Goal: Task Accomplishment & Management: Use online tool/utility

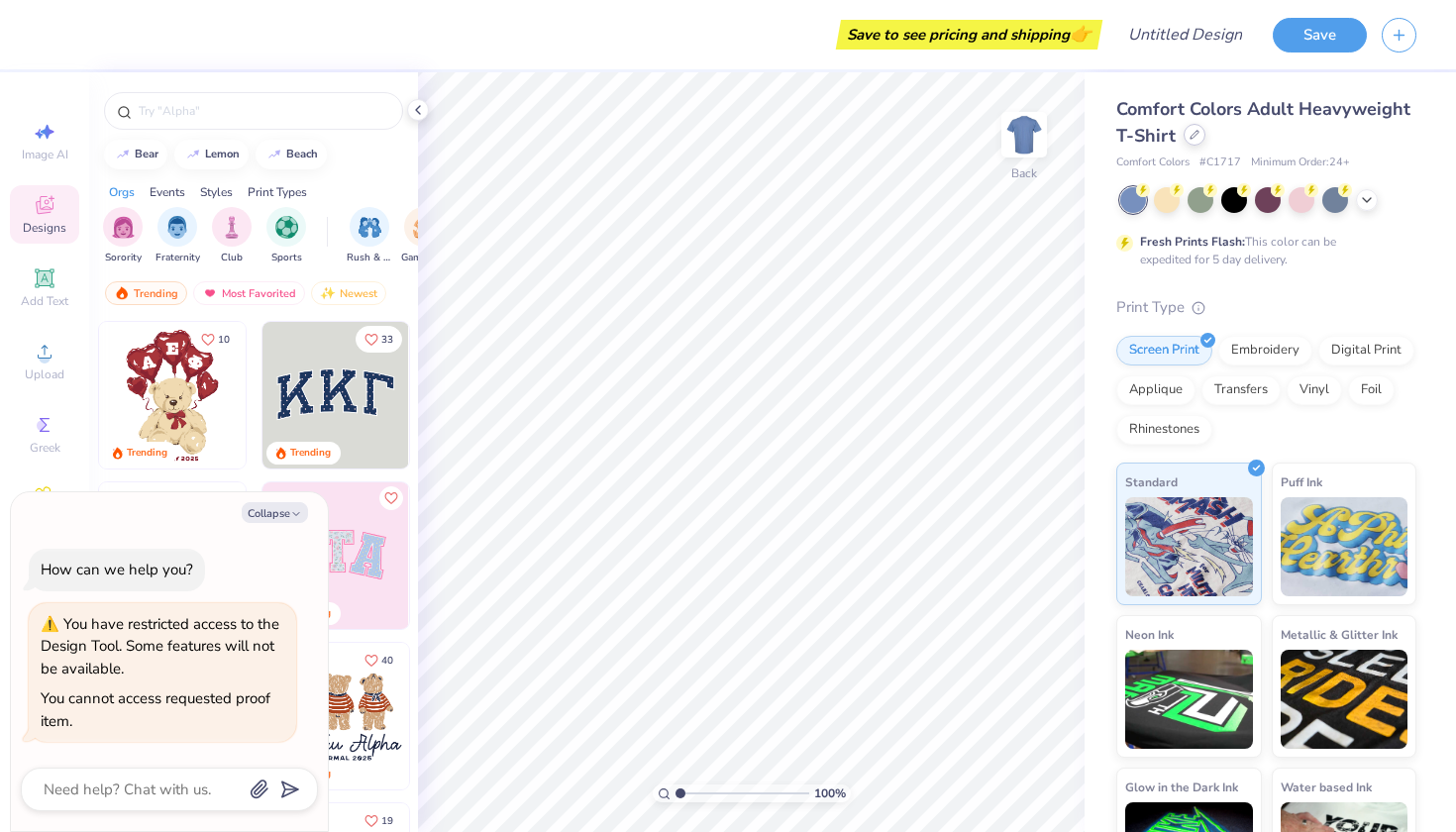
click at [1185, 135] on div at bounding box center [1195, 134] width 22 height 22
type textarea "x"
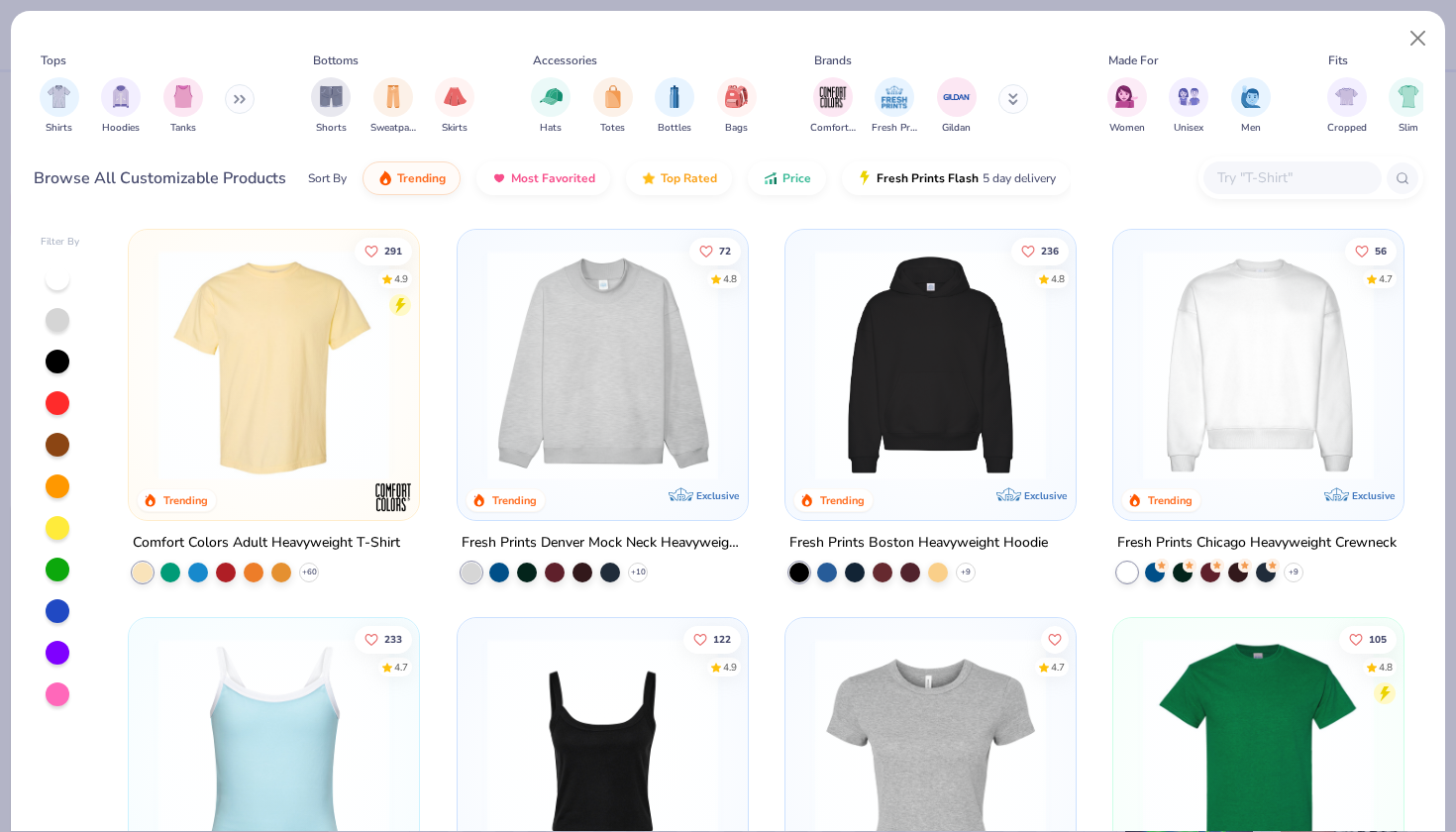
click at [1336, 193] on div at bounding box center [1293, 177] width 178 height 33
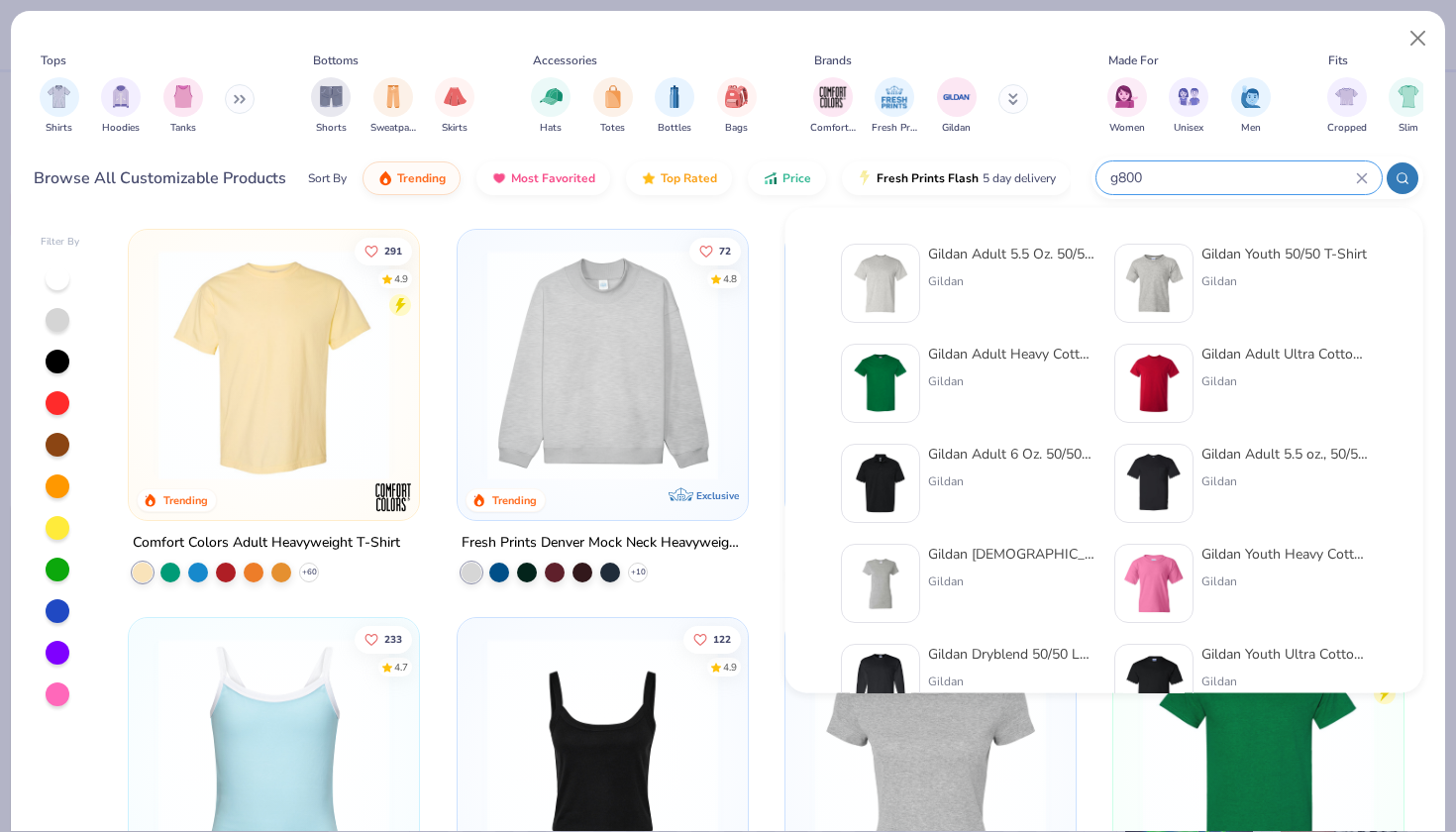
type input "g800"
click at [923, 269] on div "Gildan Adult 5.5 Oz. 50/50 T-Shirt Gildan" at bounding box center [967, 284] width 254 height 80
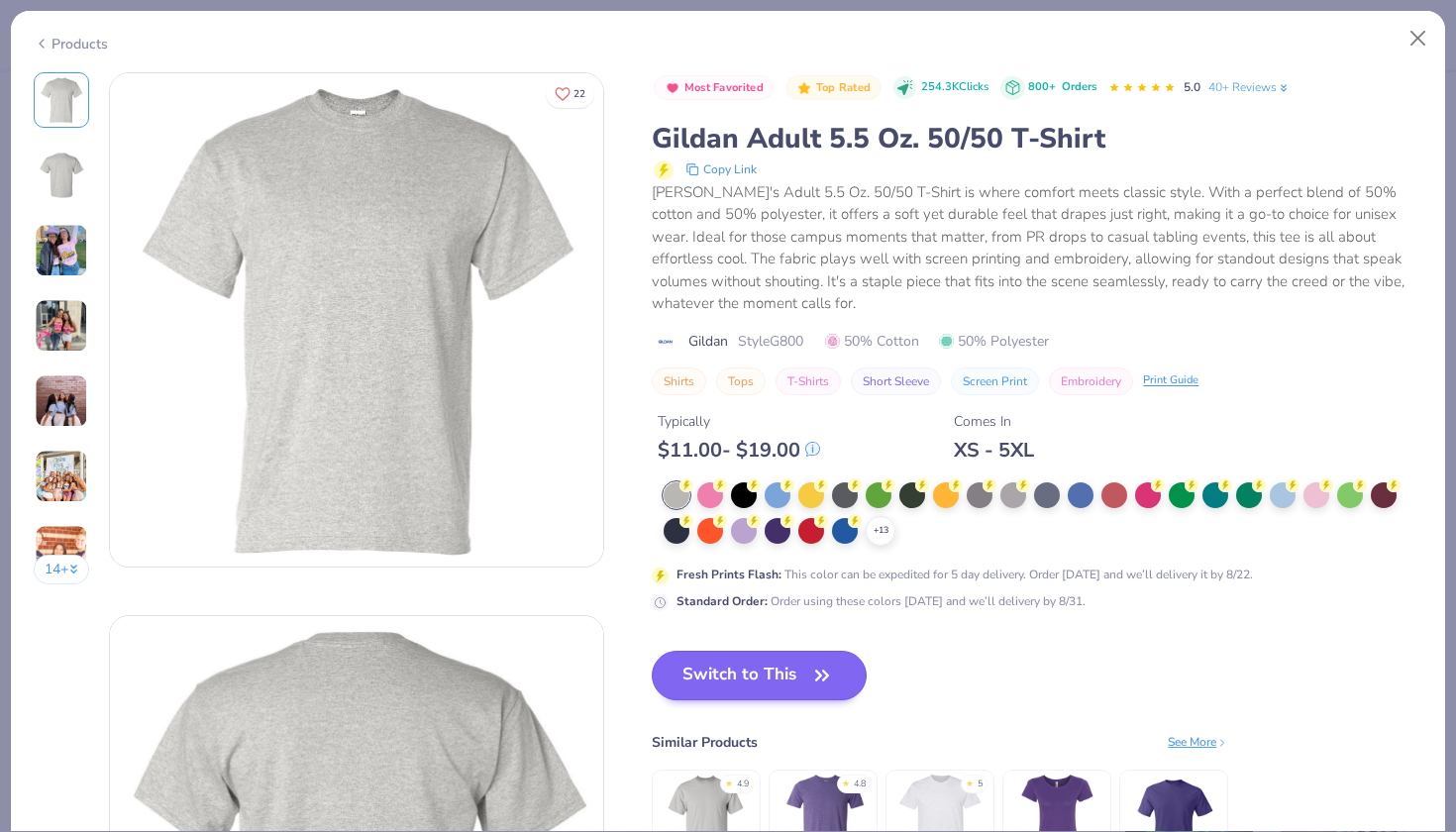
click at [742, 653] on button "Switch to This" at bounding box center [759, 676] width 215 height 50
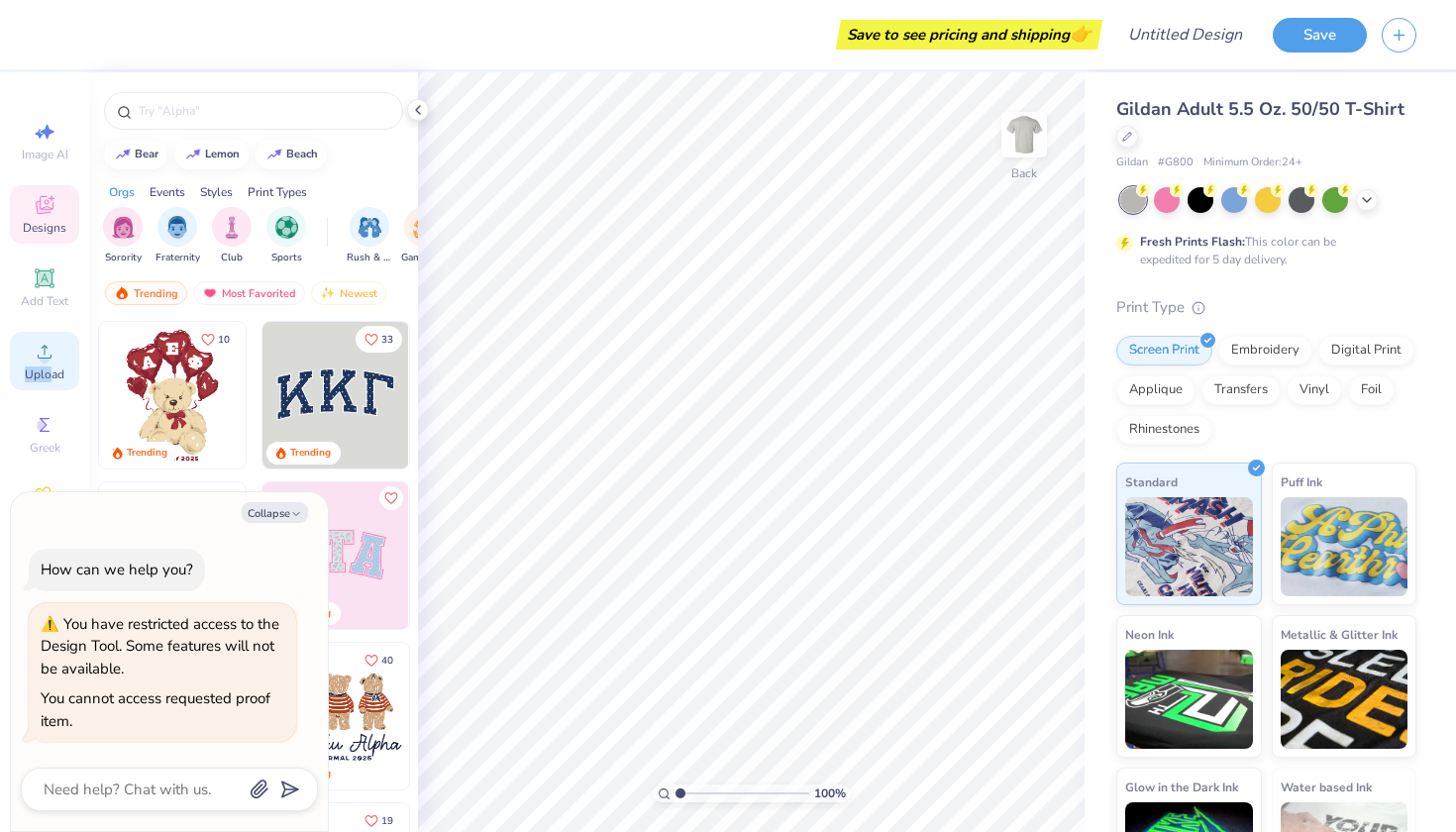
click at [52, 365] on div "Upload" at bounding box center [45, 361] width 70 height 59
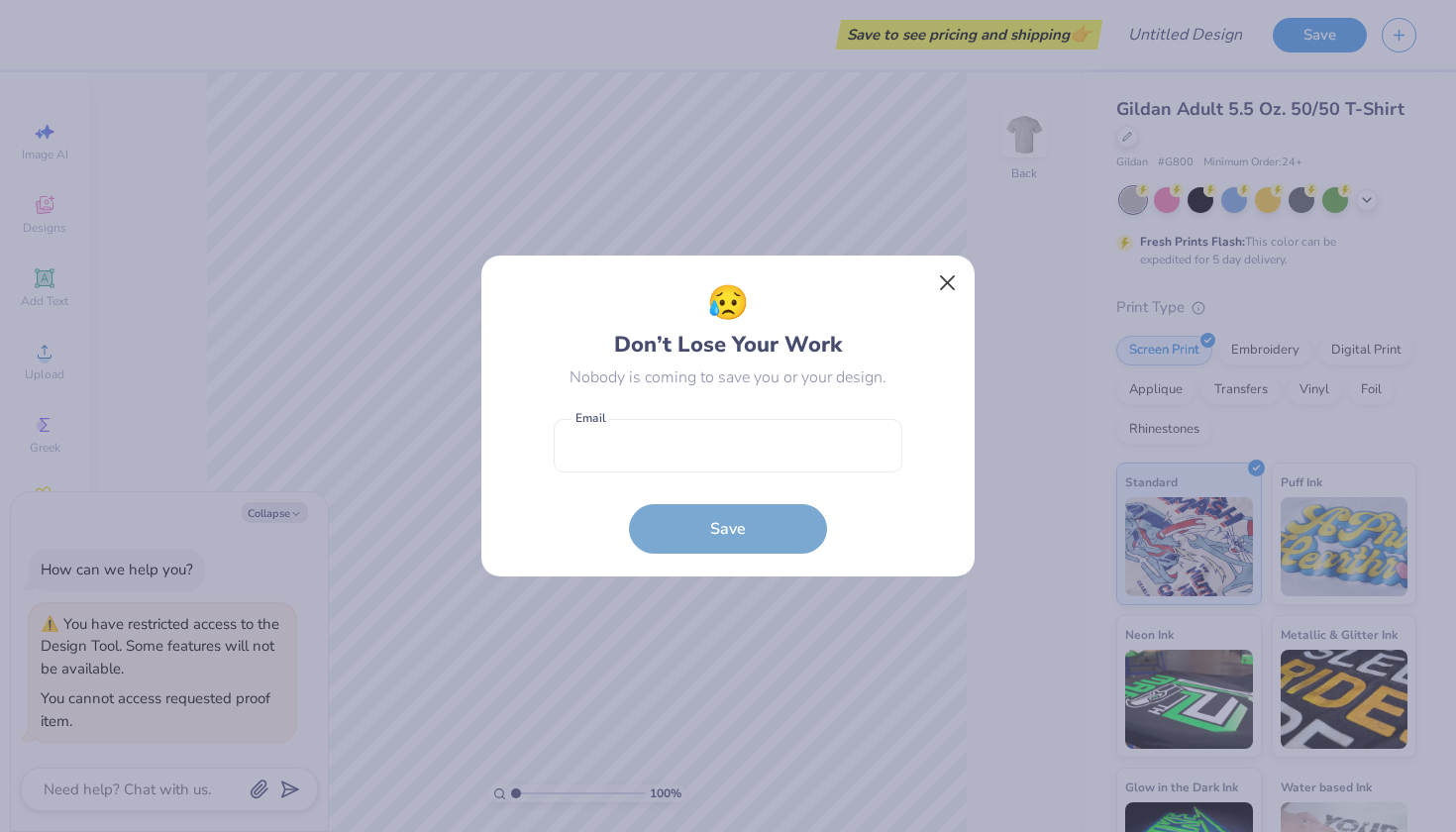
click at [945, 282] on button "Close" at bounding box center [948, 284] width 38 height 38
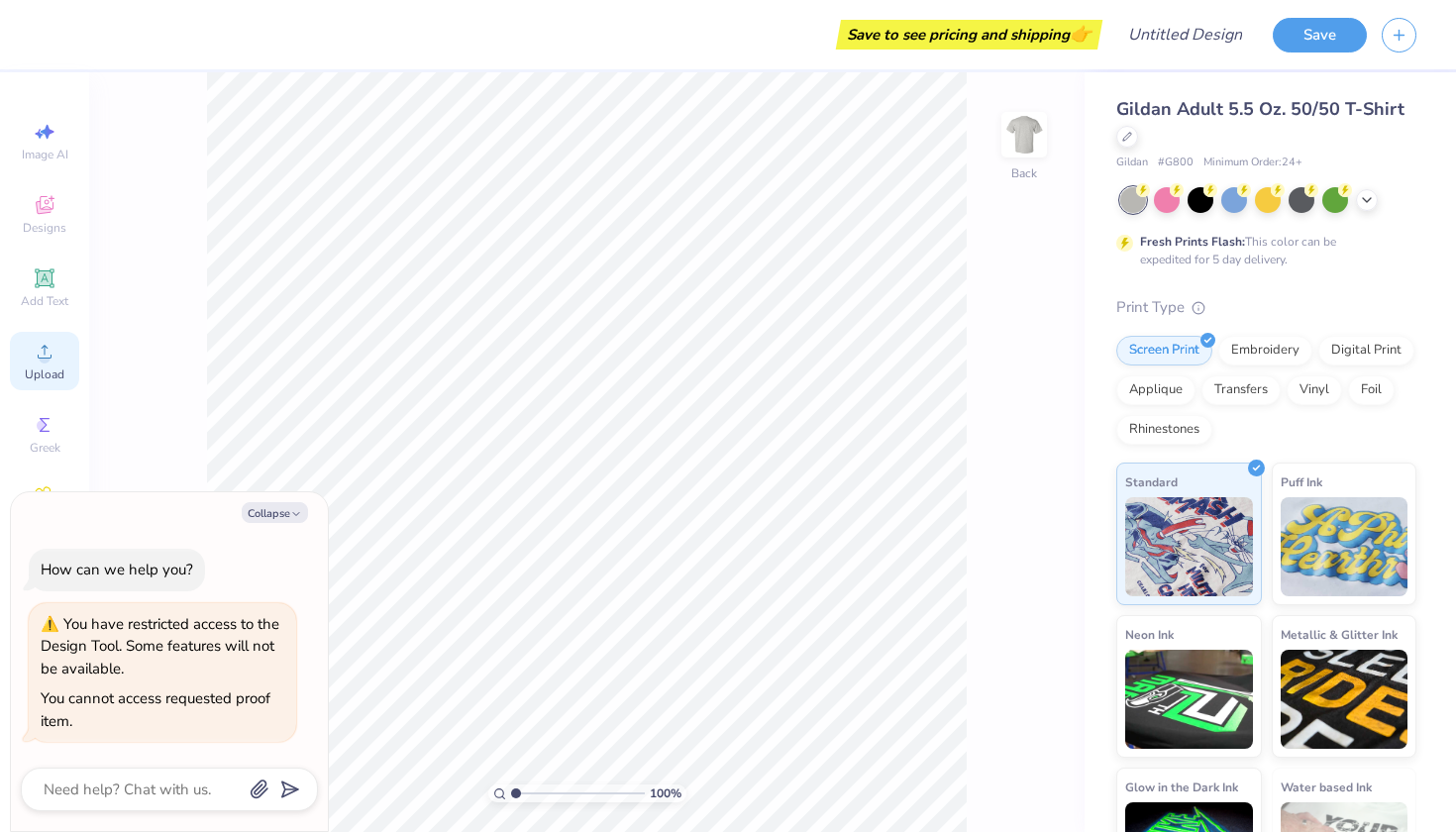
click at [33, 357] on div "Upload" at bounding box center [45, 361] width 70 height 59
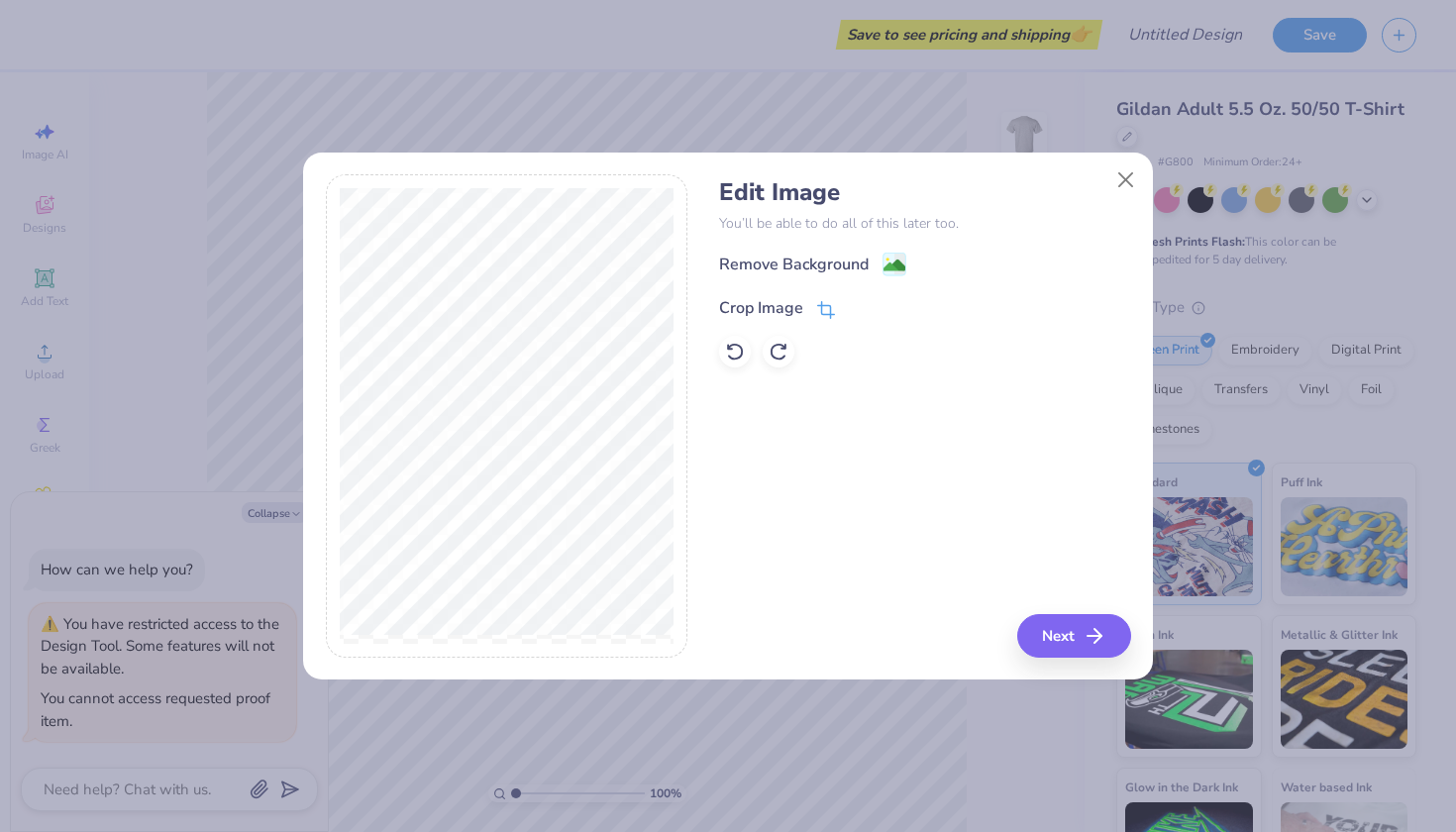
click at [818, 310] on icon at bounding box center [826, 311] width 18 height 18
click at [852, 304] on button at bounding box center [859, 307] width 21 height 21
click at [886, 268] on image at bounding box center [895, 268] width 22 height 22
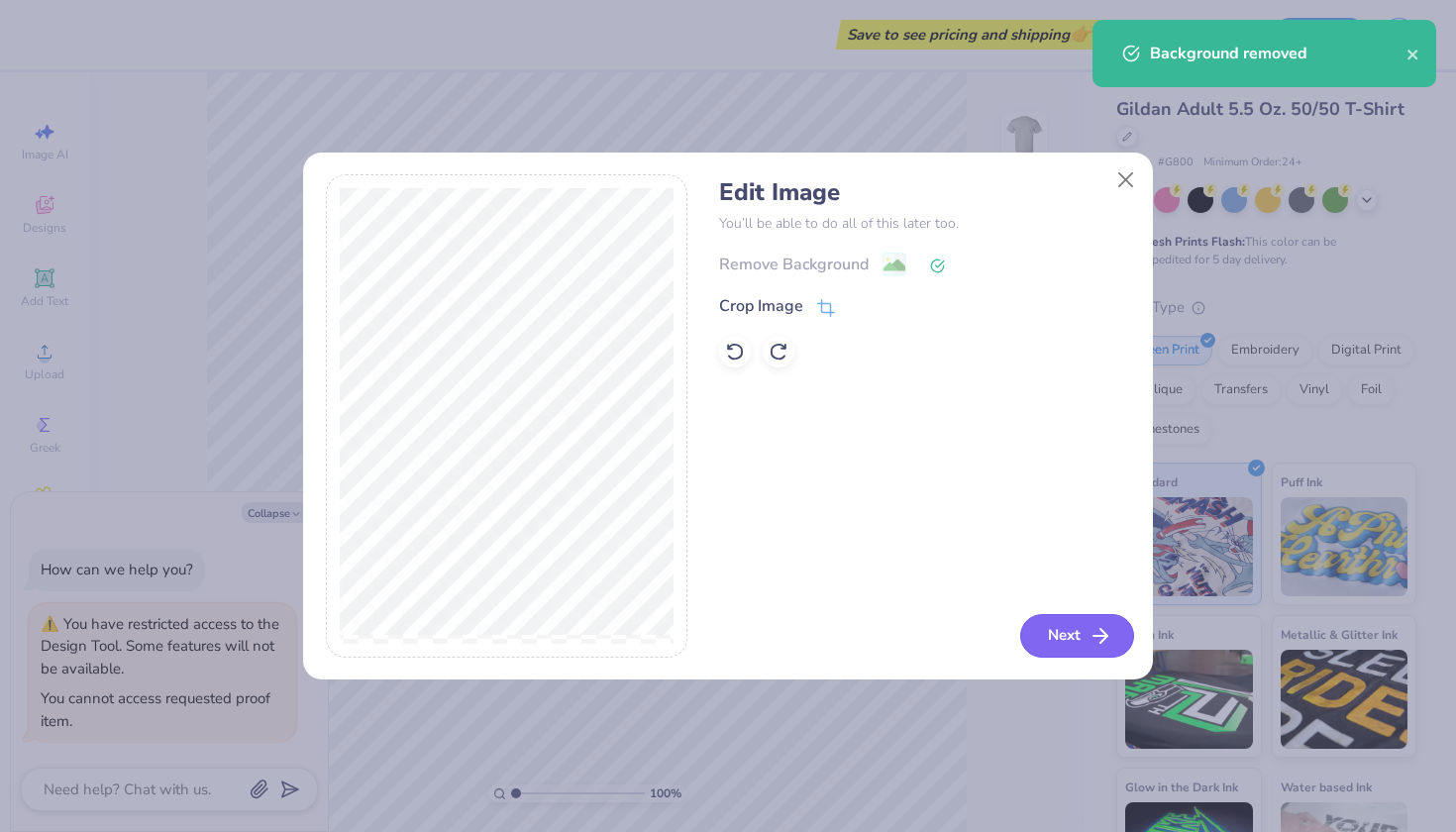
click at [1082, 639] on button "Next" at bounding box center [1077, 636] width 113 height 44
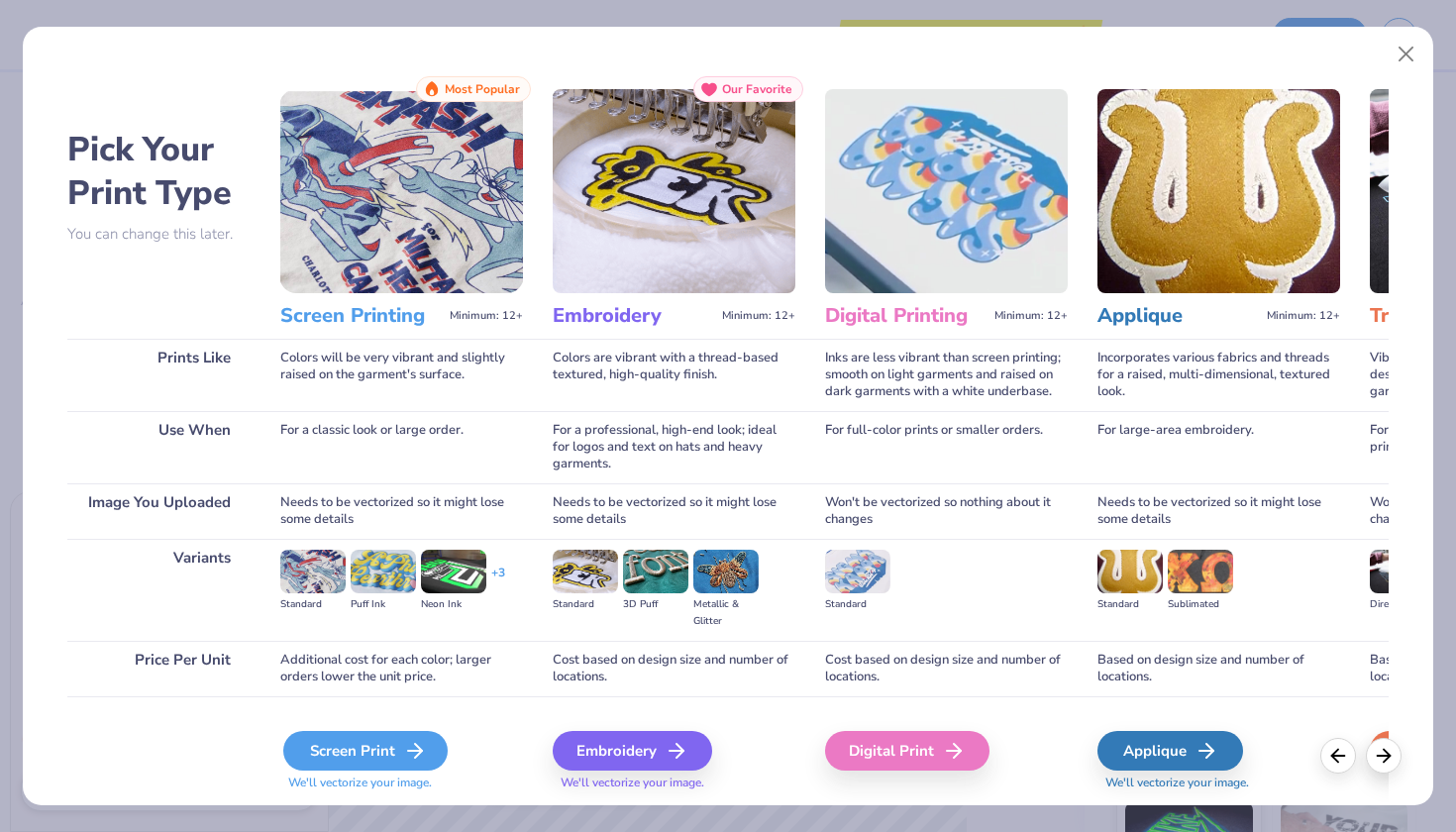
click at [385, 745] on div "Screen Print" at bounding box center [365, 751] width 164 height 40
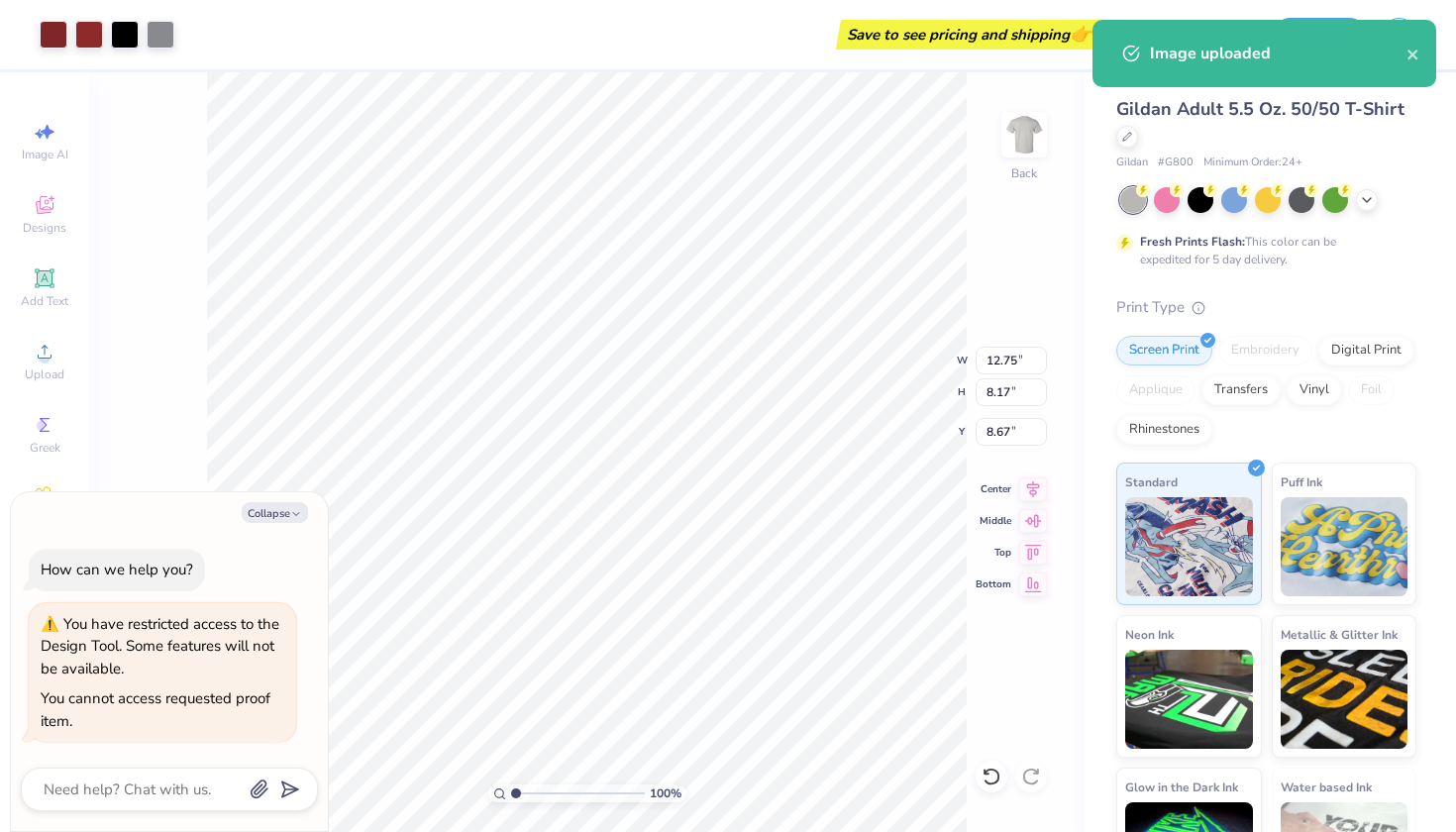
type textarea "x"
type input "3.51"
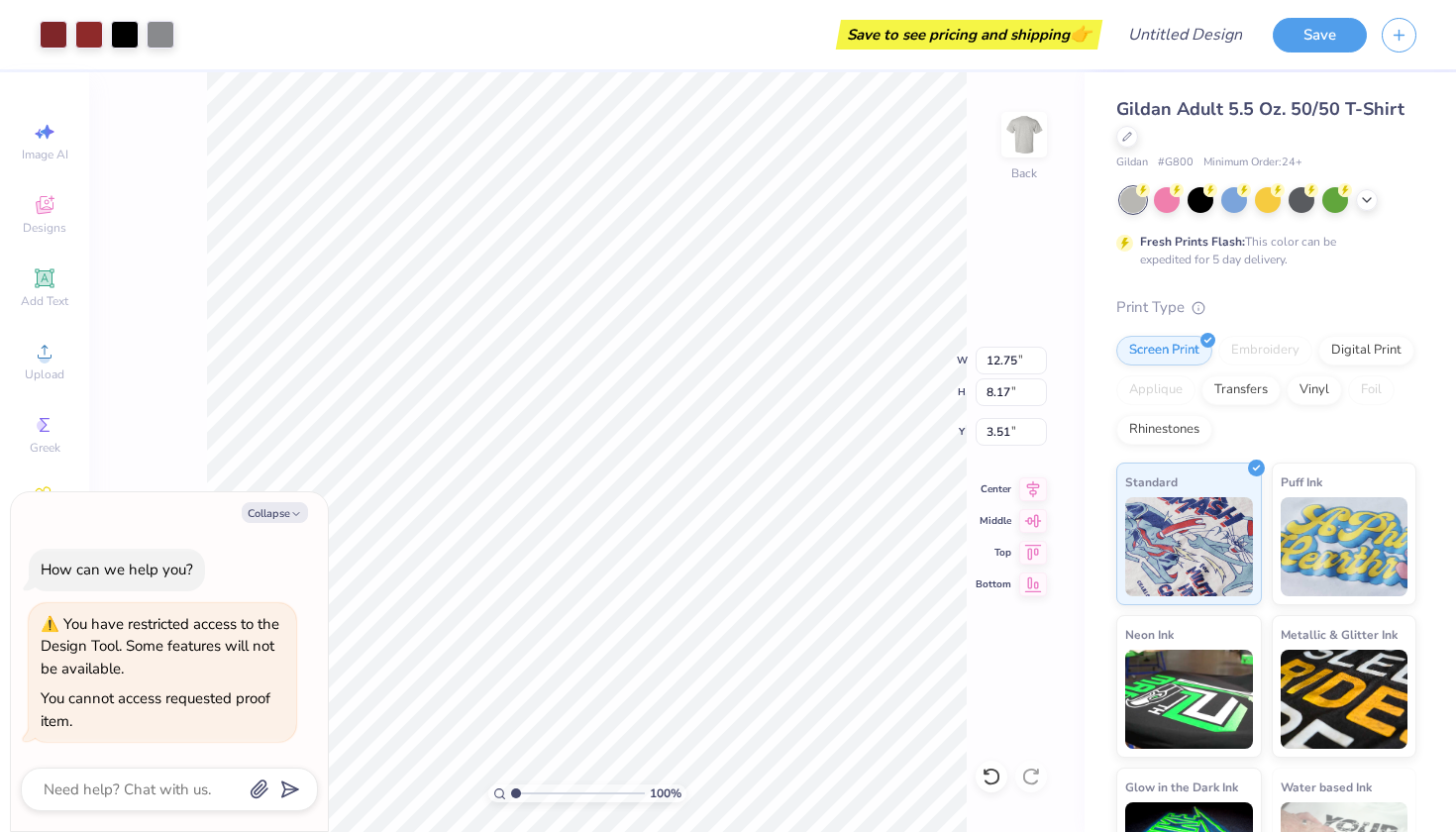
type textarea "x"
type input "10.24"
type input "6.56"
type input "5.12"
type textarea "x"
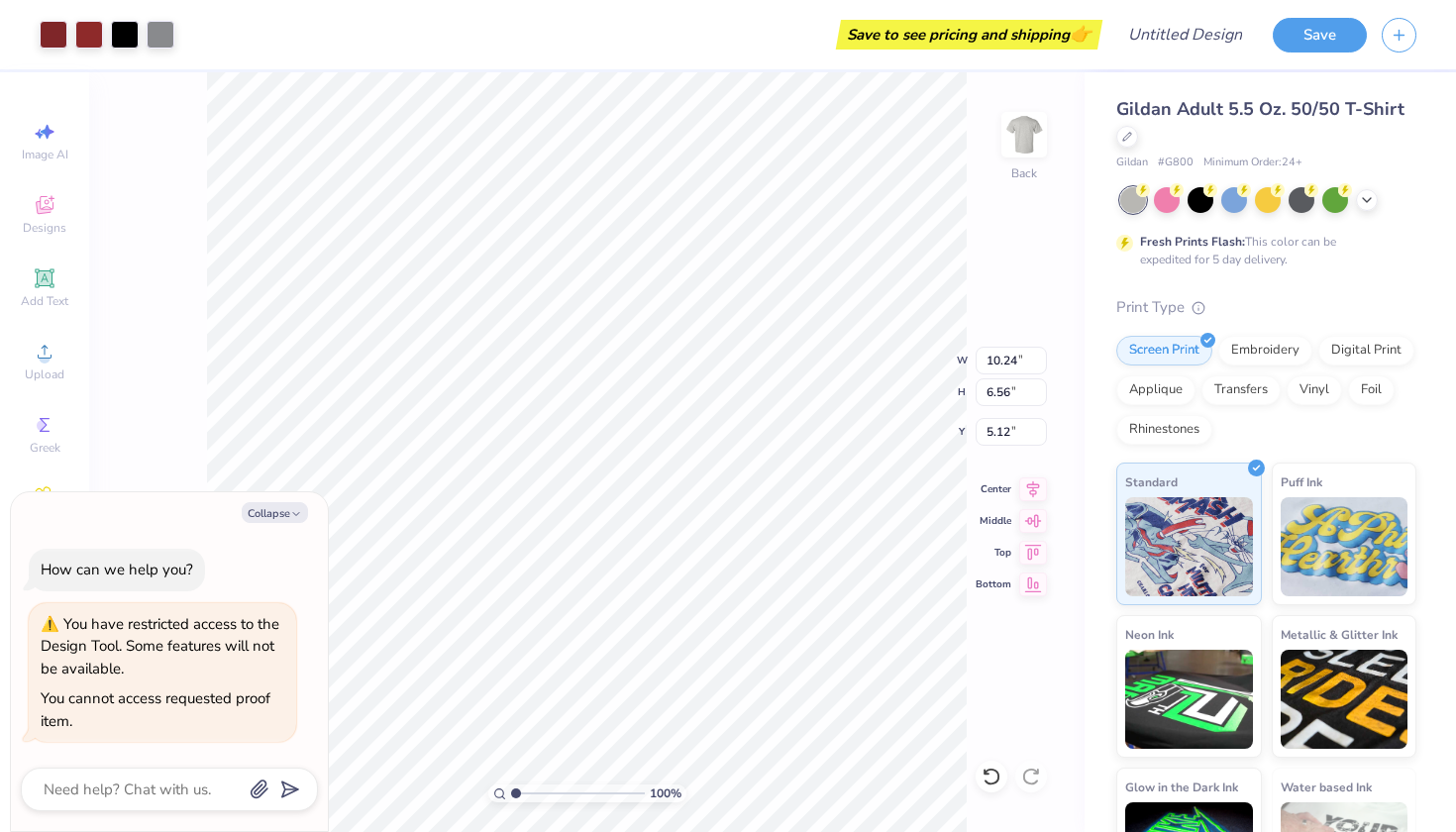
type input "3.92"
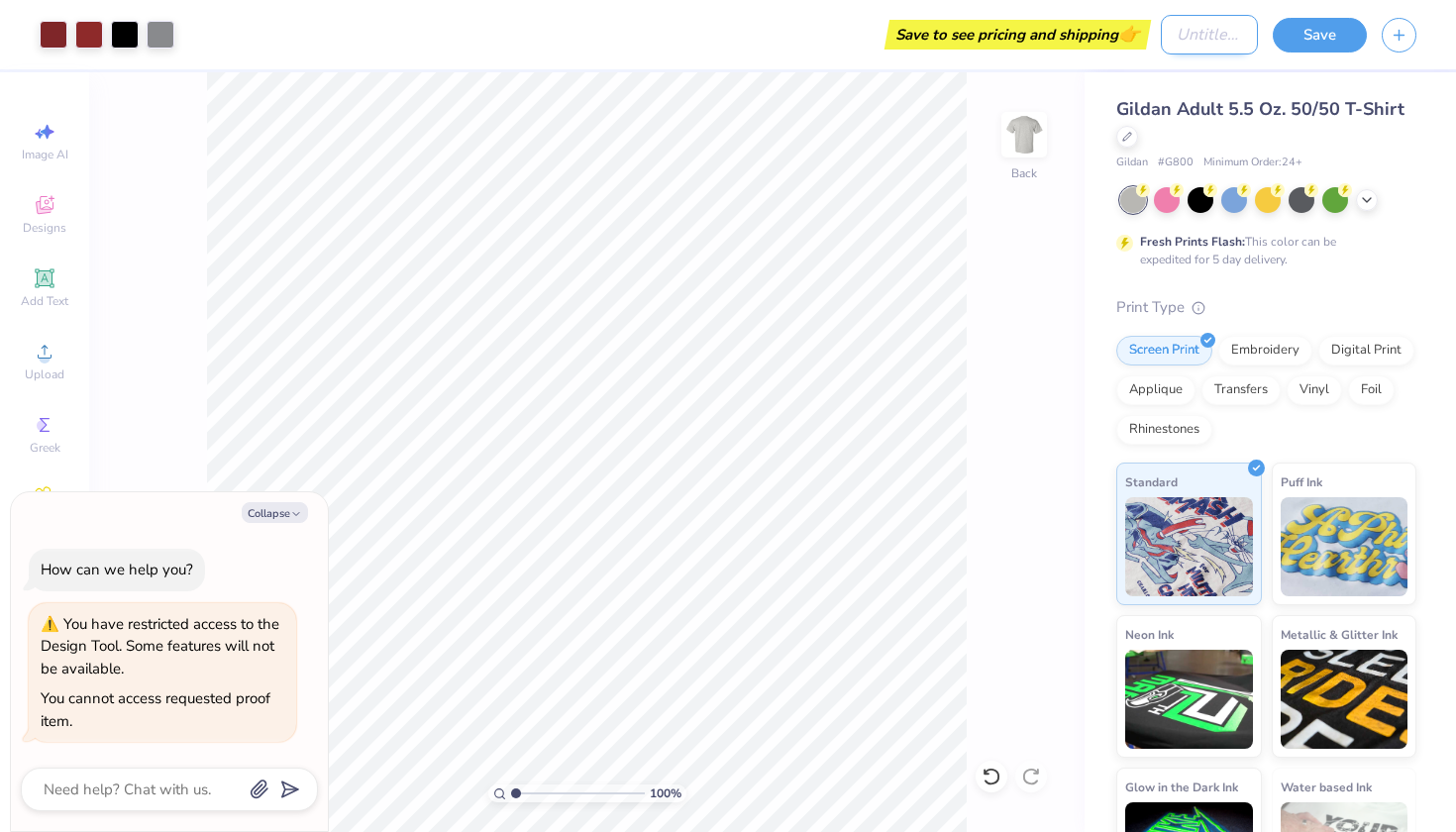
click at [1161, 41] on input "Design Title" at bounding box center [1210, 35] width 98 height 40
type textarea "x"
type input "W"
type textarea "x"
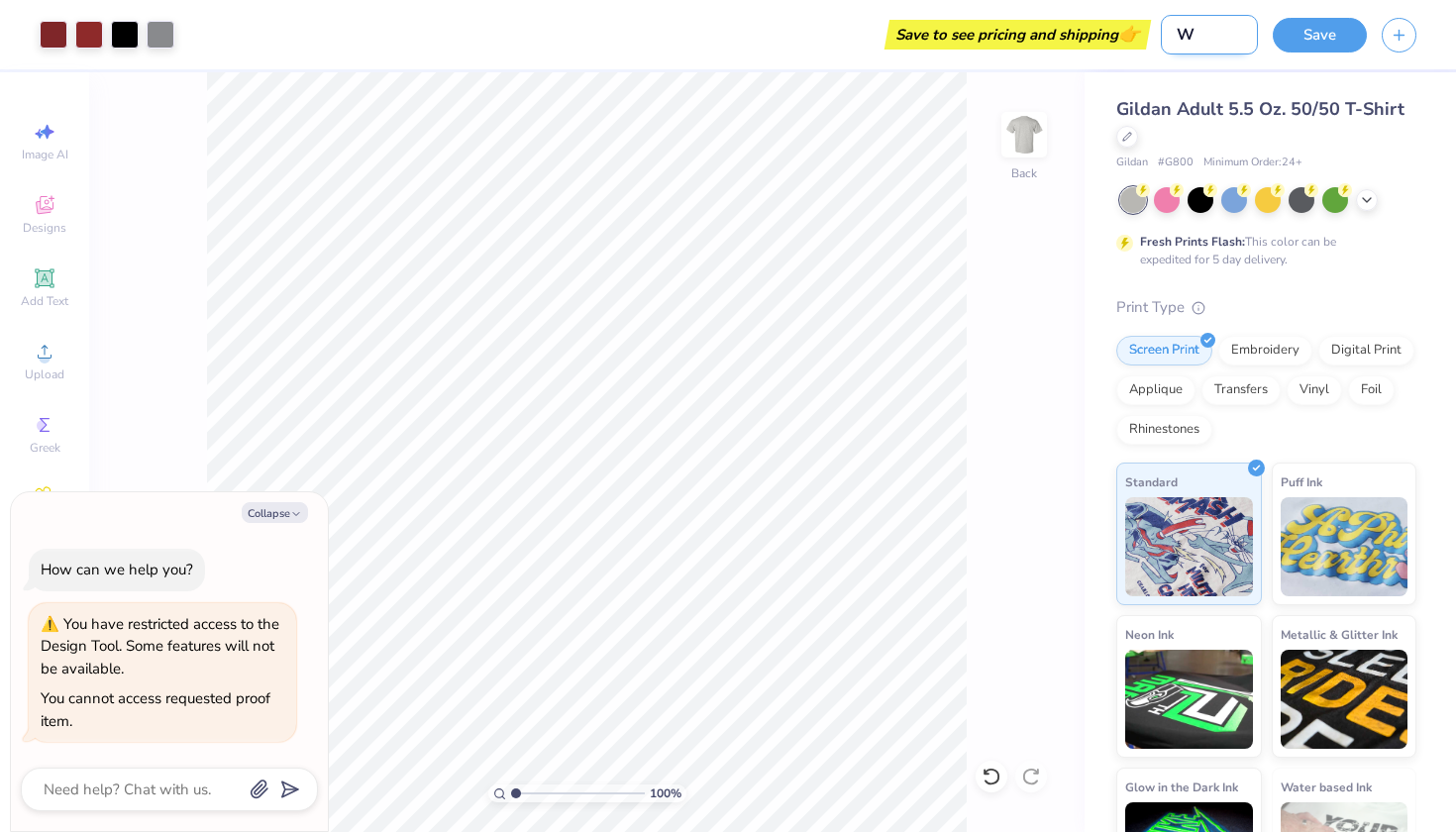
type input "Wo"
type textarea "x"
type input "Wom"
type textarea "x"
type input "Wome"
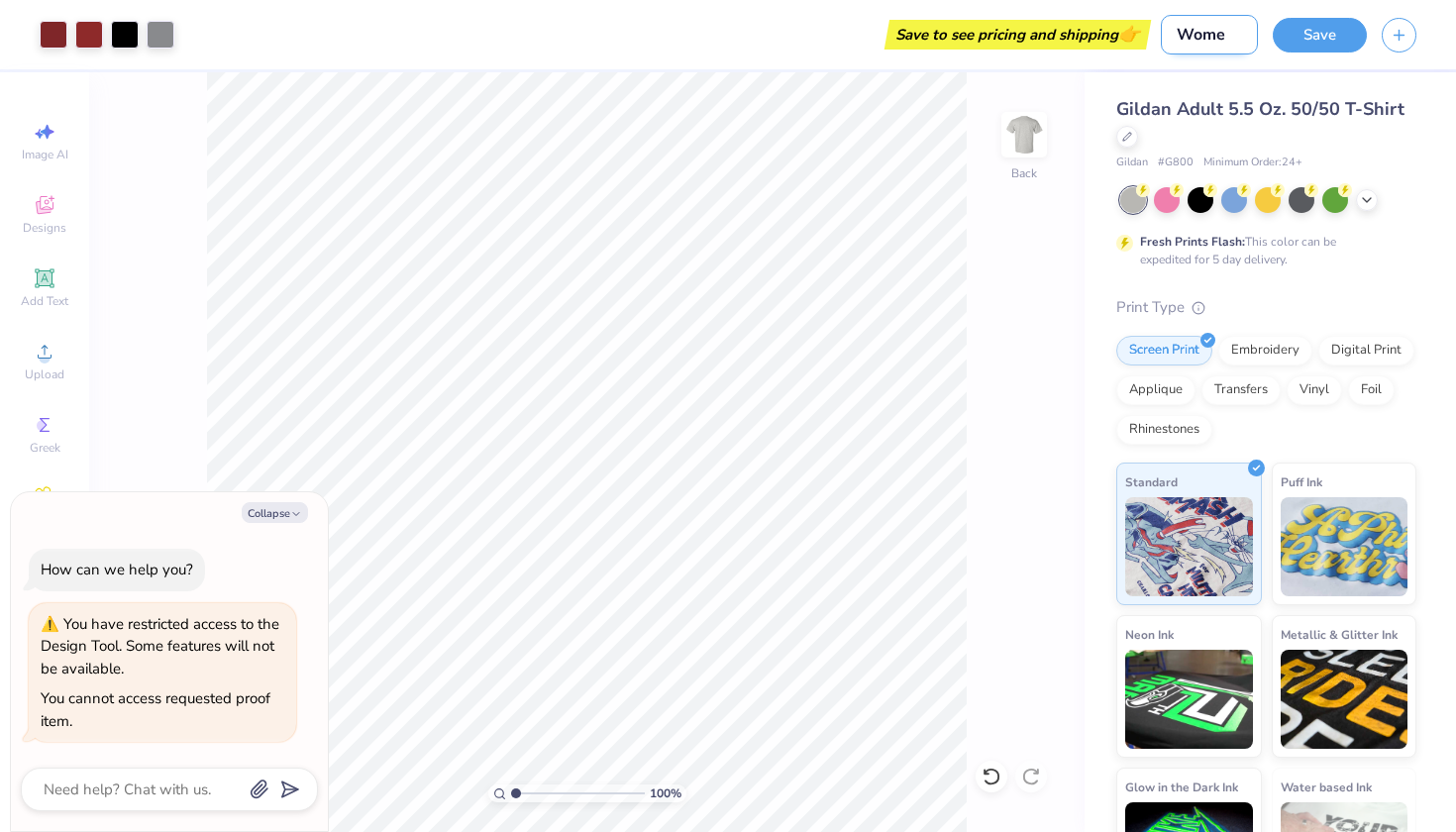
type textarea "x"
type input "Women"
type textarea "x"
type input "Women'"
type textarea "x"
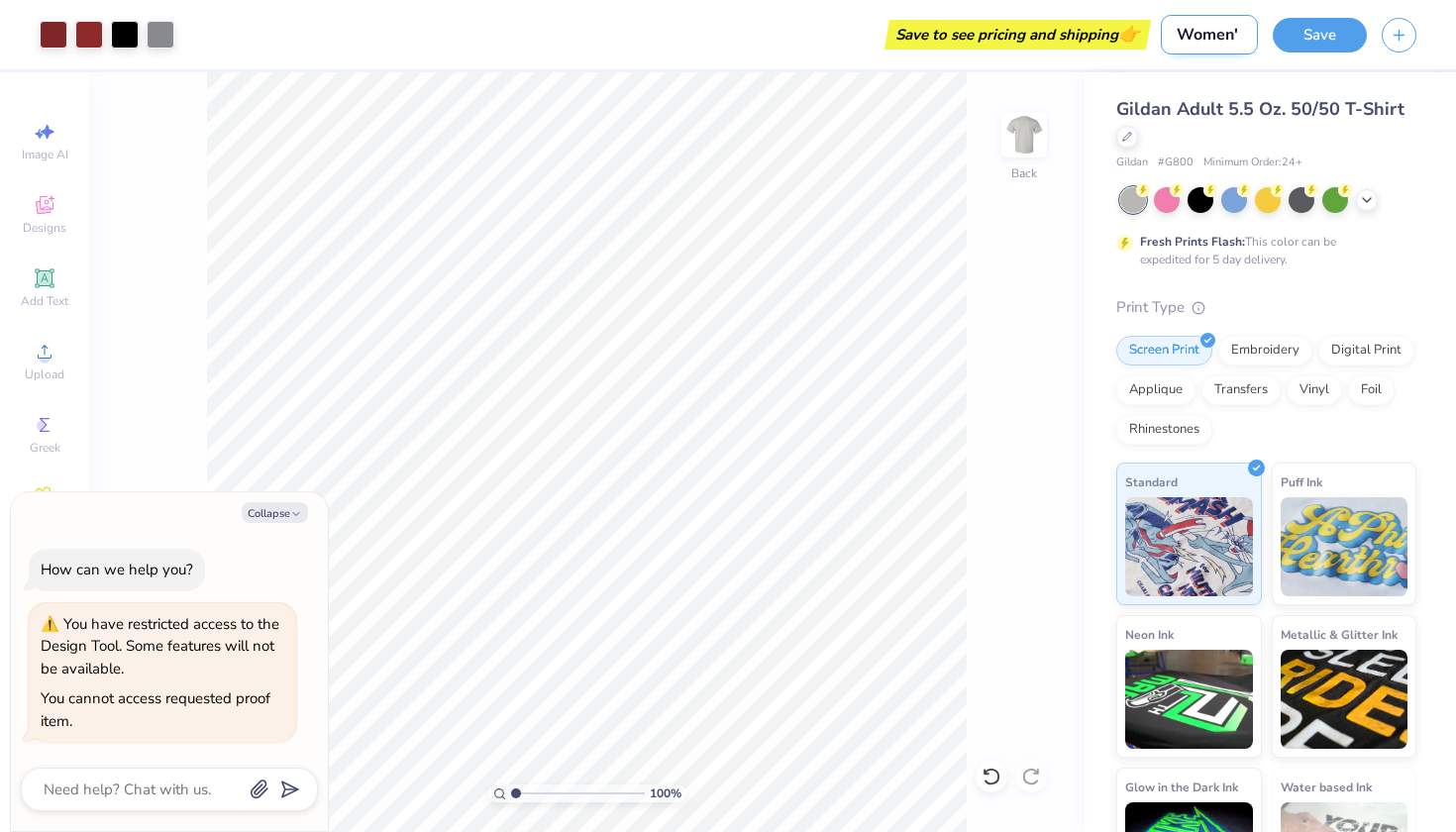
type input "Women's"
type textarea "x"
type input "Women's"
type textarea "x"
type input "Women's c"
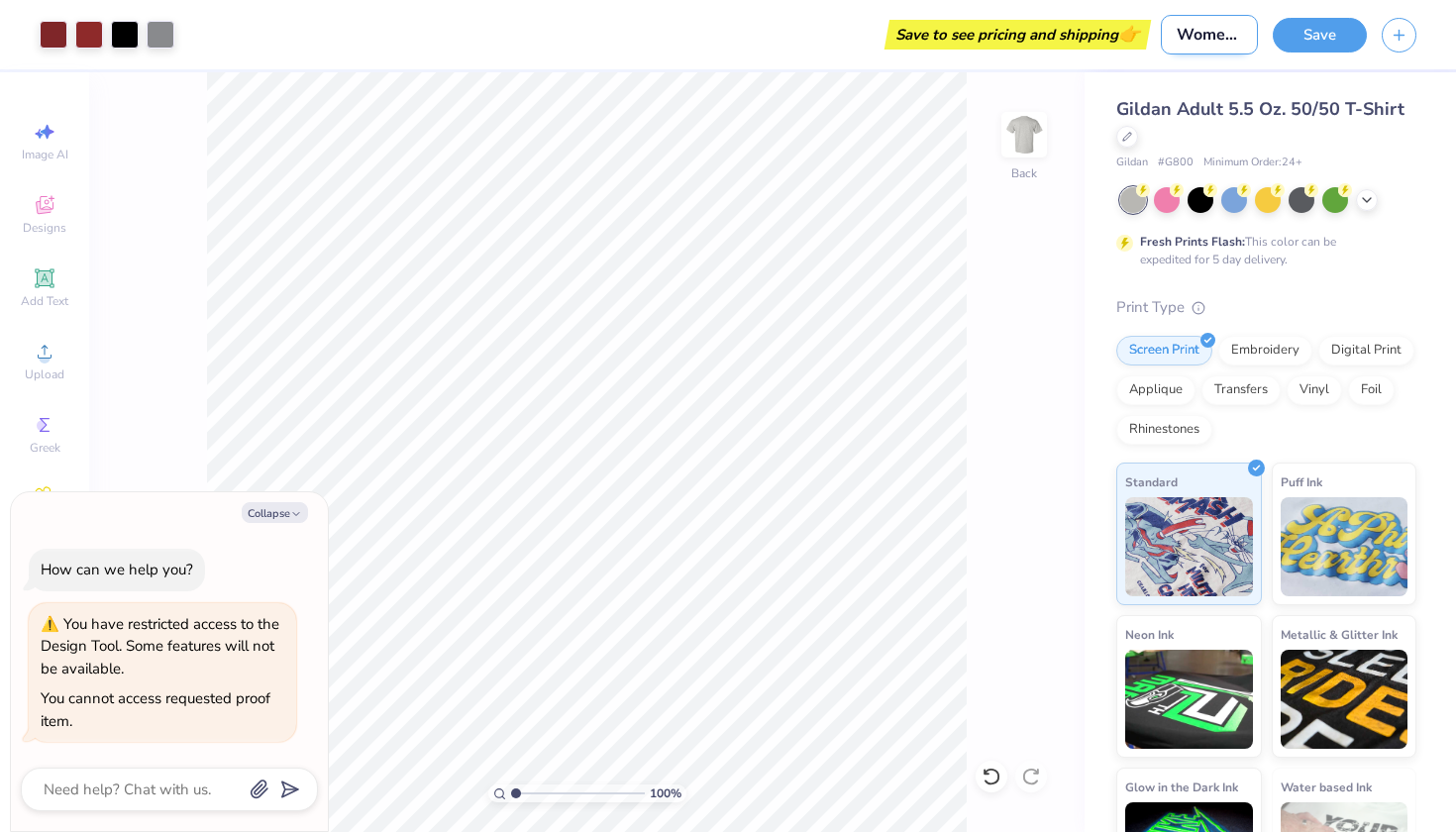
type textarea "x"
type input "Women's cl"
type textarea "x"
type input "Women's clu"
type textarea "x"
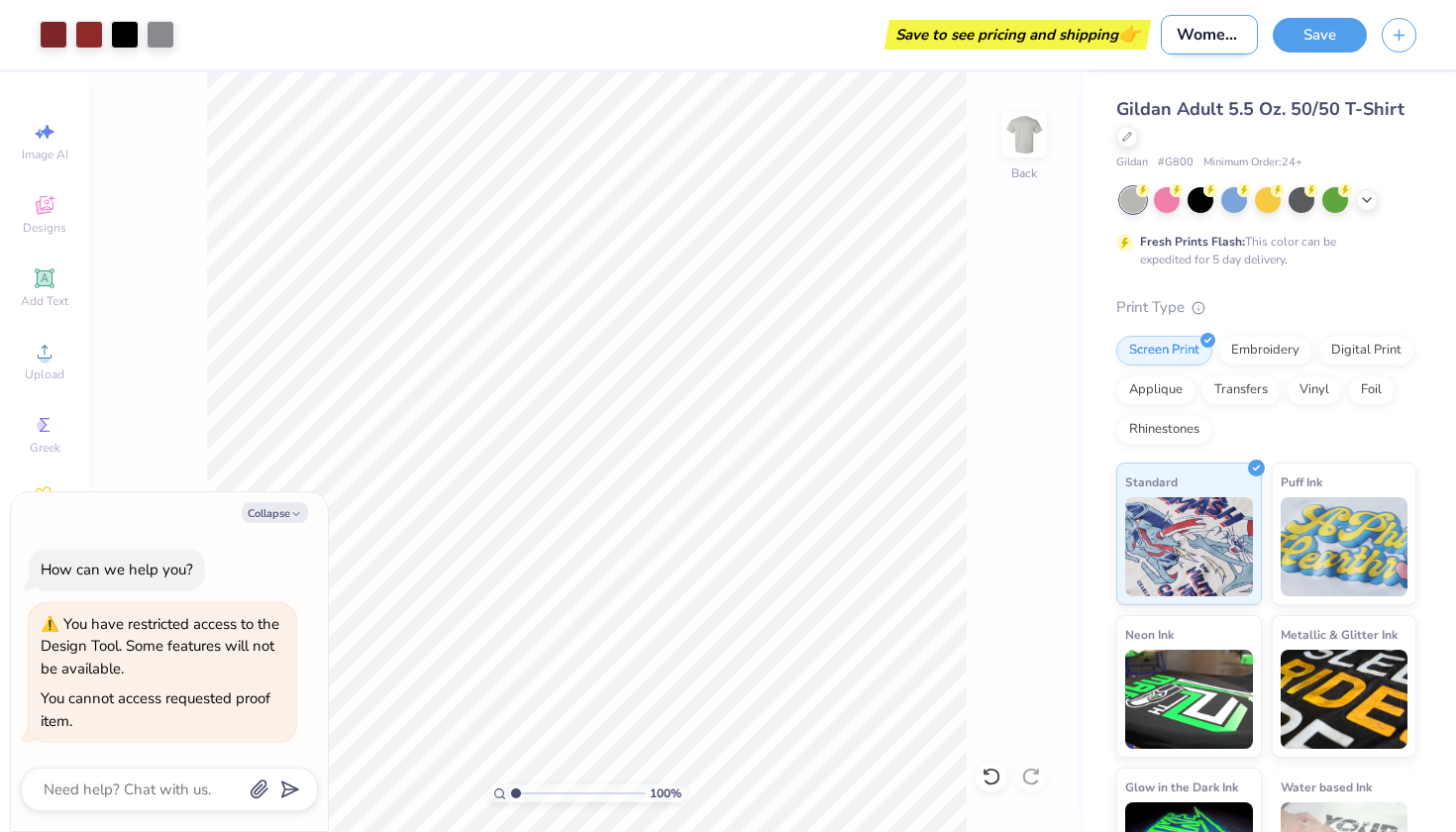
type input "Women's club"
type textarea "x"
type input "Women's club"
type textarea "x"
type input "Women's club ;"
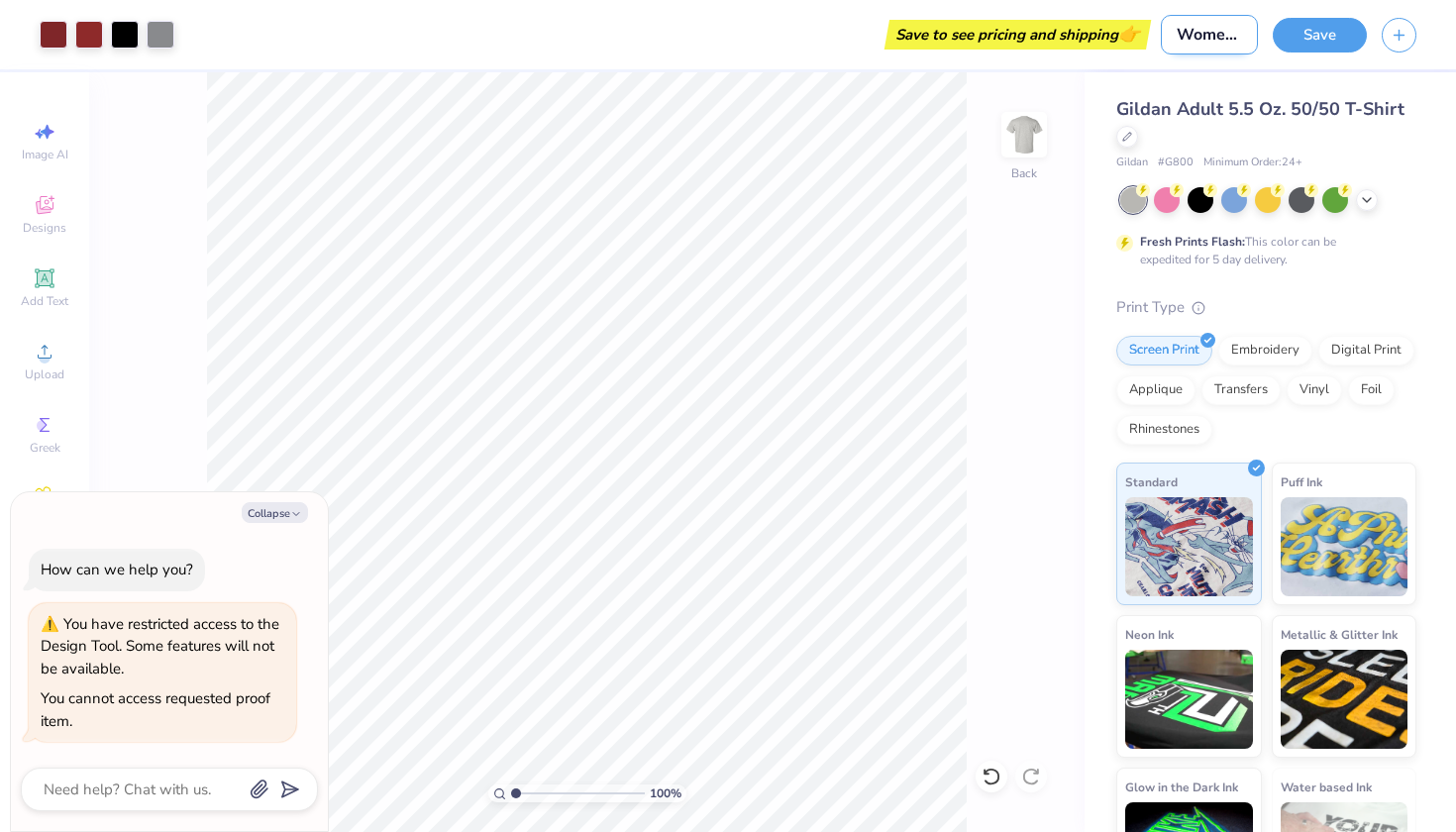
type textarea "x"
type input "Women's club ;a"
type textarea "x"
type input "Women's club ;ax"
type textarea "x"
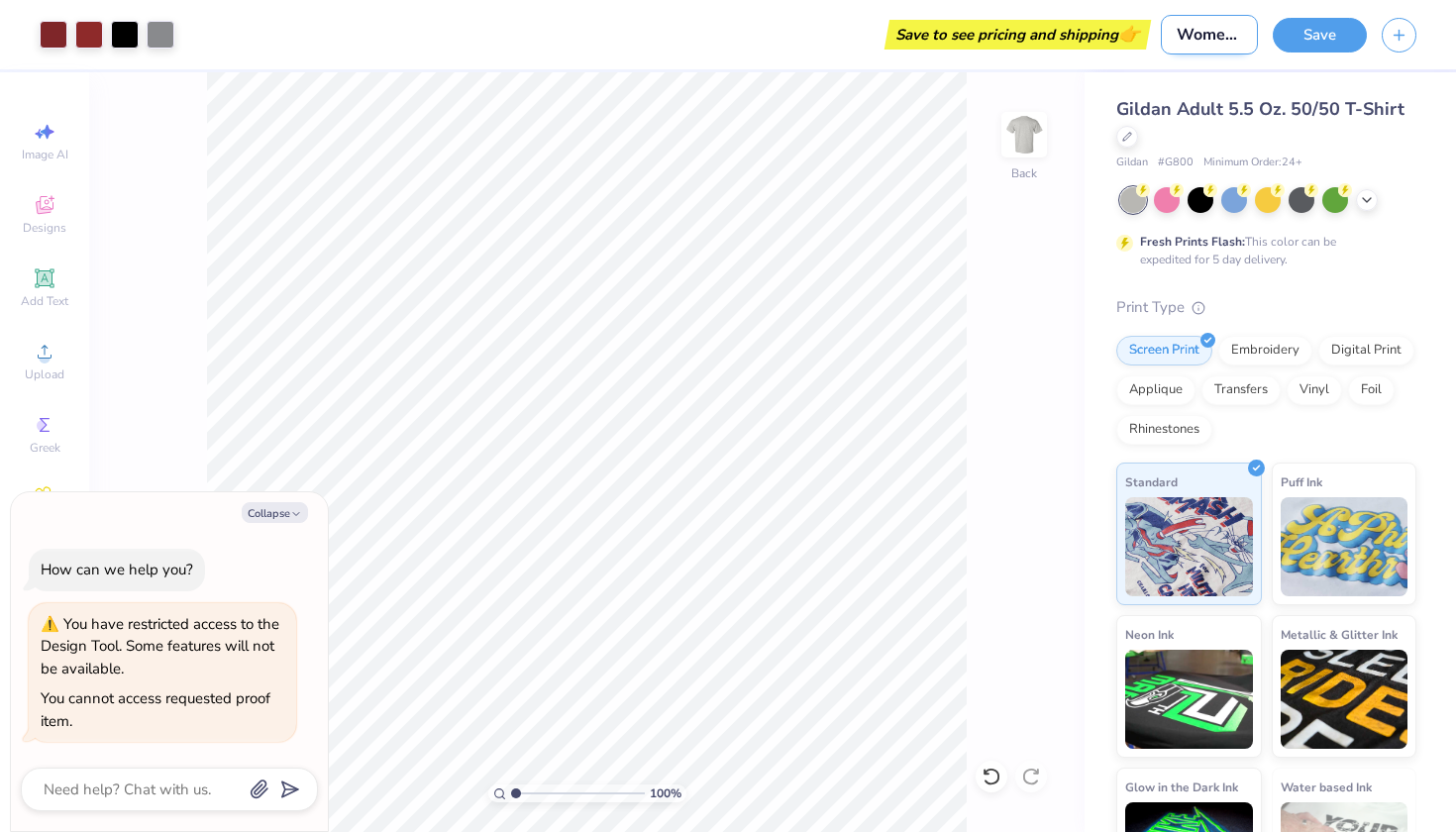
type input "Women's club ;a"
type textarea "x"
type input "Women's club ;"
type textarea "x"
type input "Women's club"
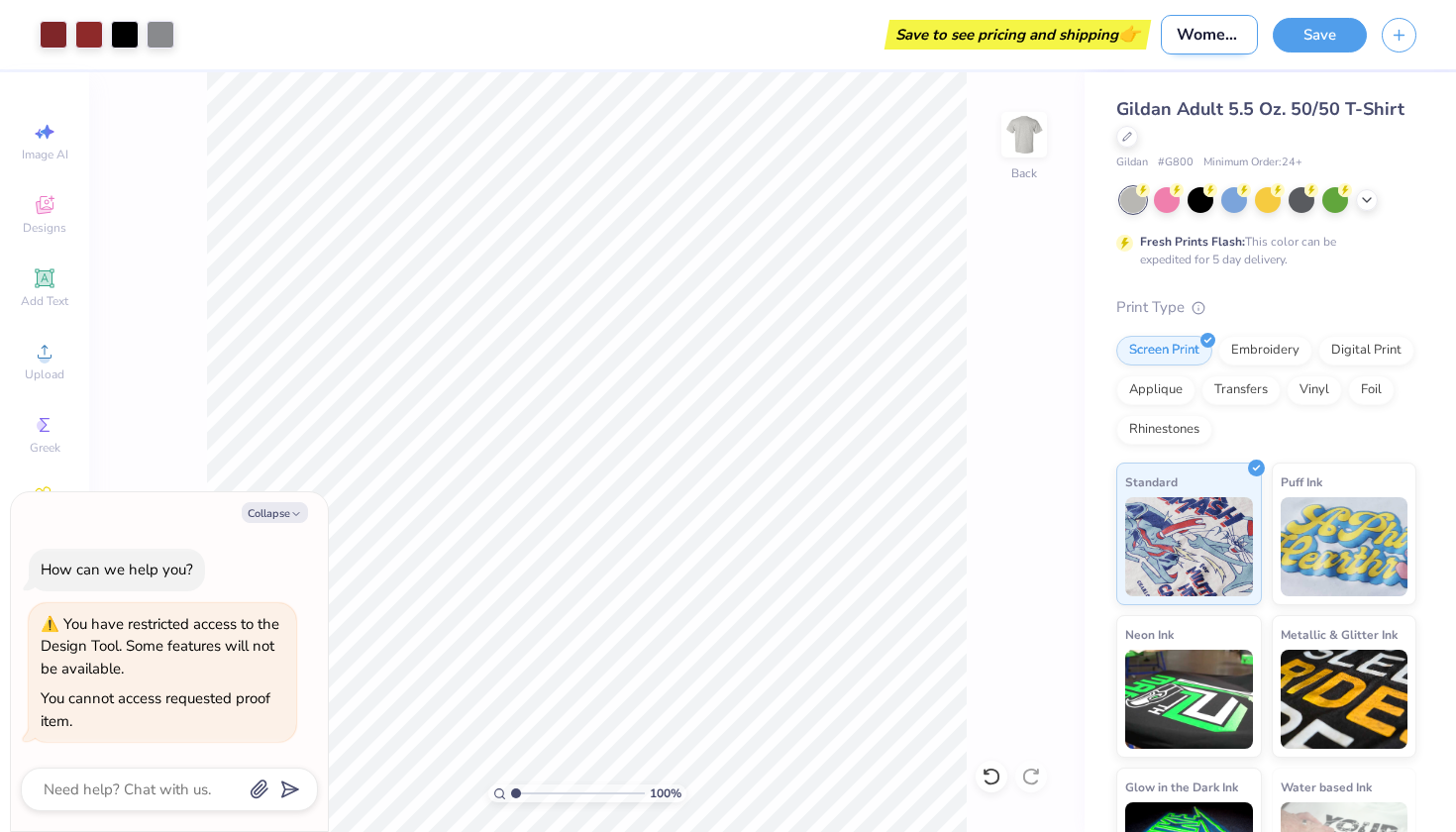
type textarea "x"
type input "Women's club l"
type textarea "x"
type input "Women's club la"
type textarea "x"
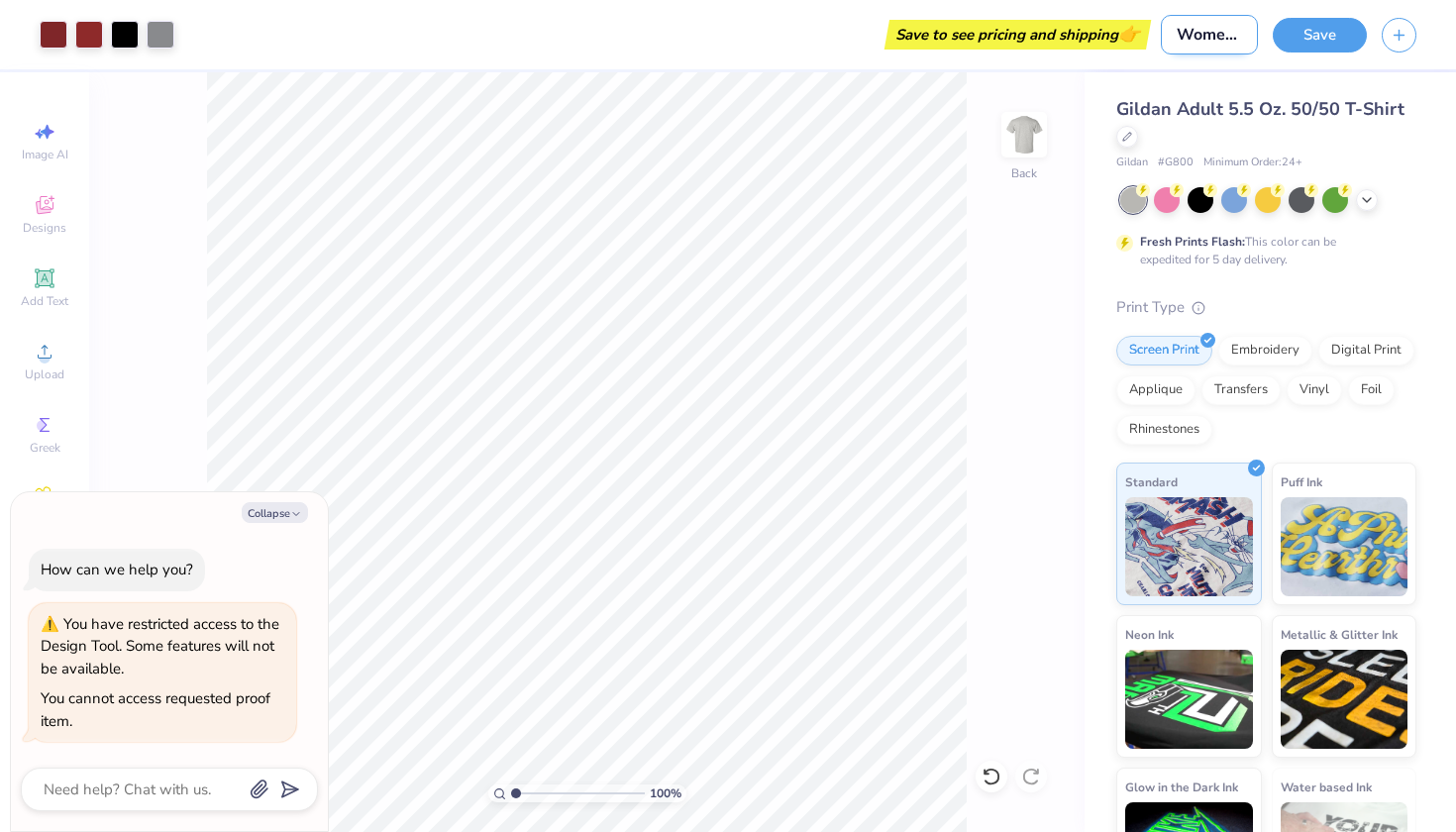
type input "Women's club lax"
type textarea "x"
type input "Women's club lax"
type textarea "x"
type input "Women's club lax s"
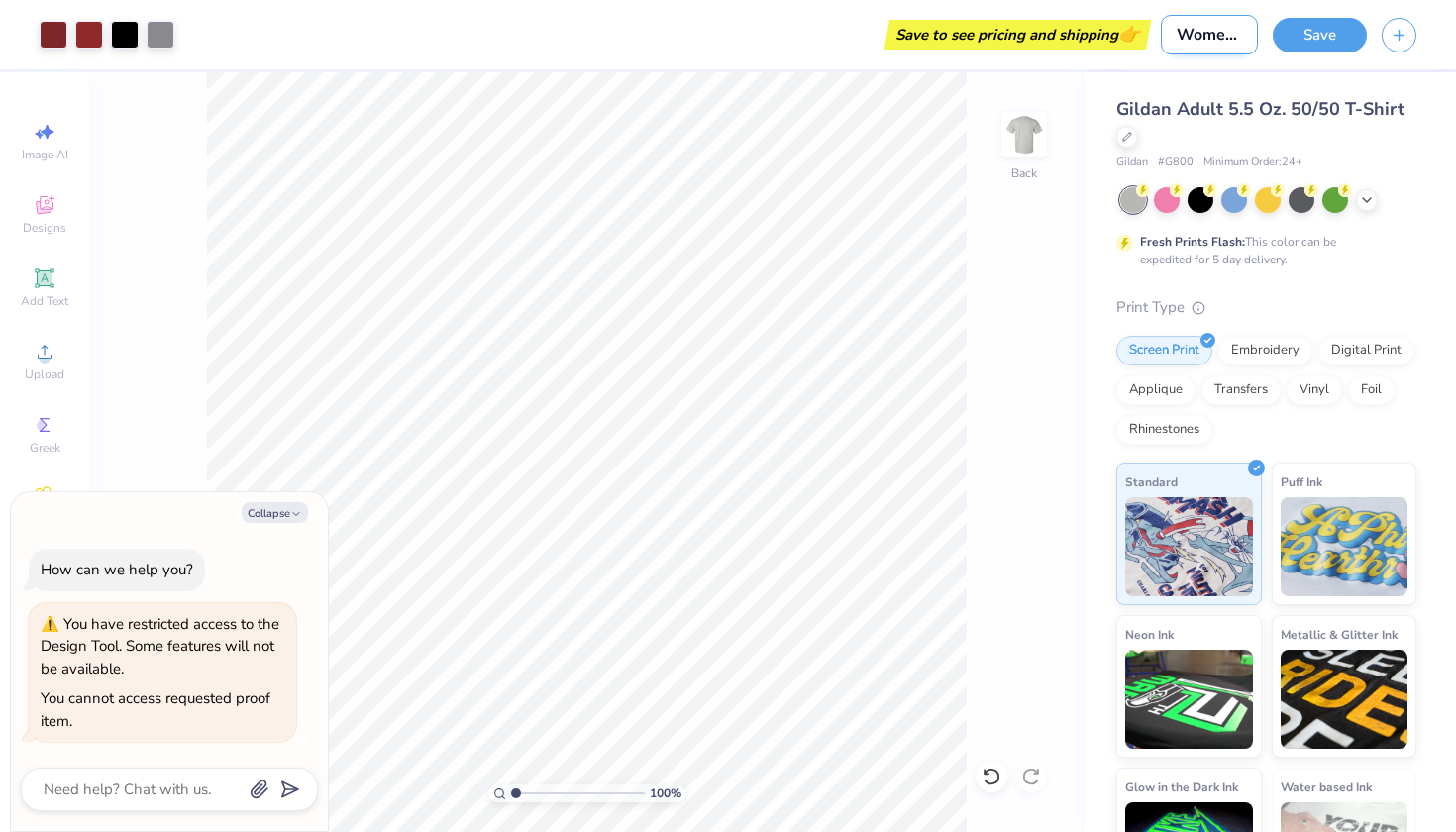
type textarea "x"
type input "Women's club lax sh"
type textarea "x"
type input "Women's club lax shi"
type textarea "x"
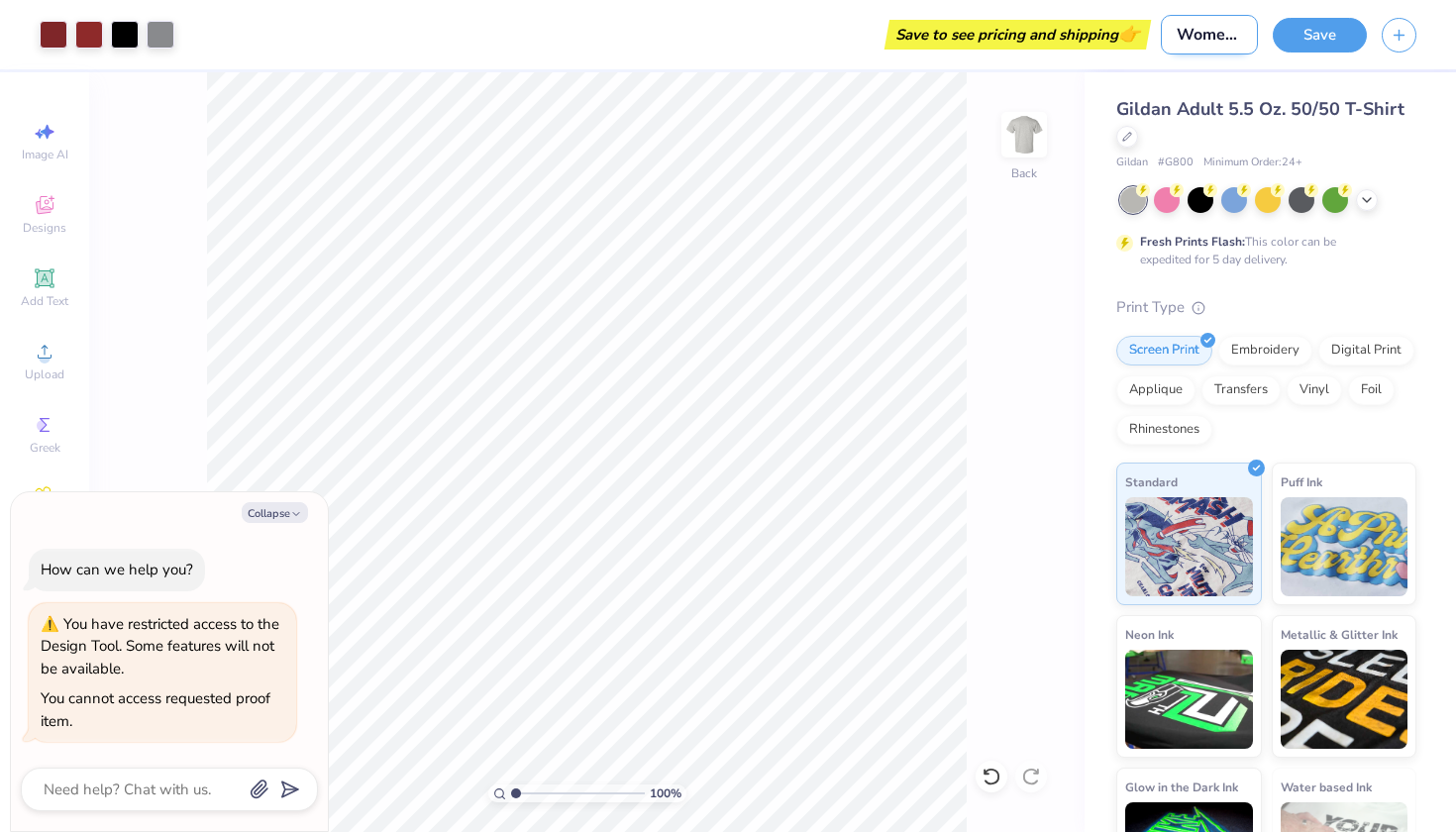
type input "Women's club lax shir"
type textarea "x"
type input "Women's club lax shirt"
type textarea "x"
type input "Women's club lax shirt"
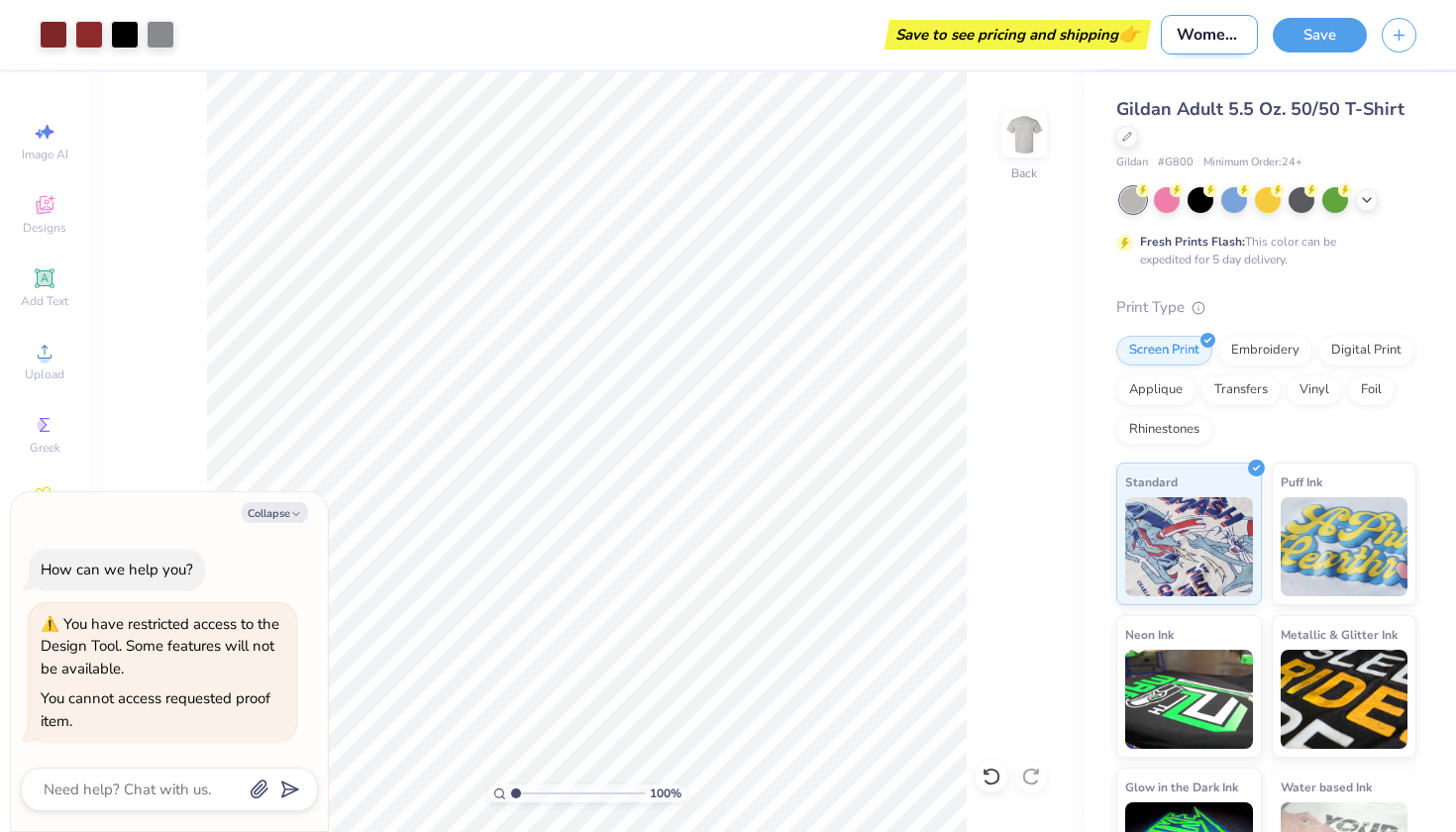
type textarea "x"
type input "Women's club lax shirt d"
type textarea "x"
type input "Women's club lax shirt de"
type textarea "x"
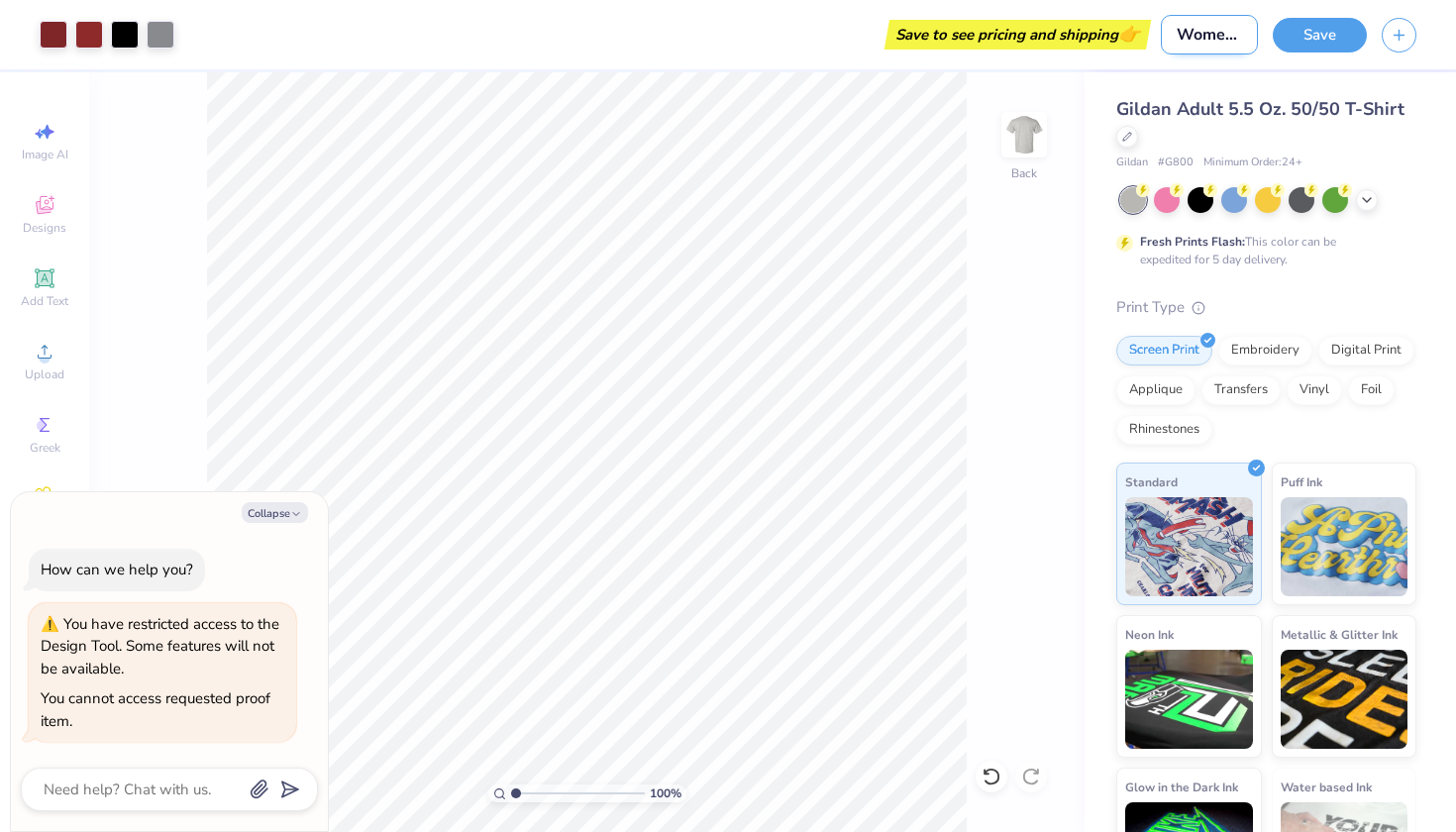
type input "Women's club lax shirt des"
type textarea "x"
type input "Women's club lax shirt desi"
type textarea "x"
type input "Women's club lax shirt desig"
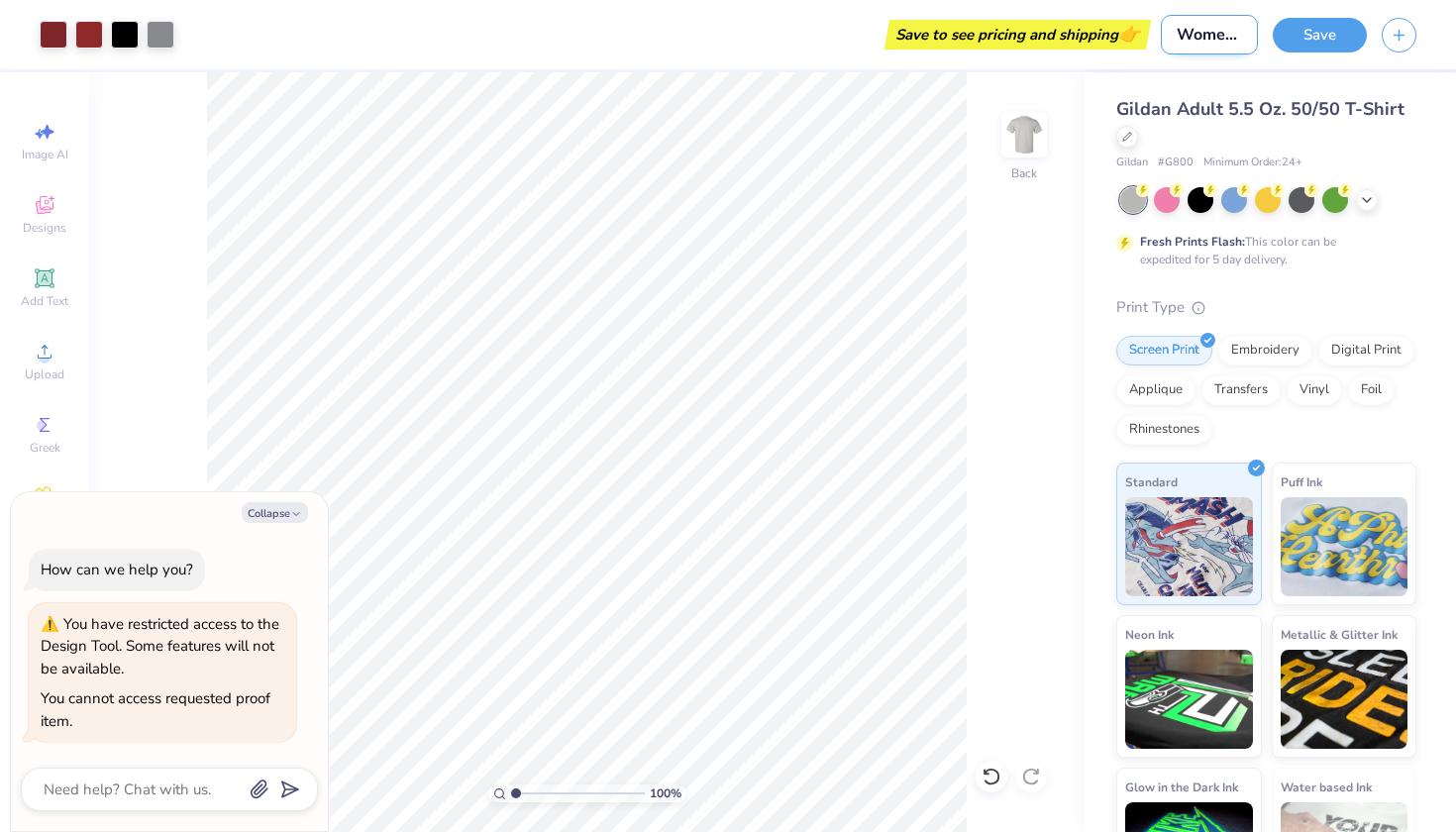
type textarea "x"
type input "Women's club lax shirt design"
type textarea "x"
type input "Women's club lax shirt design"
type textarea "x"
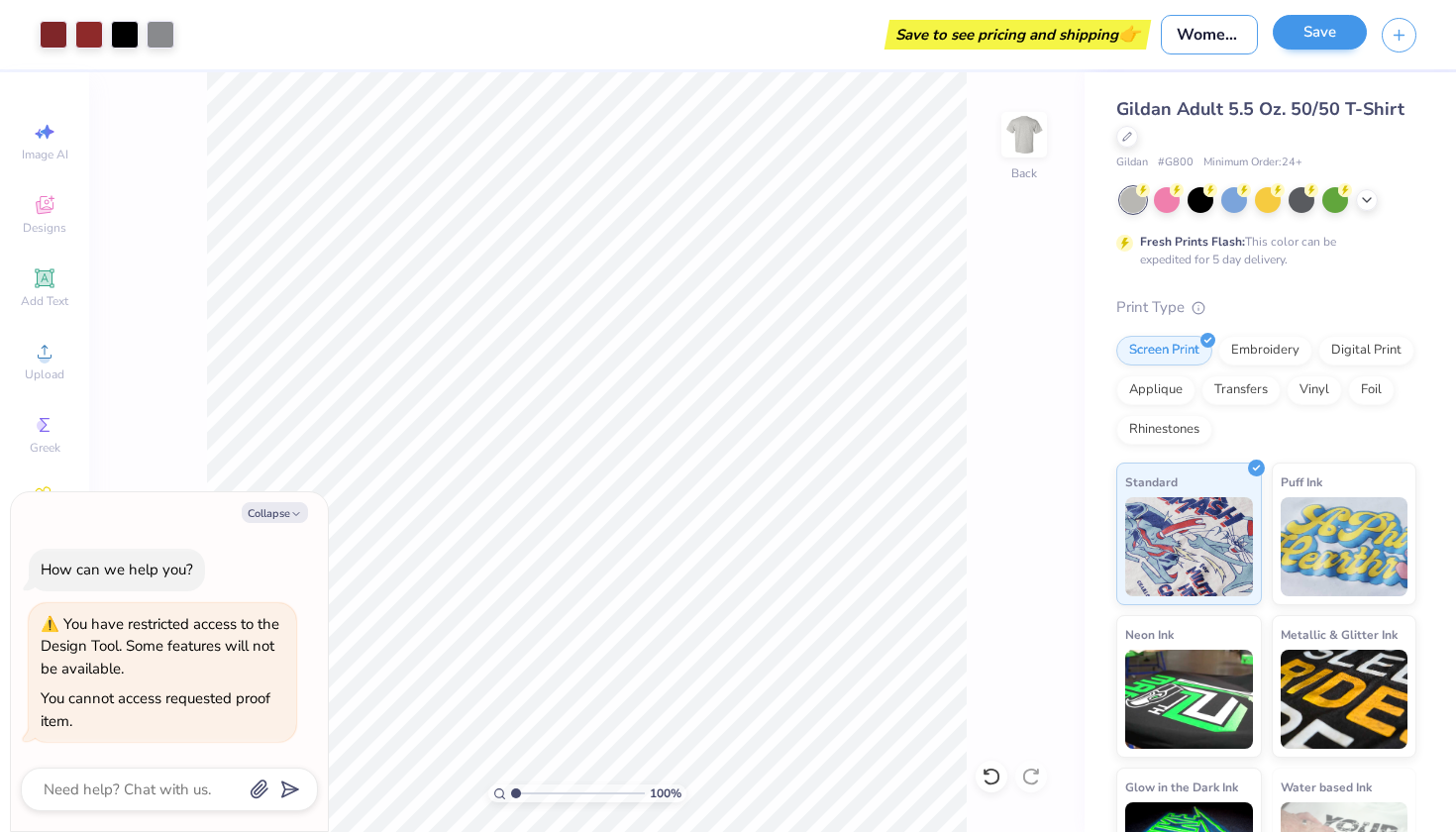
type input "Women's club lax shirt design 2"
click at [1326, 38] on button "Save" at bounding box center [1320, 32] width 95 height 35
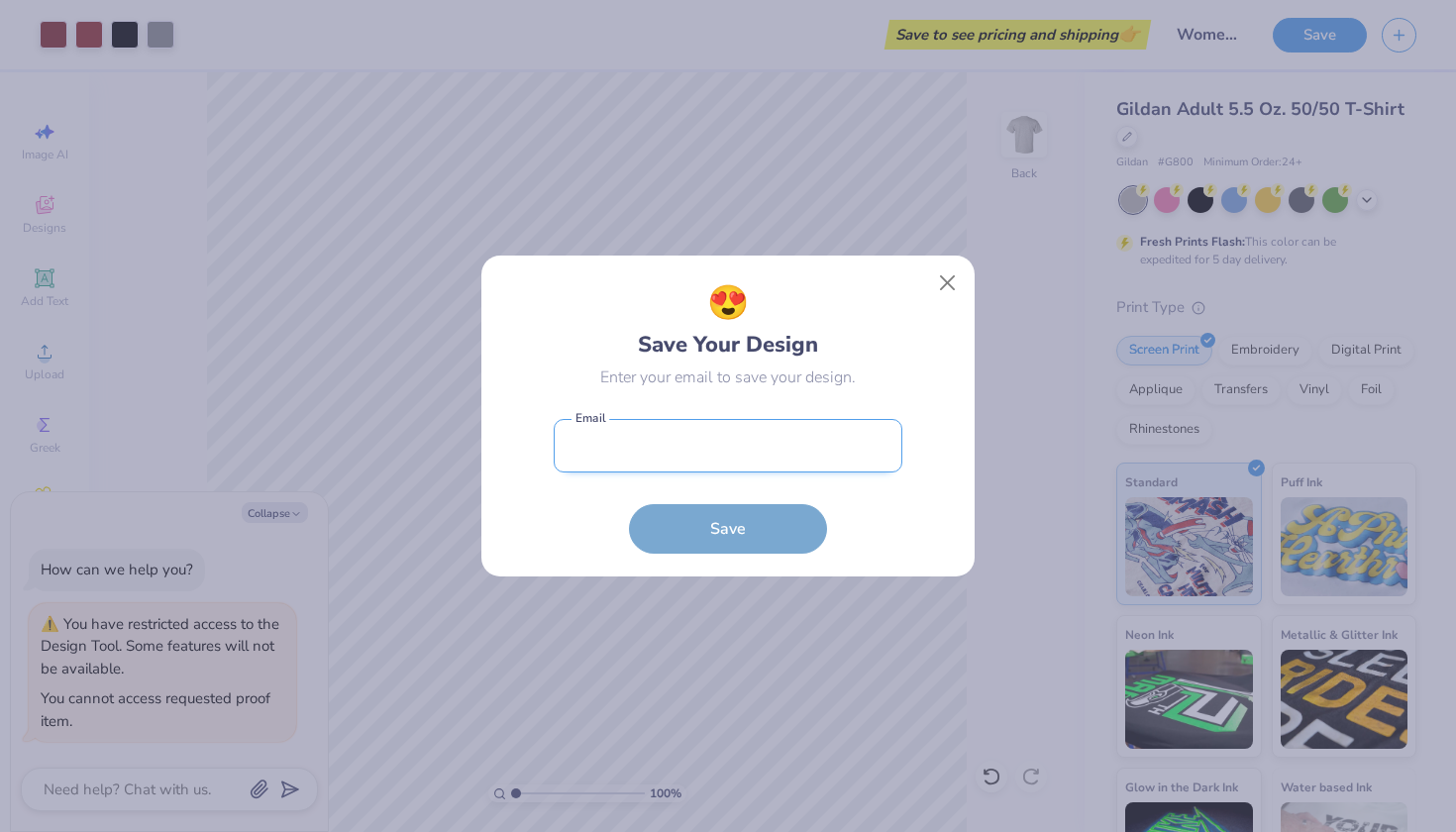
click at [742, 467] on input "email" at bounding box center [728, 446] width 348 height 55
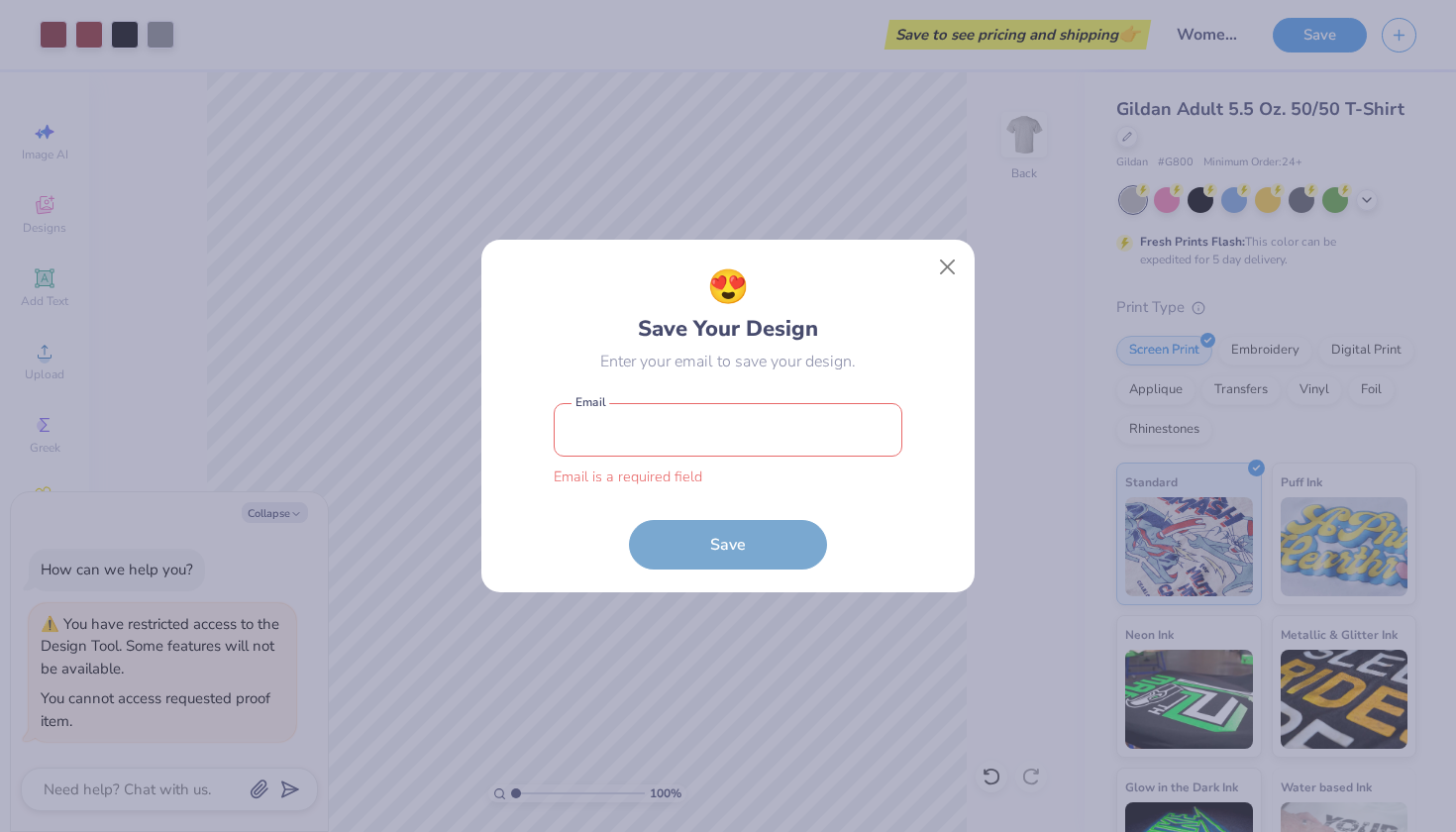
click at [936, 295] on div "😍 Save Your Design Enter your email to save your design. Email is a required fi…" at bounding box center [728, 415] width 496 height 353
click at [936, 295] on div "😍 Save Your Design Enter your email to save your design. Email is a required fi…" at bounding box center [728, 416] width 449 height 308
click at [940, 299] on div "😍 Save Your Design Enter your email to save your design. Email is a required fi…" at bounding box center [728, 416] width 449 height 308
click at [940, 289] on div "😍 Save Your Design Enter your email to save your design. Email is a required fi…" at bounding box center [728, 416] width 449 height 308
click at [777, 444] on input "email" at bounding box center [728, 430] width 348 height 55
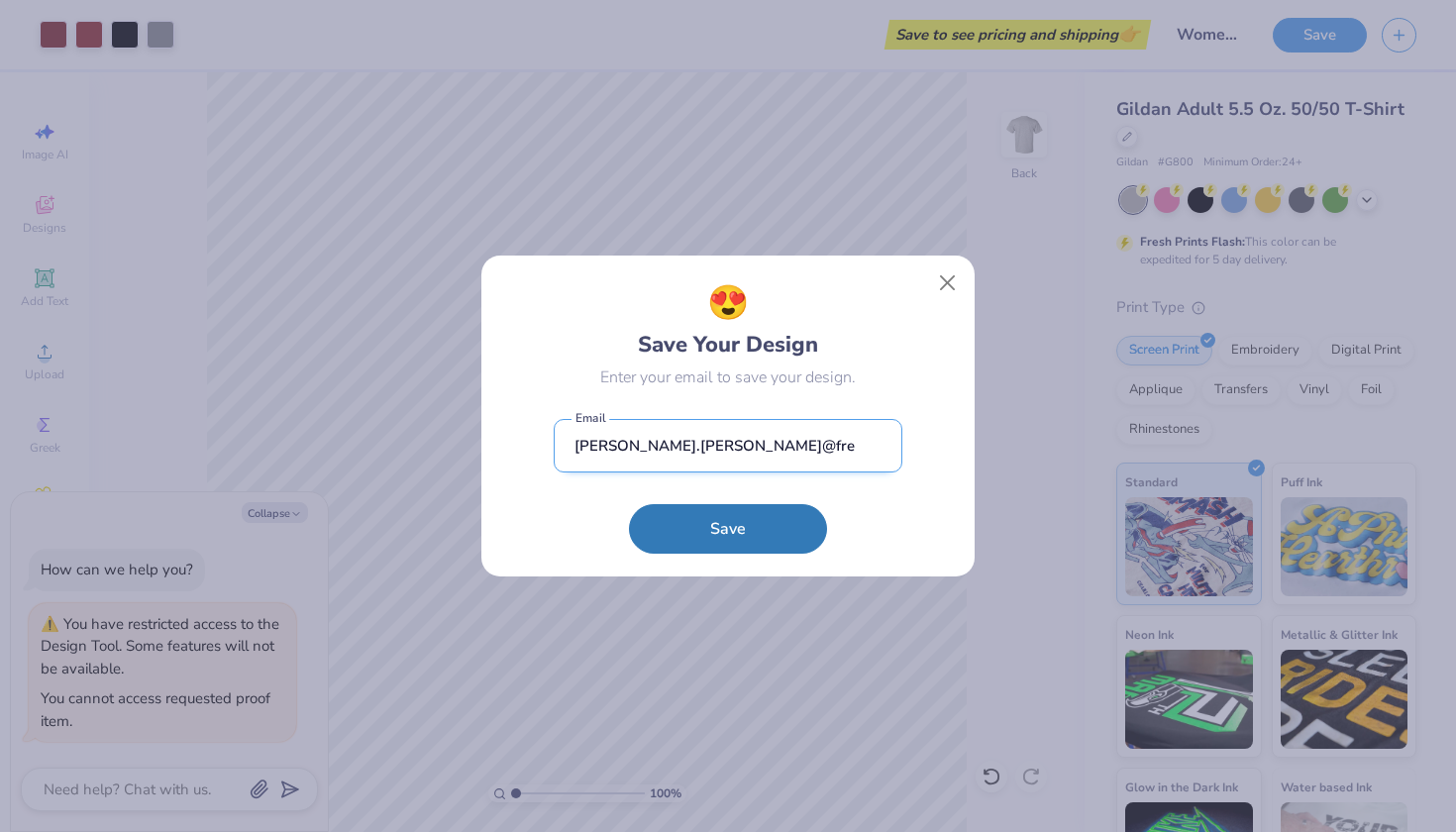
click at [624, 449] on input "alison.kacerik@fre" at bounding box center [728, 446] width 348 height 55
click at [719, 475] on form "alisonkacerik@fre Email Save" at bounding box center [728, 482] width 348 height 145
click at [720, 463] on input "alisonkacerik@fre" at bounding box center [728, 446] width 348 height 55
type input "alisonkacerik@freshprints.com"
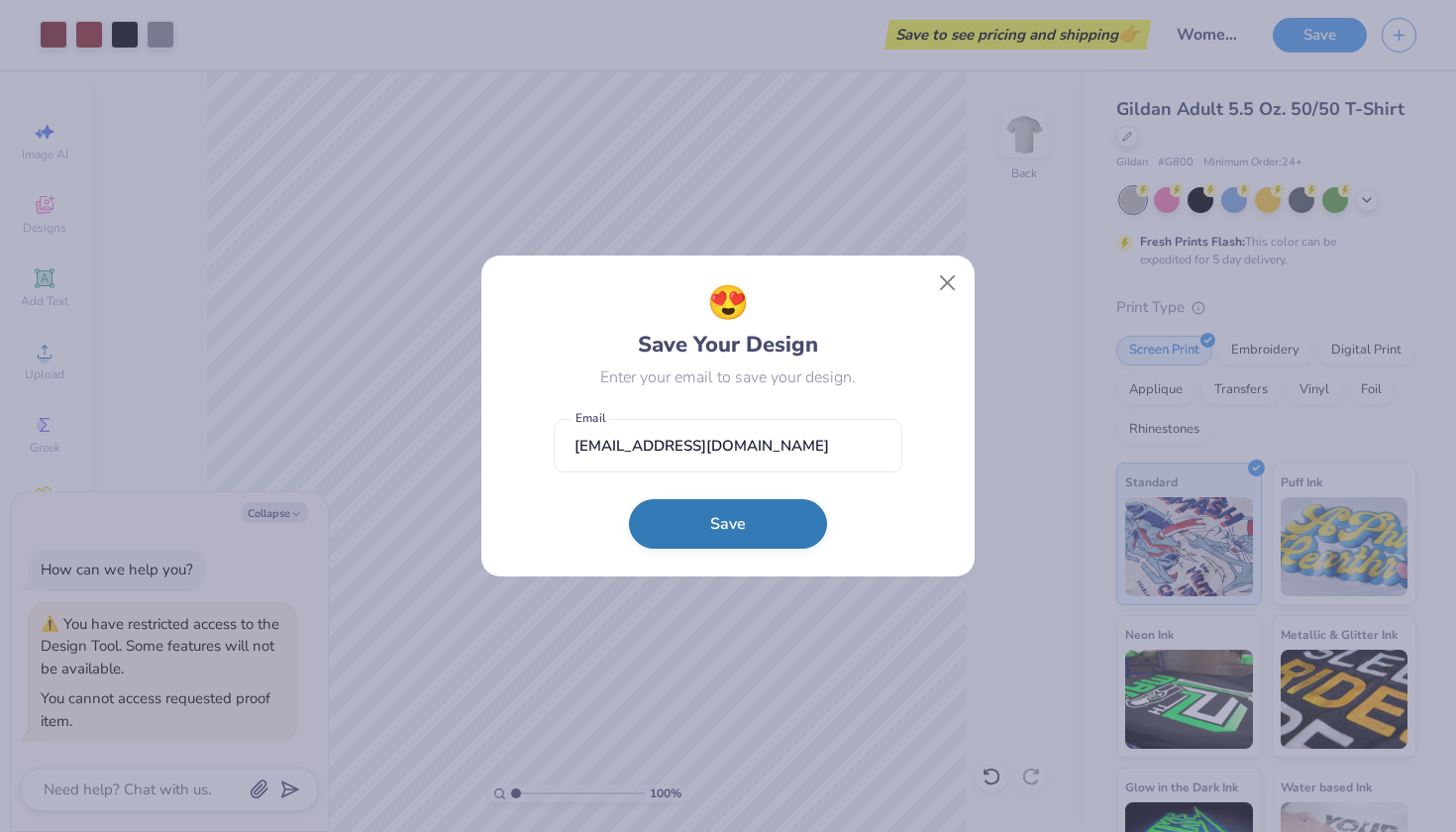
click at [727, 526] on button "Save" at bounding box center [728, 524] width 198 height 50
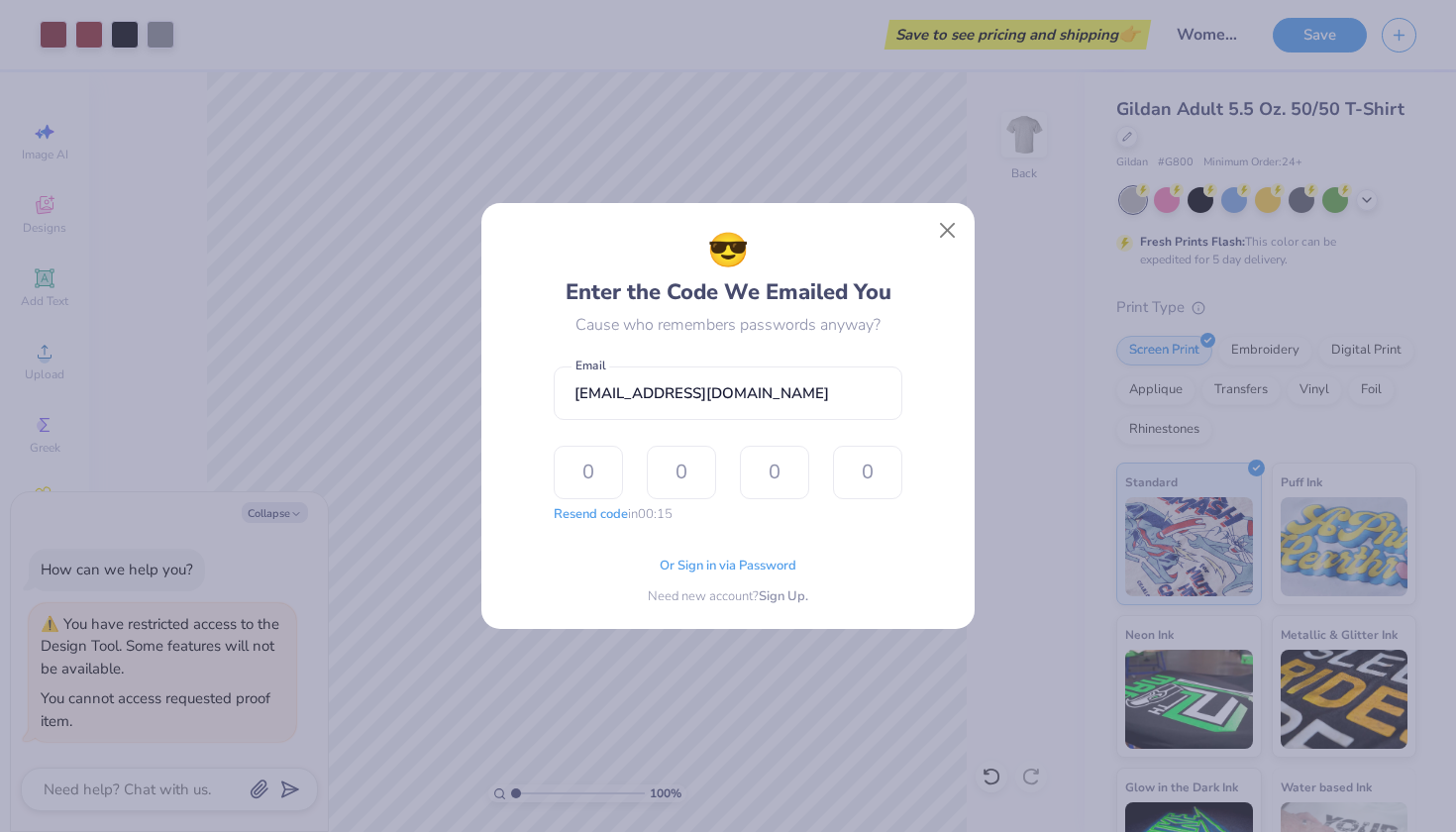
type input "4"
type input "3"
type input "1"
type input "6"
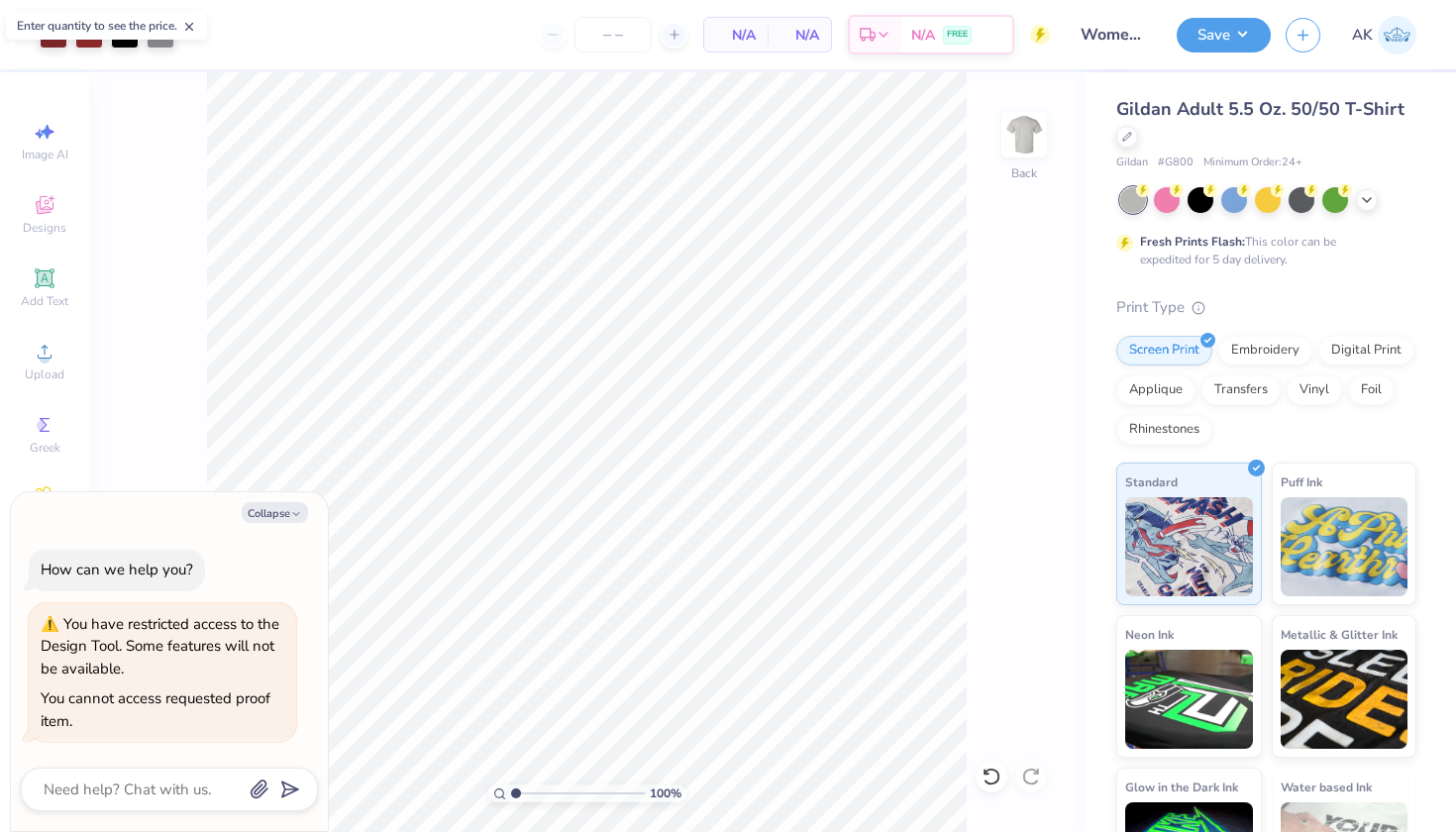
type textarea "x"
type input "12"
type input "– –"
type input "12"
type textarea "x"
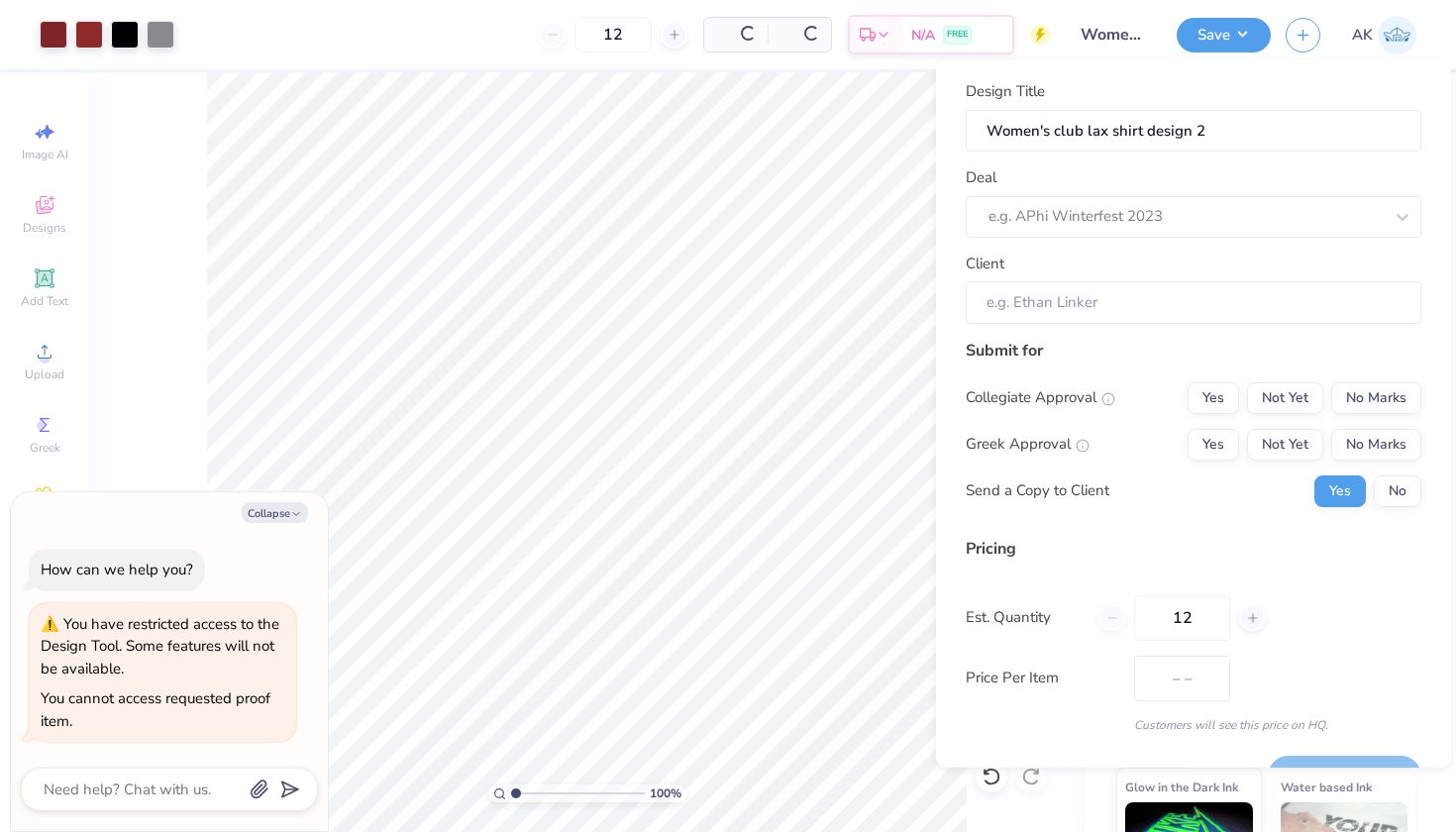
type input "$37.47"
click at [1033, 220] on div "e.g. APhi Winterfest 2023" at bounding box center [1186, 216] width 394 height 23
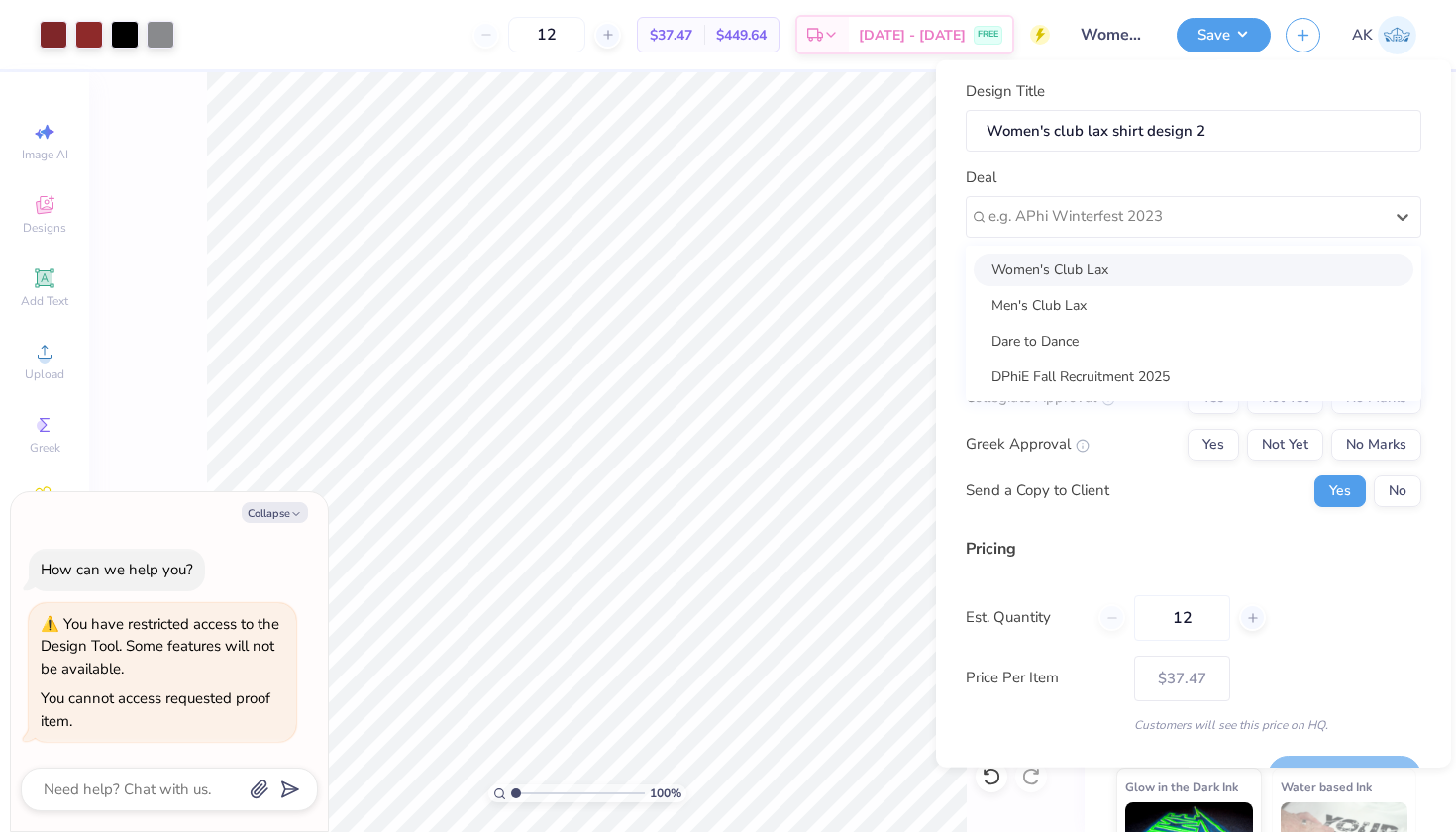
click at [1036, 275] on div "Women's Club Lax" at bounding box center [1194, 269] width 440 height 33
type textarea "x"
type input "[PERSON_NAME]"
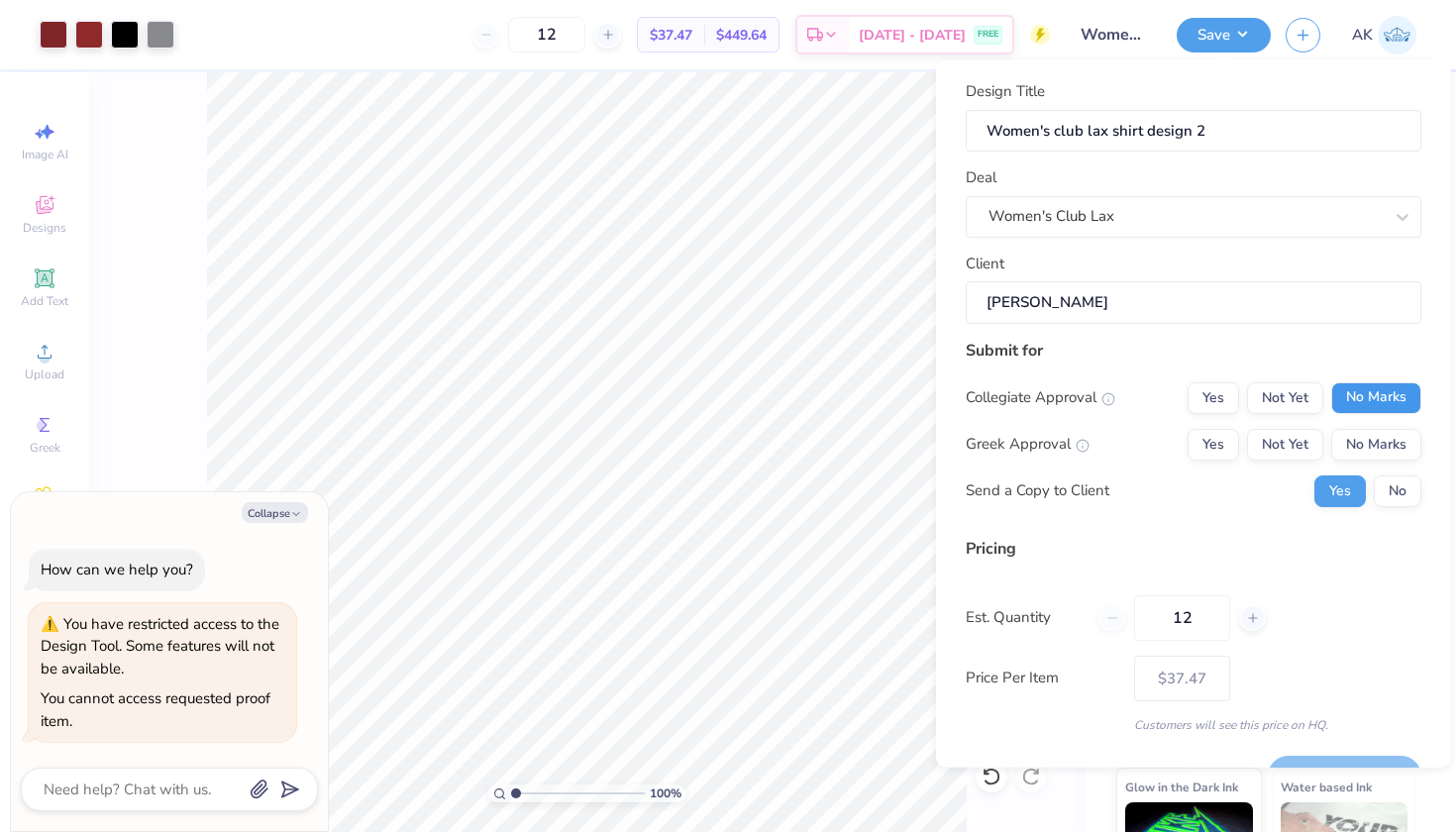
click at [1371, 385] on button "No Marks" at bounding box center [1376, 397] width 91 height 32
click at [1379, 448] on button "No Marks" at bounding box center [1376, 444] width 91 height 32
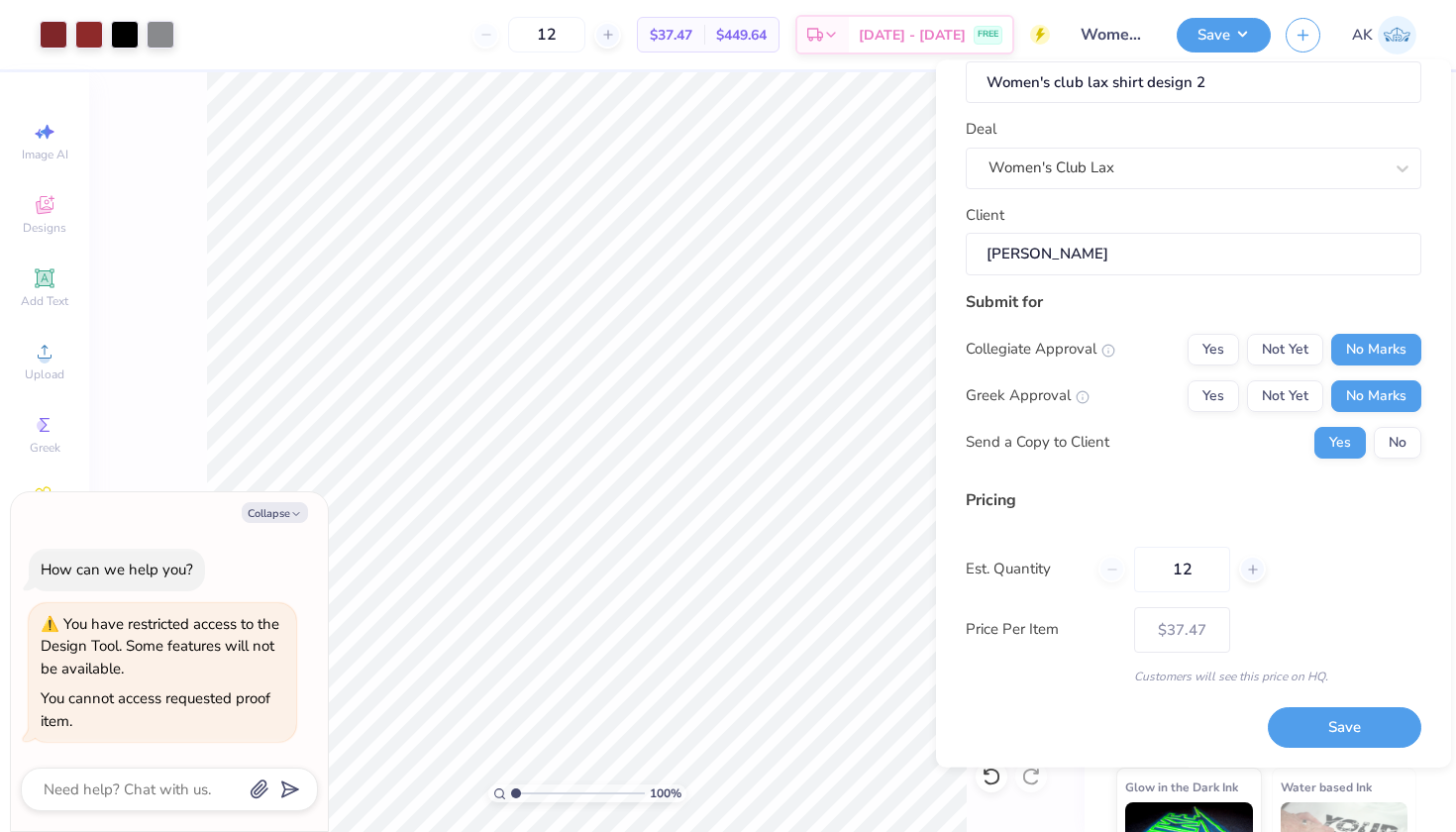
scroll to position [46, 0]
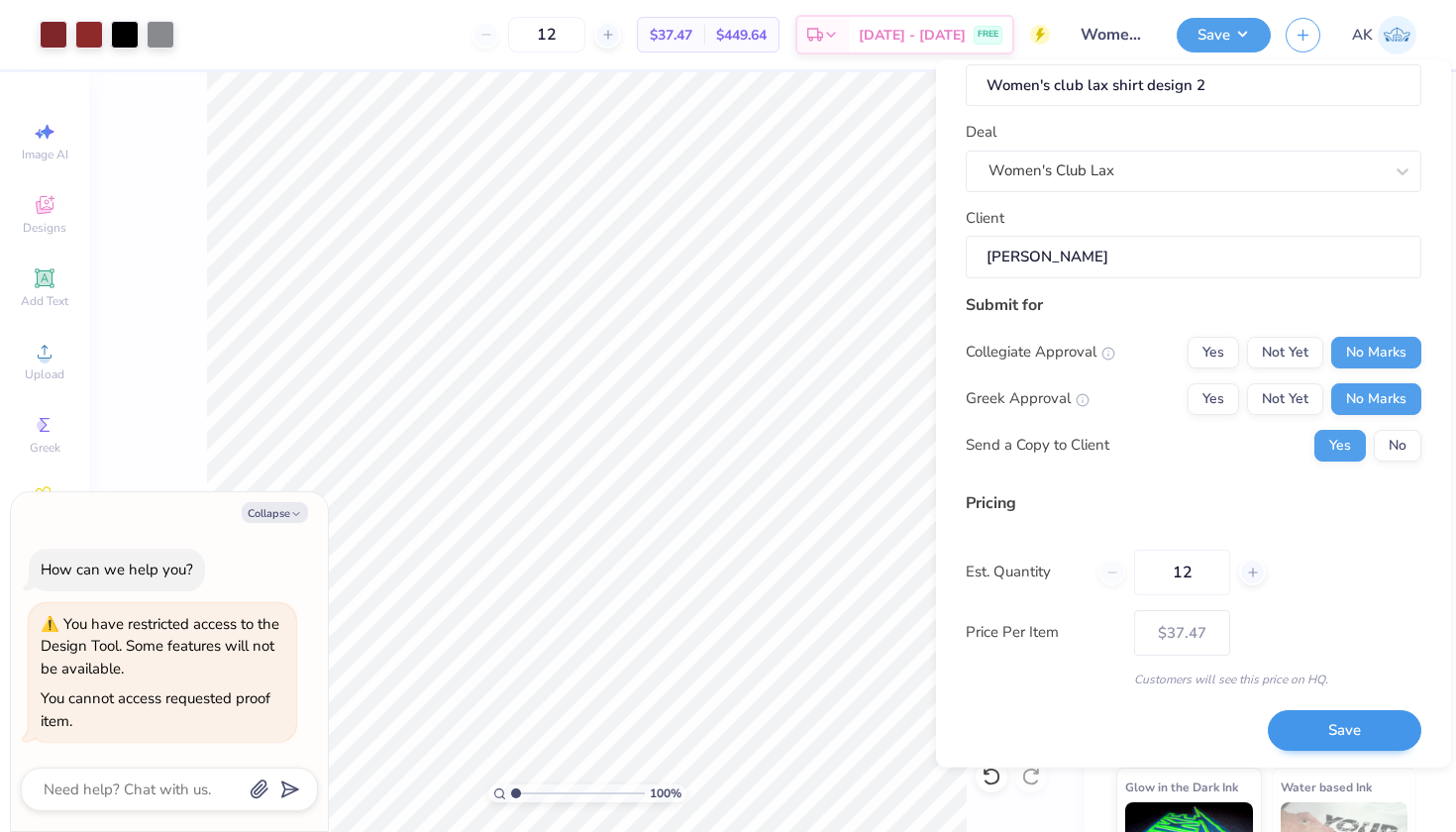
click at [1326, 735] on button "Save" at bounding box center [1345, 730] width 153 height 41
type input "$37.47"
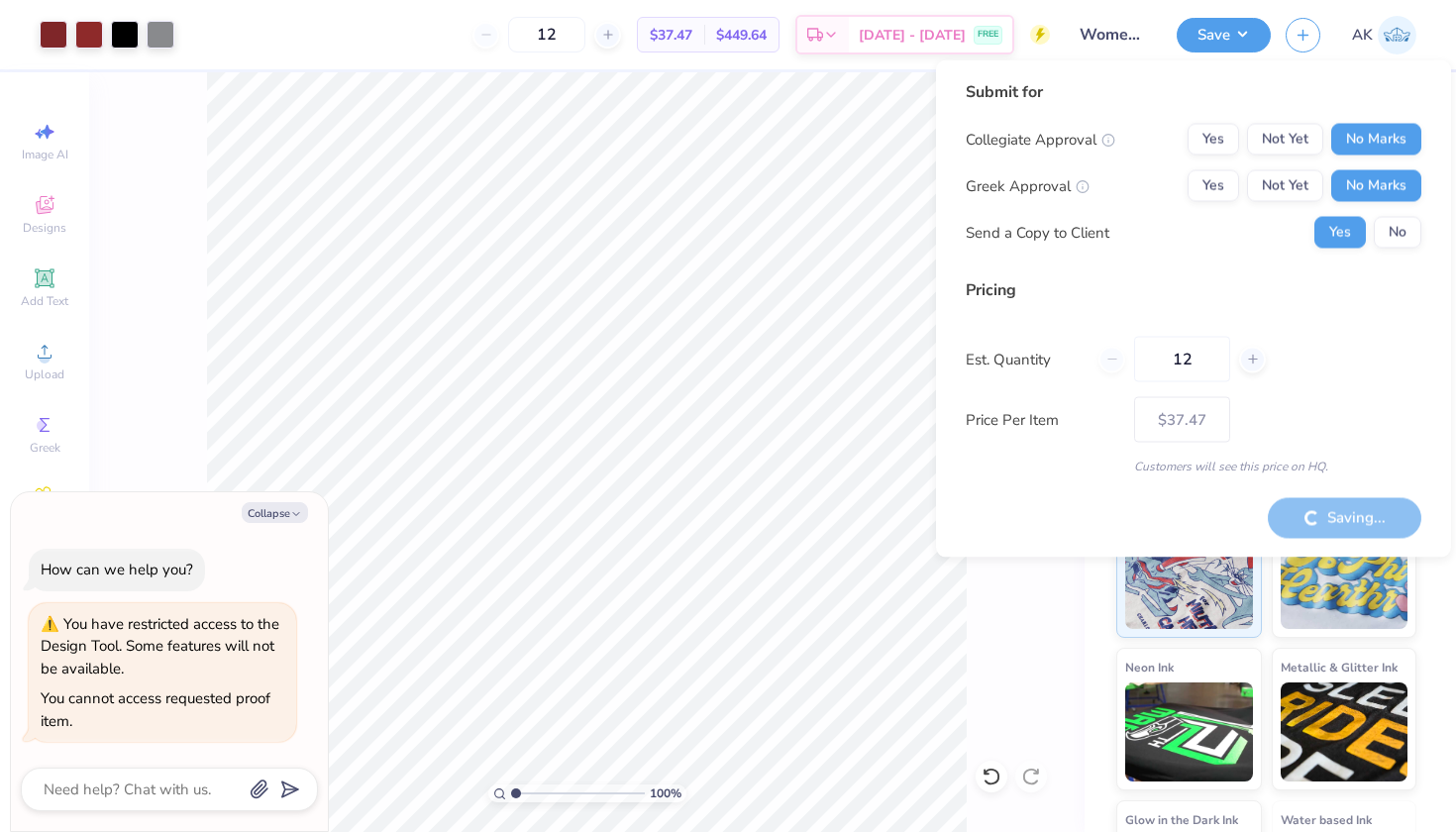
type textarea "x"
type input "$37.47"
type textarea "x"
type input "$37.47"
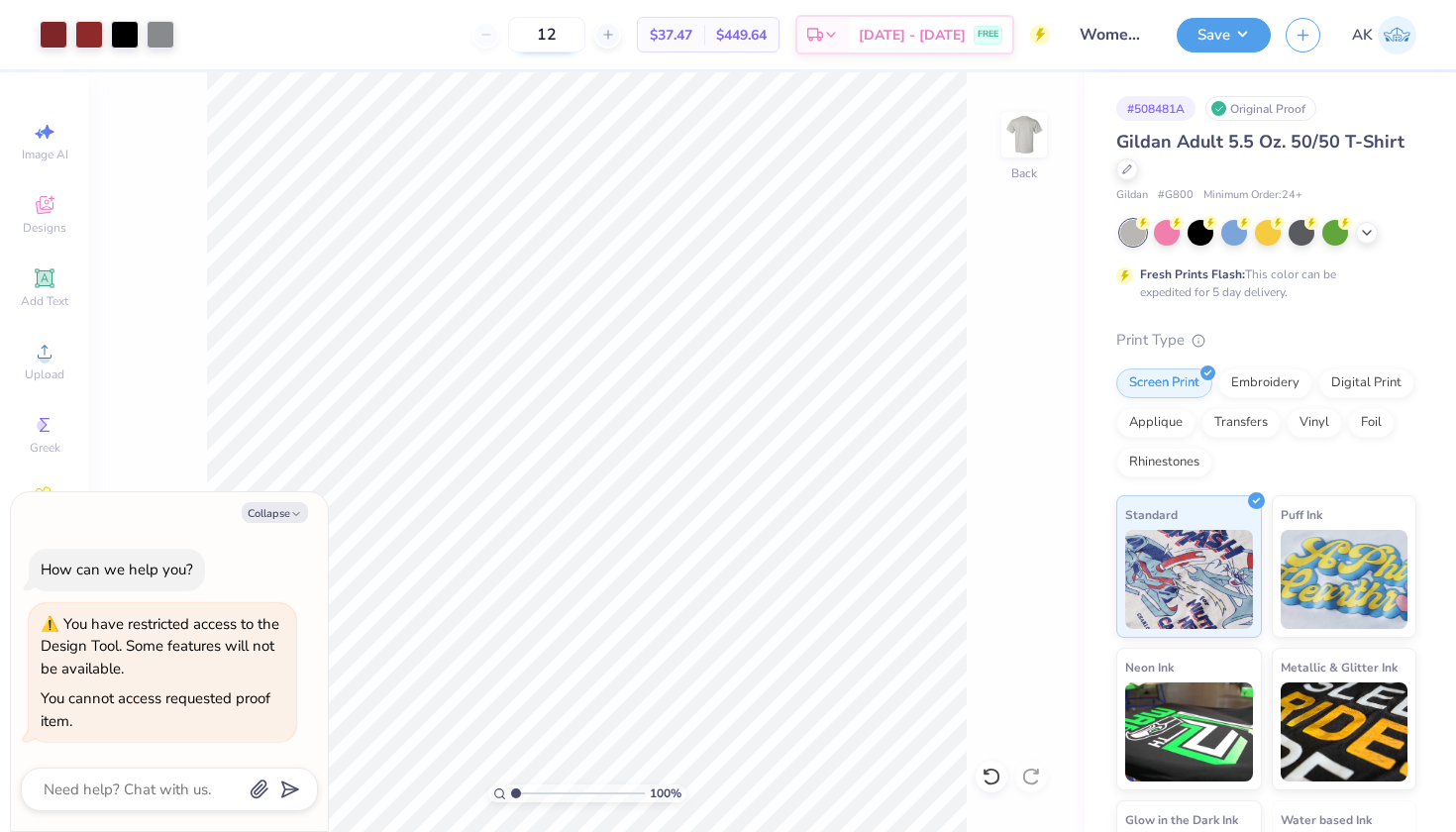
click at [564, 34] on input "12" at bounding box center [547, 35] width 78 height 36
type input "3"
type input "25"
click at [1031, 230] on div "100 % Back" at bounding box center [587, 453] width 996 height 760
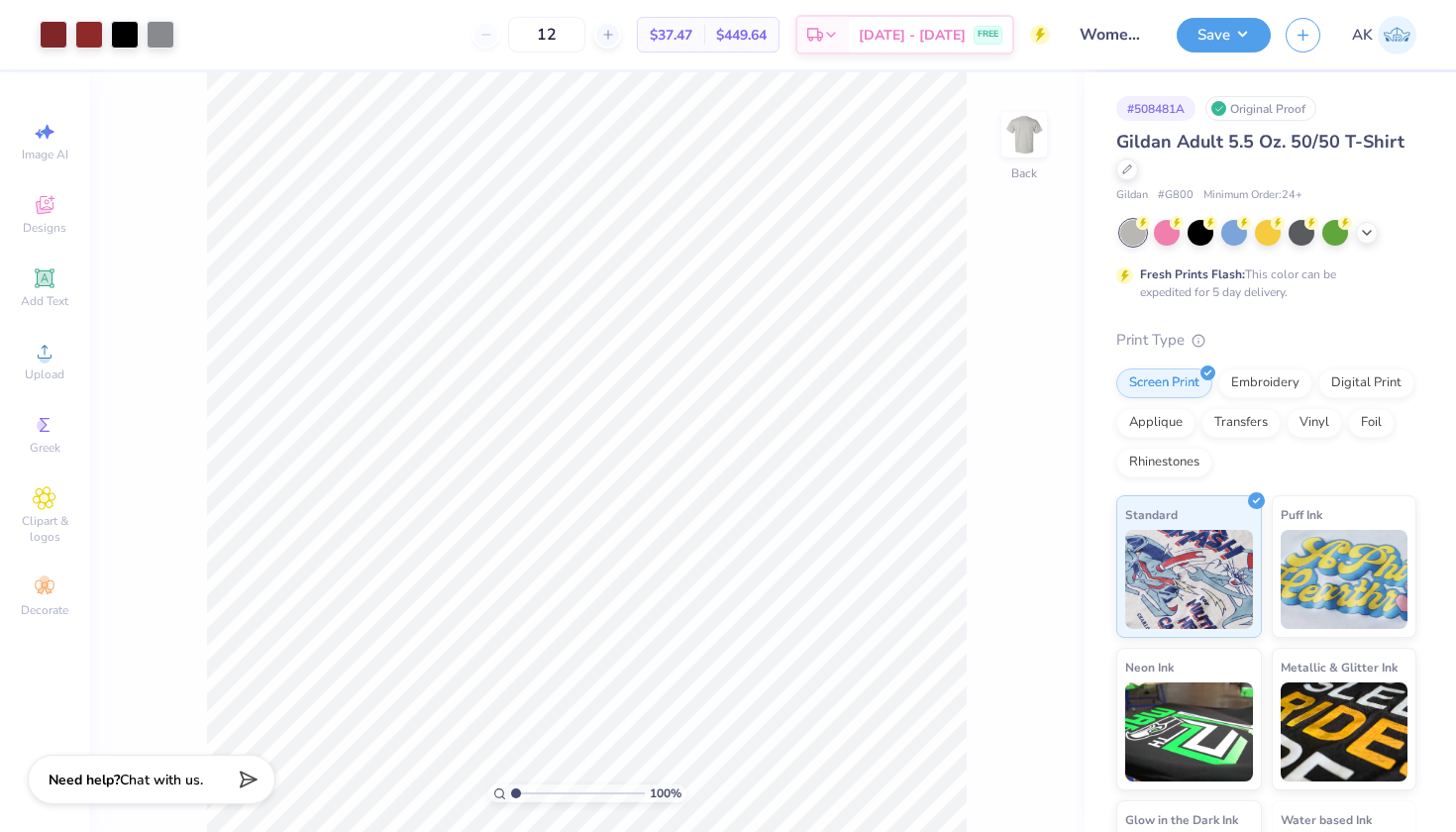
click at [1198, 133] on span "Gildan Adult 5.5 Oz. 50/50 T-Shirt" at bounding box center [1261, 141] width 289 height 24
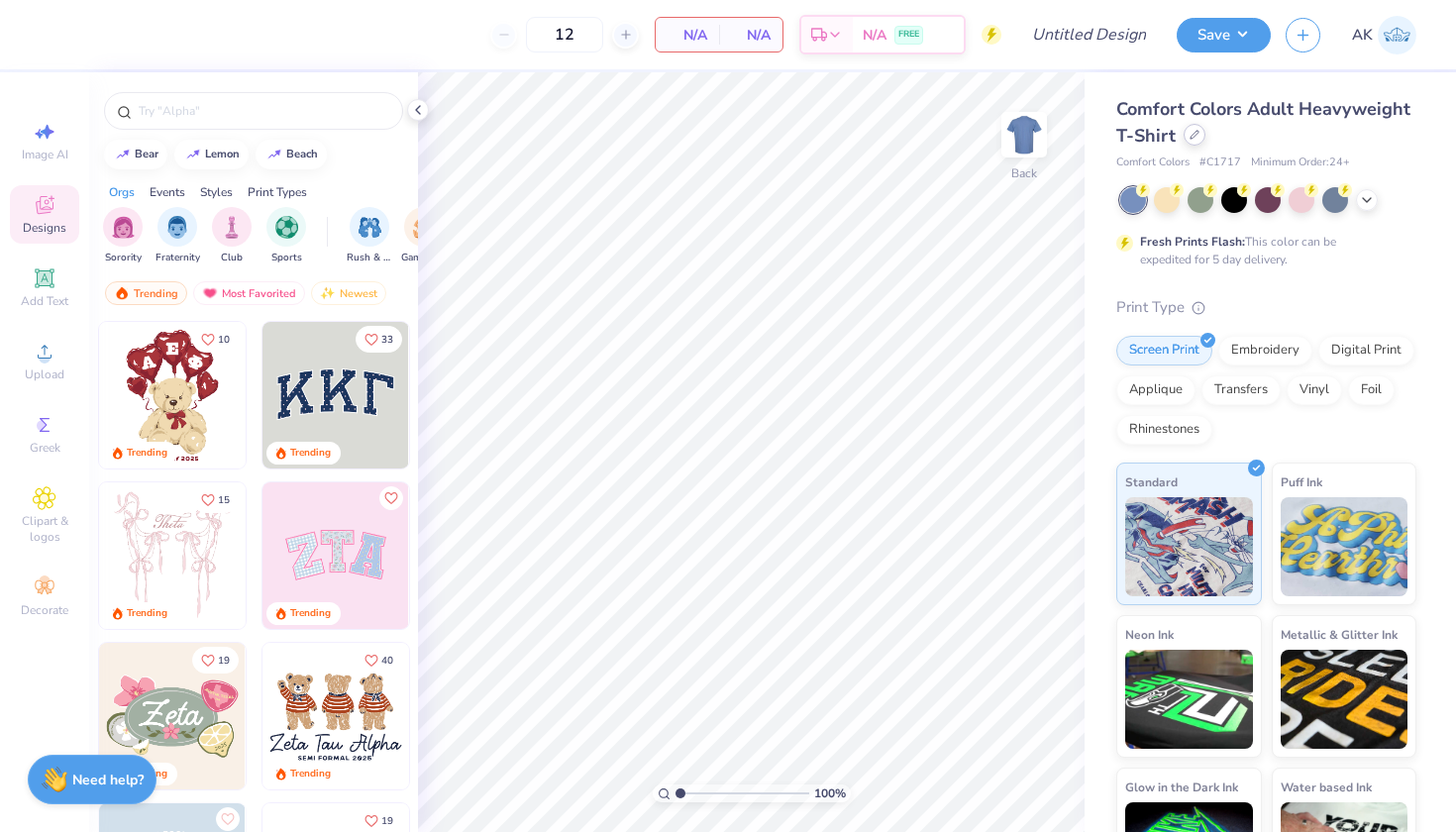
click at [1192, 127] on div at bounding box center [1195, 134] width 22 height 22
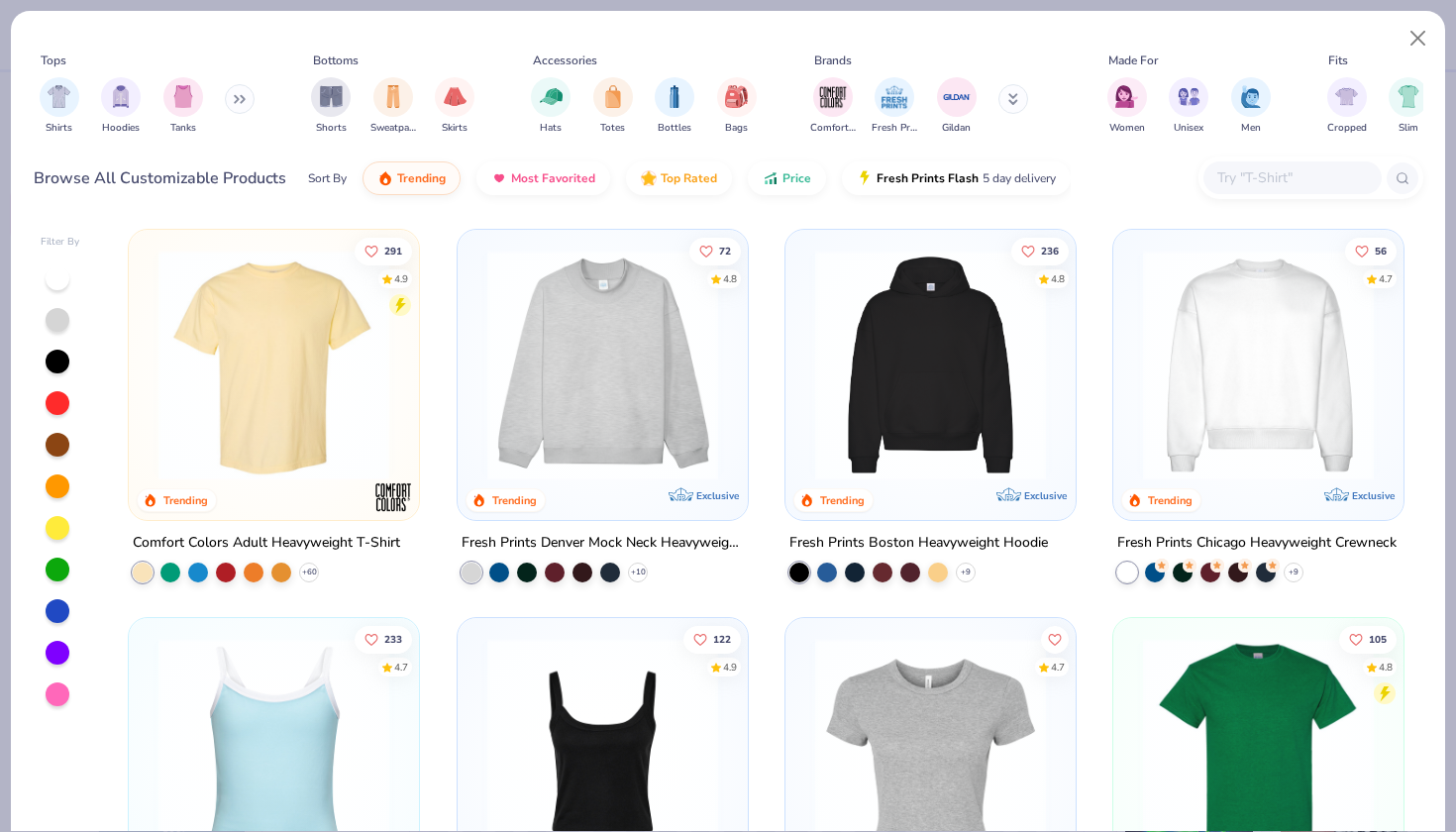
click at [1252, 177] on input "text" at bounding box center [1292, 177] width 152 height 23
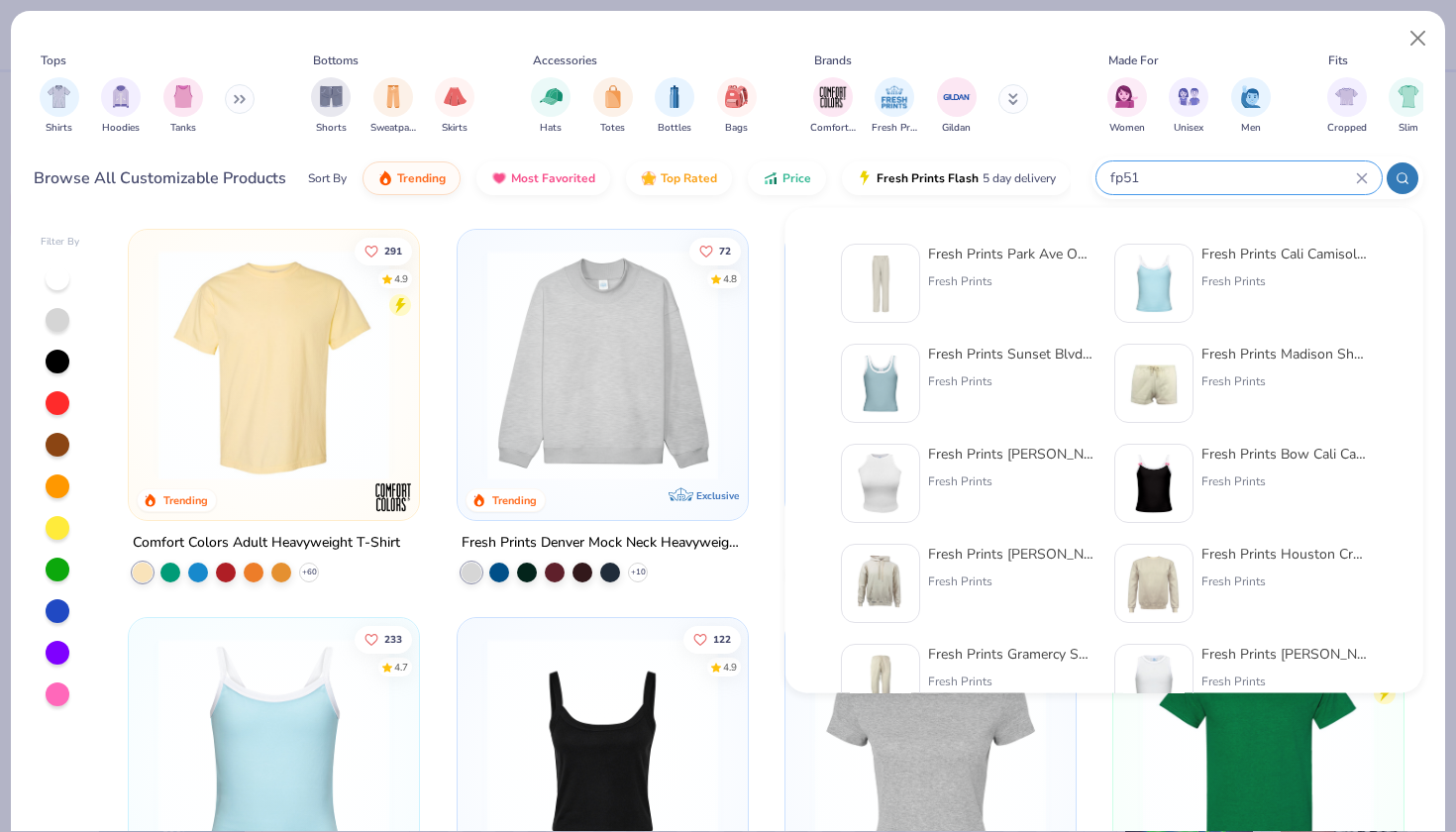
type input "fp51"
click at [949, 266] on div "Fresh Prints Park Ave Open Sweatpants Fresh Prints" at bounding box center [1011, 284] width 166 height 80
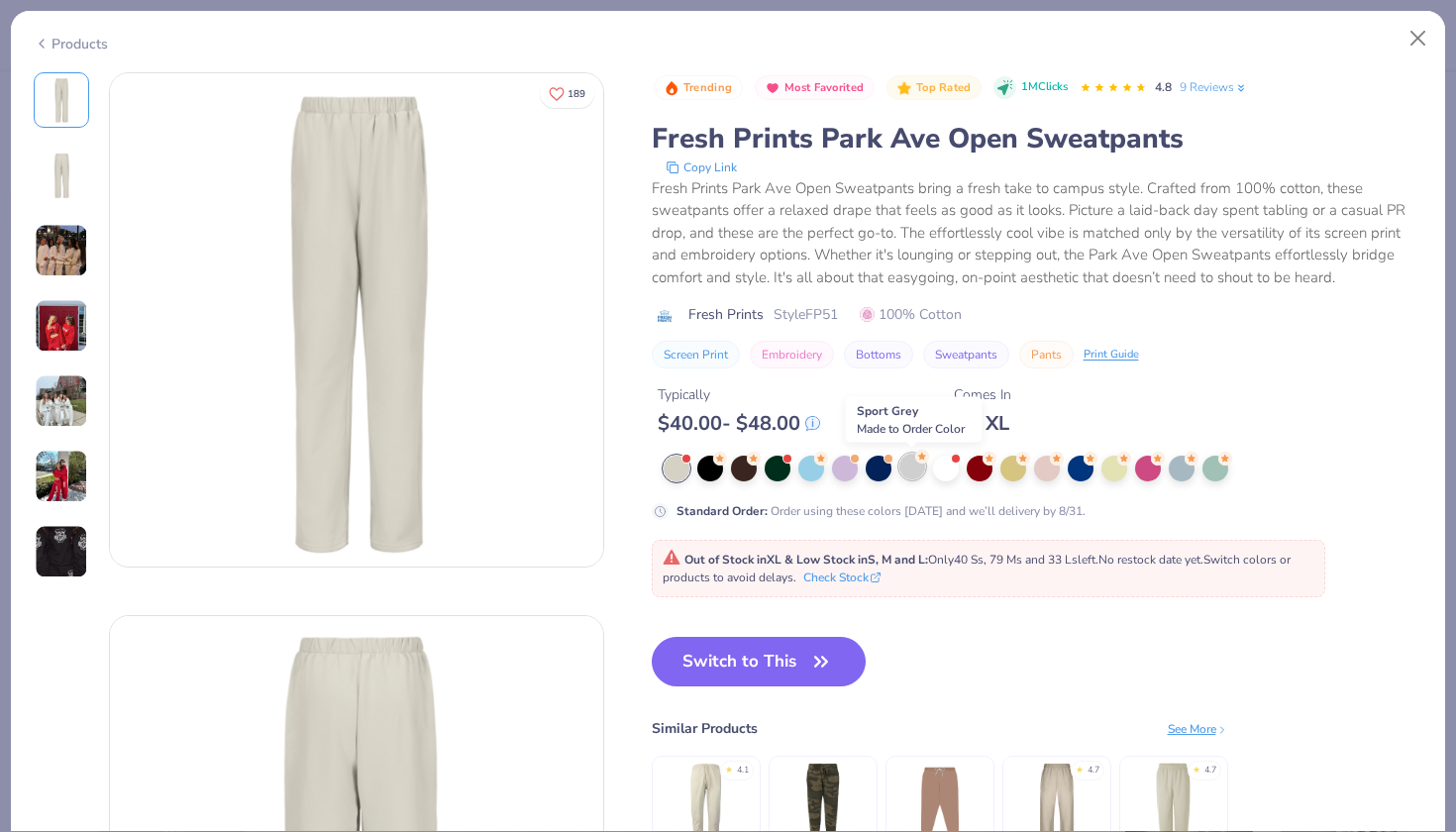
click at [911, 477] on div at bounding box center [913, 467] width 26 height 26
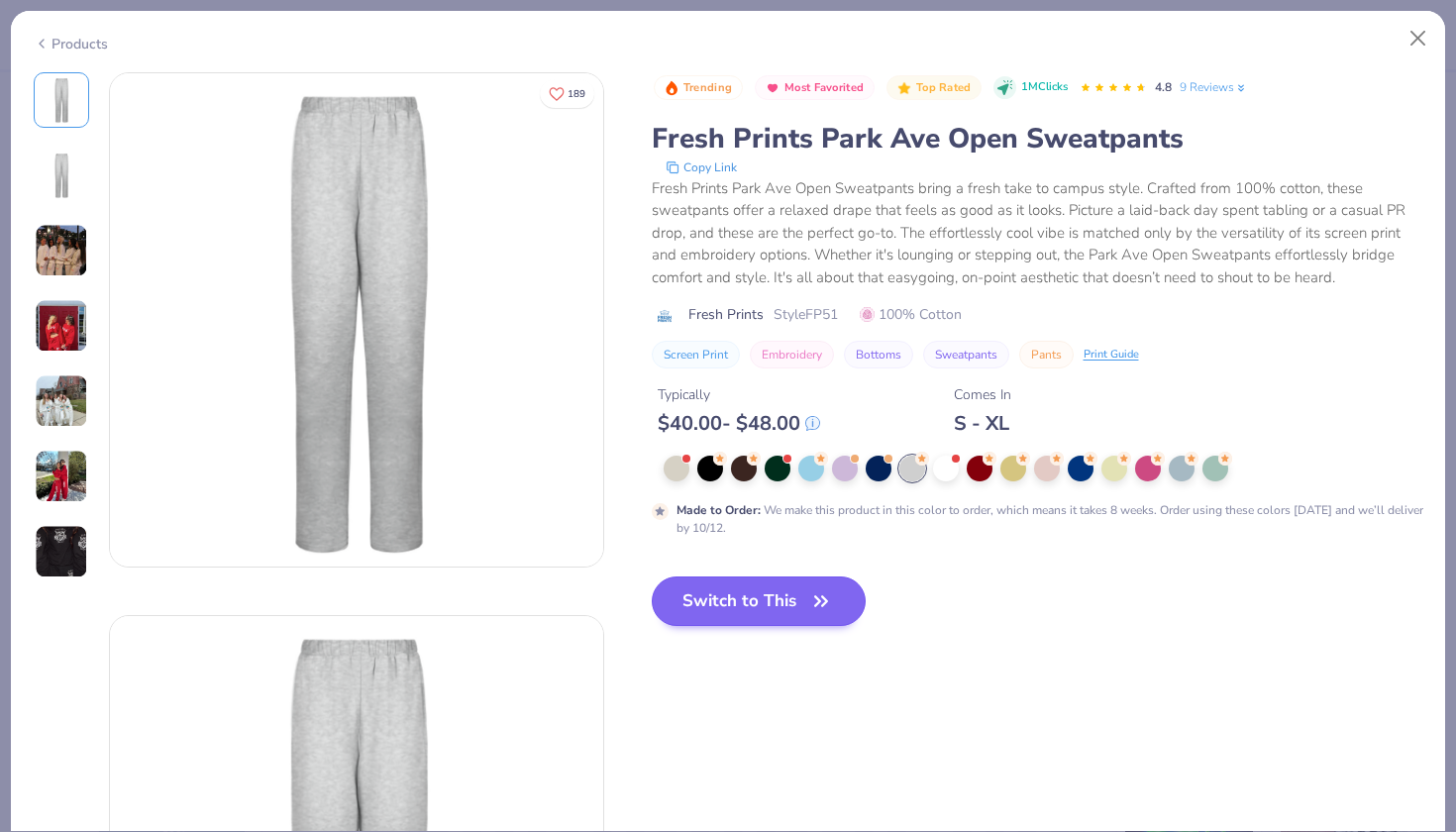
click at [787, 607] on button "Switch to This" at bounding box center [759, 601] width 215 height 50
type input "50"
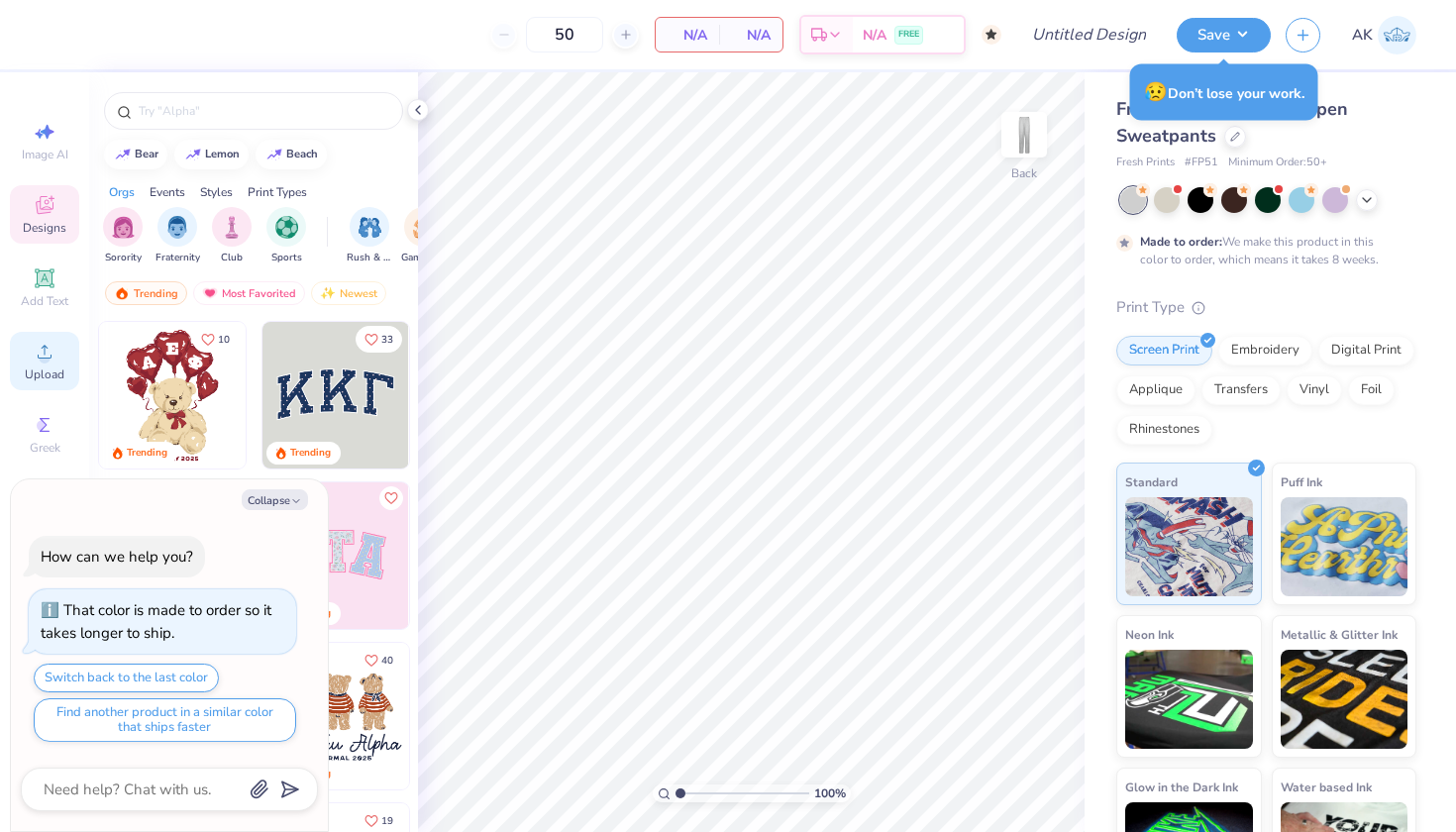
click at [45, 355] on circle at bounding box center [44, 357] width 11 height 11
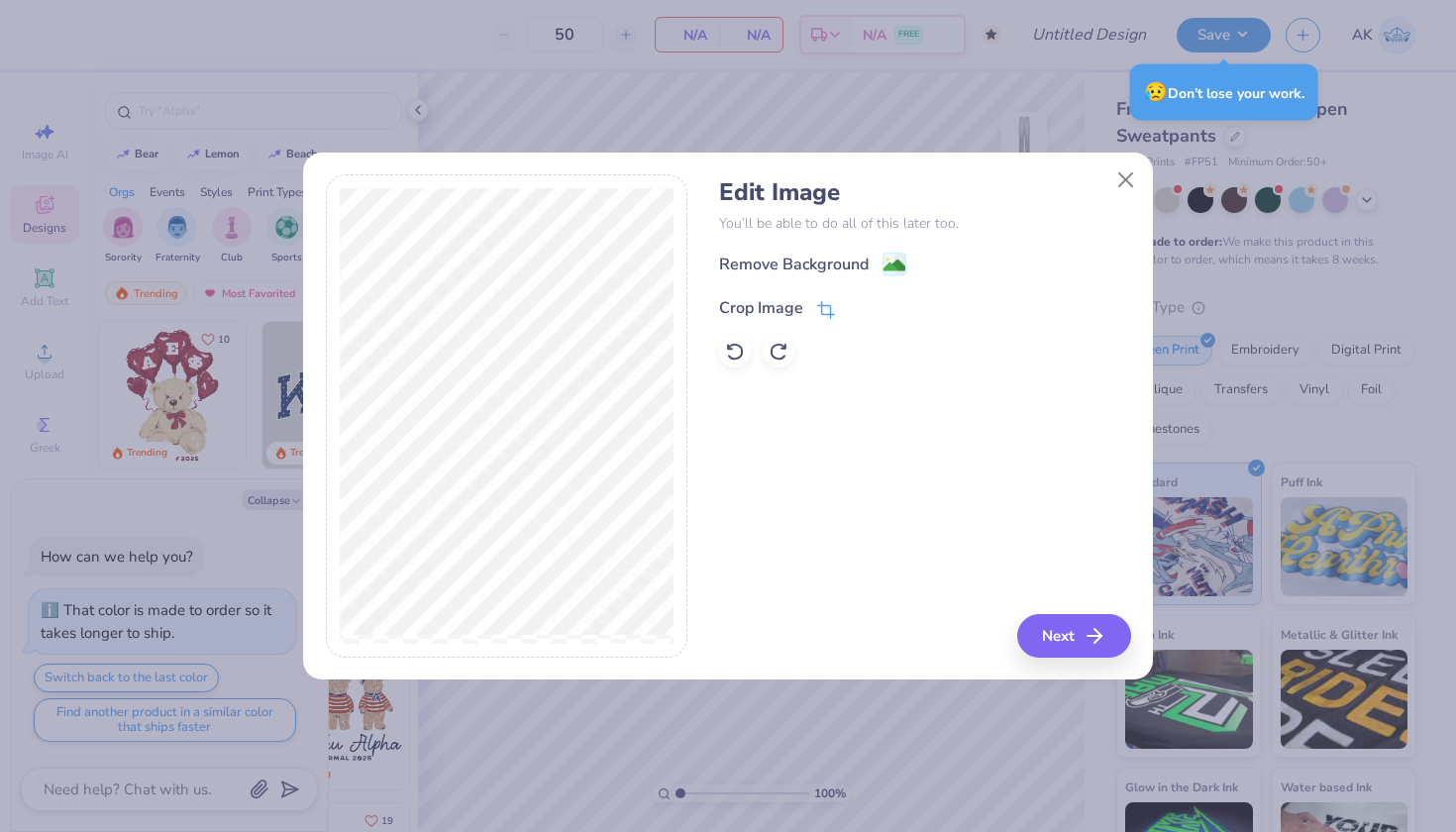
click at [822, 302] on icon at bounding box center [828, 308] width 13 height 13
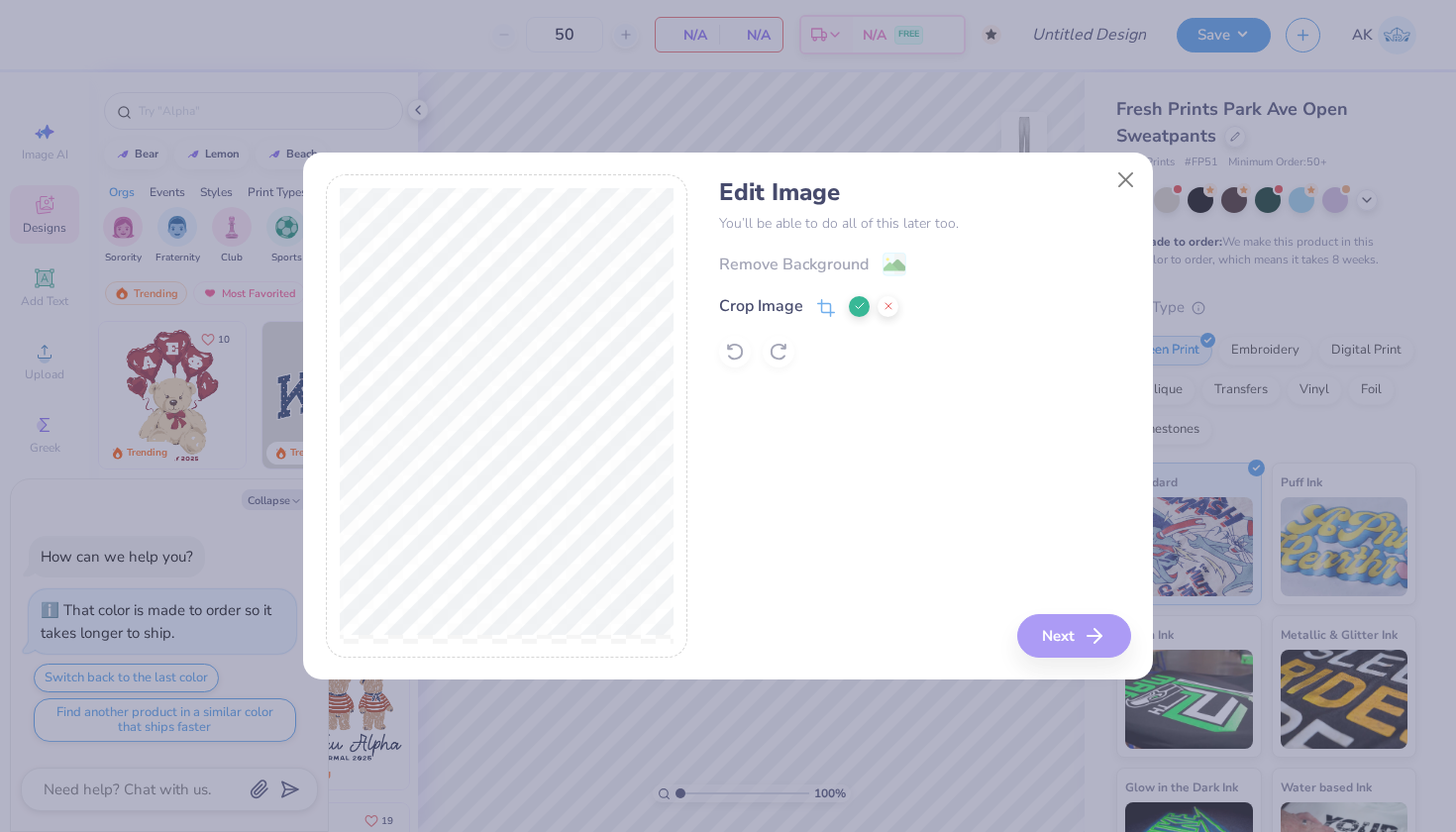
click at [852, 307] on button at bounding box center [859, 307] width 21 height 21
click at [883, 279] on div "Remove Background Crop Image" at bounding box center [925, 310] width 411 height 115
click at [887, 275] on image at bounding box center [895, 268] width 22 height 22
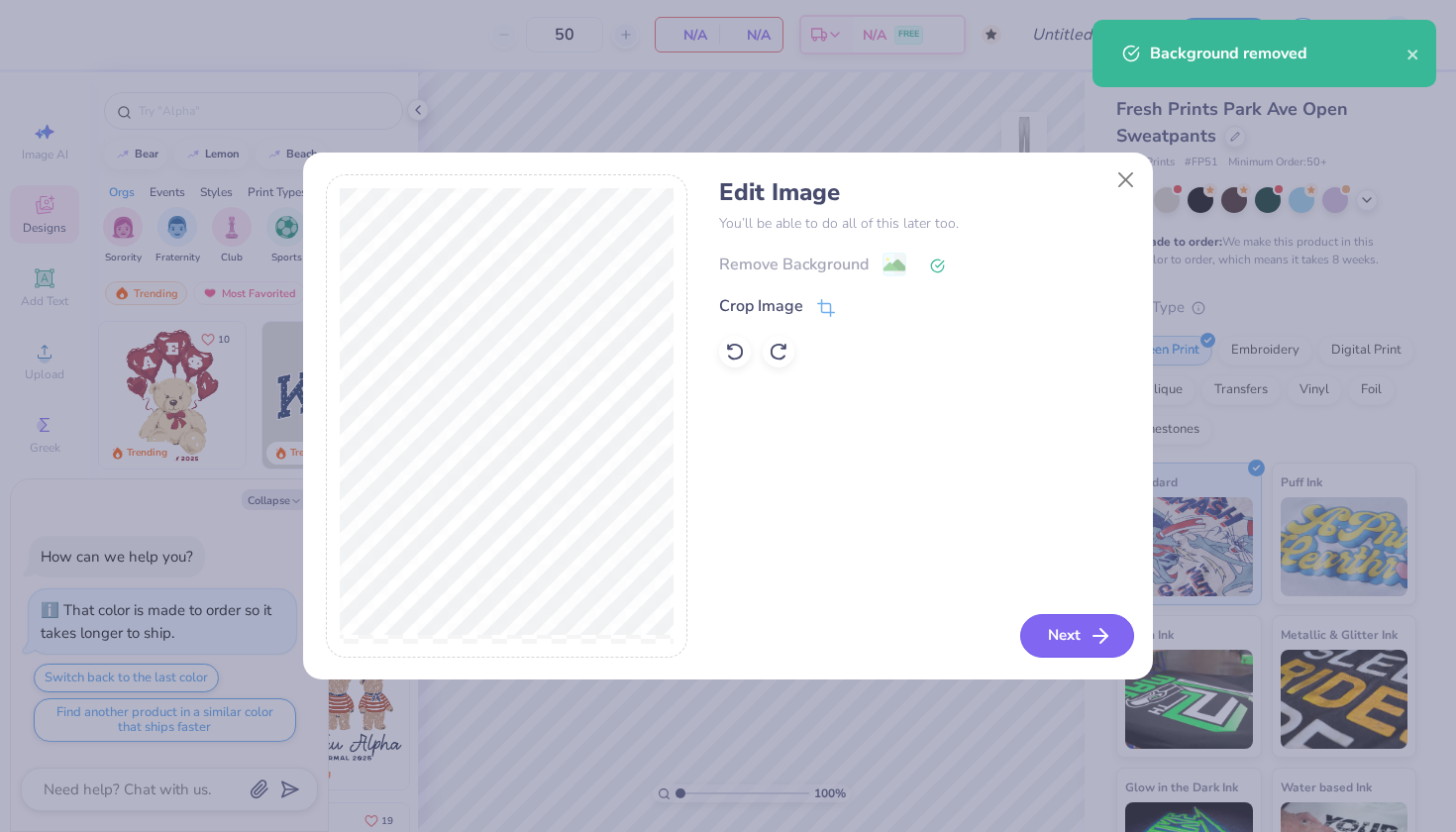
click at [1080, 630] on button "Next" at bounding box center [1077, 636] width 113 height 44
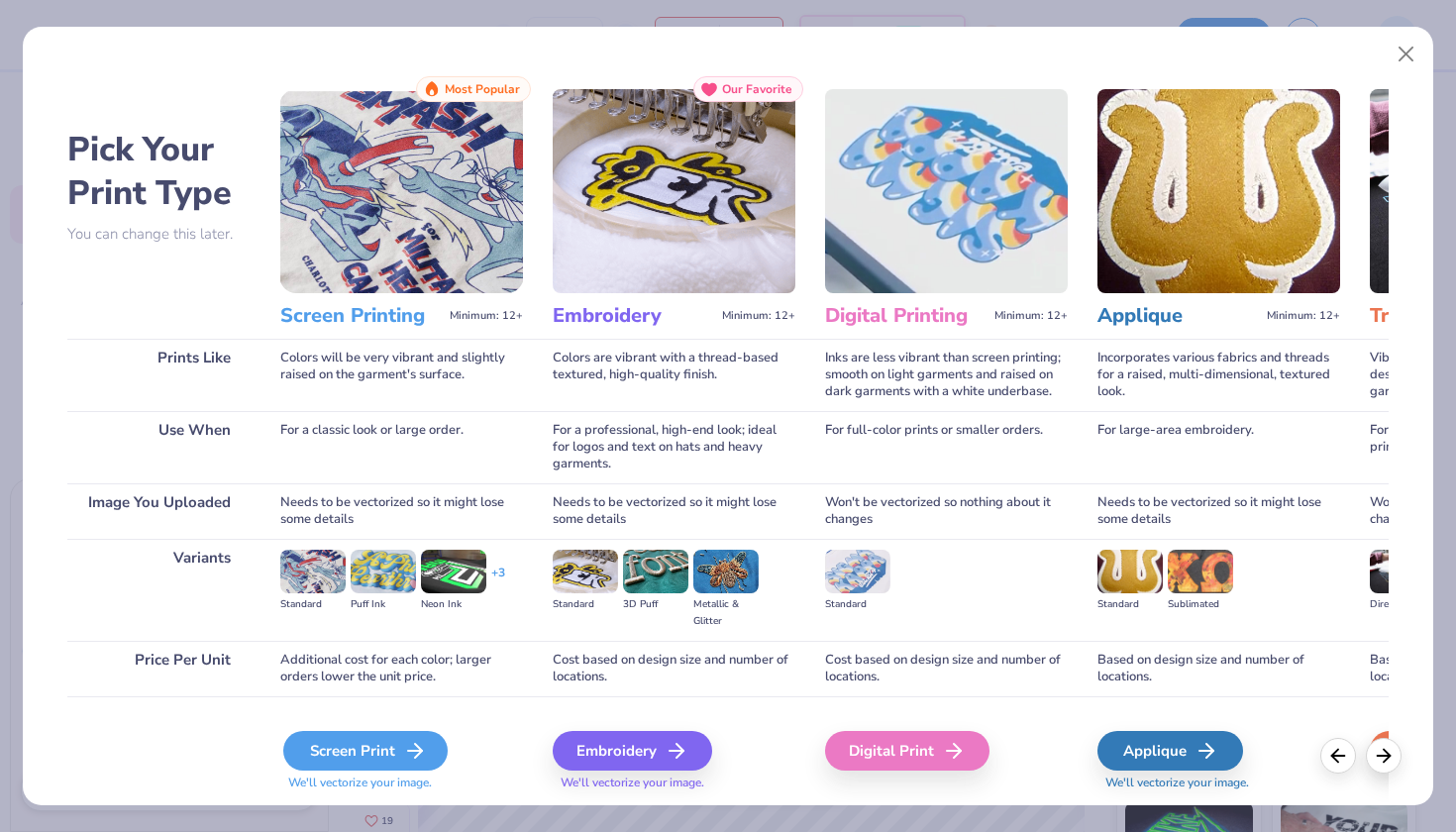
click at [353, 749] on div "Screen Print" at bounding box center [365, 751] width 164 height 40
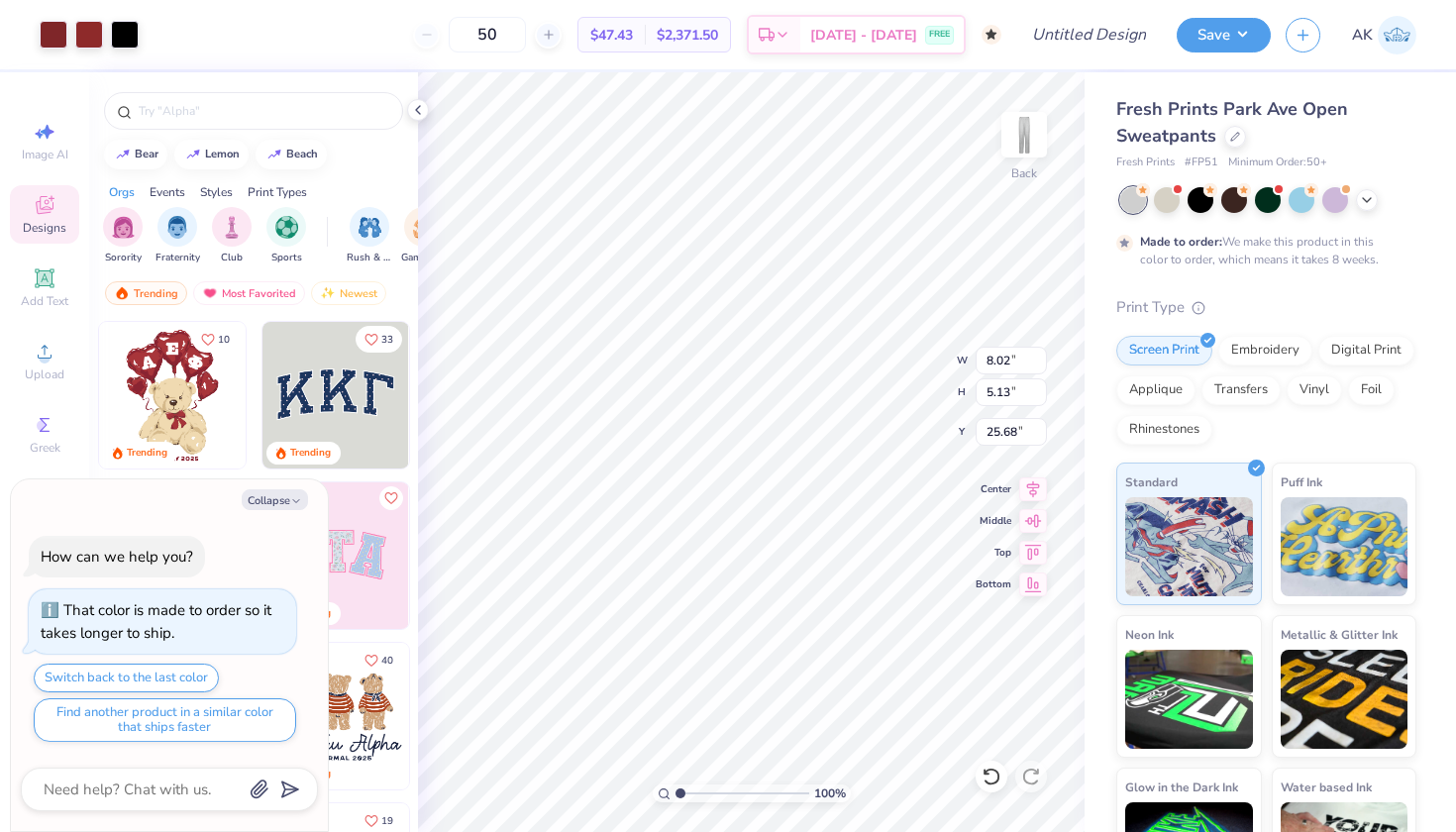
type textarea "x"
type input "4.96"
type input "3.17"
type input "27.64"
type textarea "x"
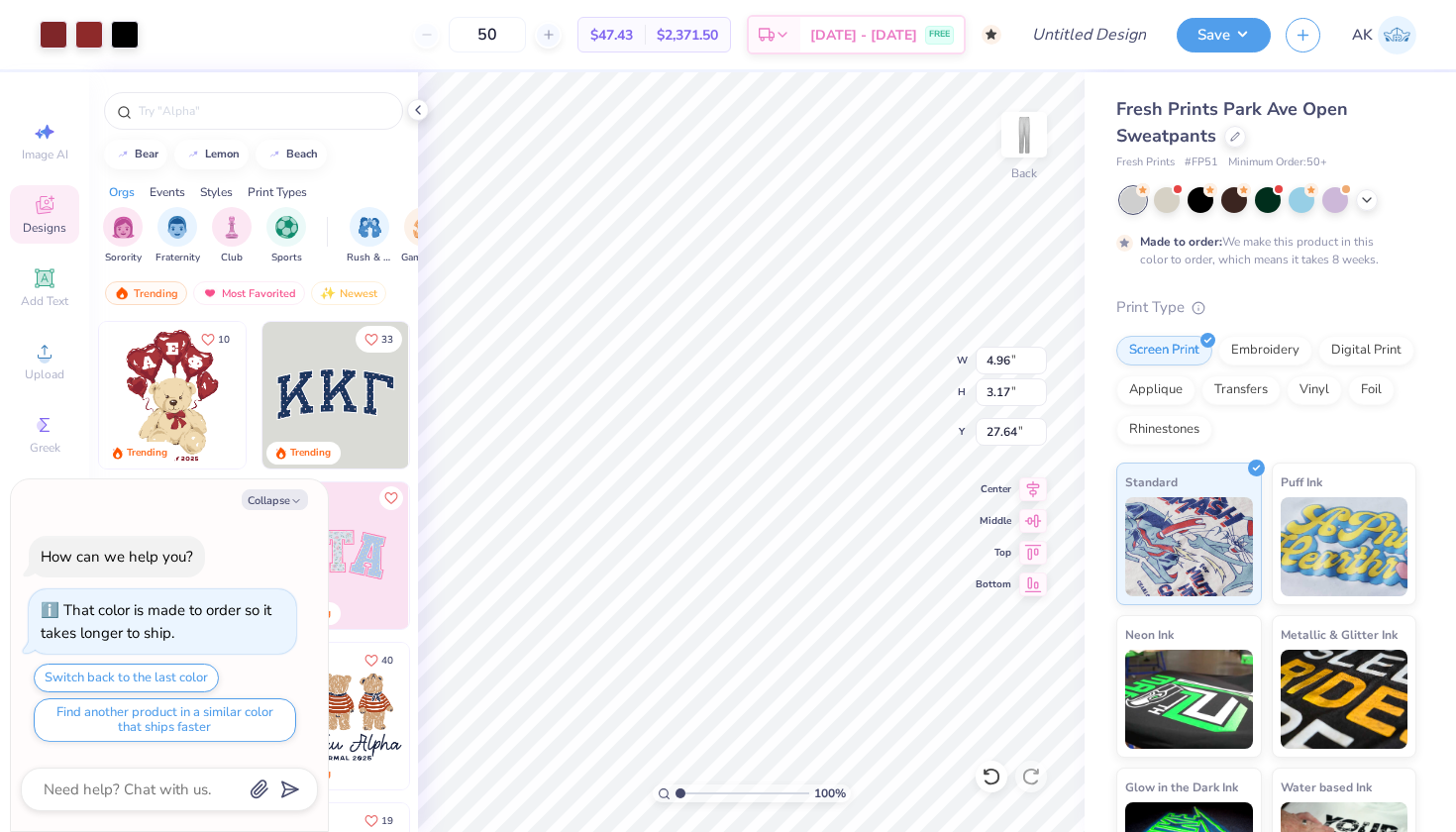
type input "2.68"
type textarea "x"
click at [1107, 42] on input "Design Title" at bounding box center [1114, 35] width 98 height 40
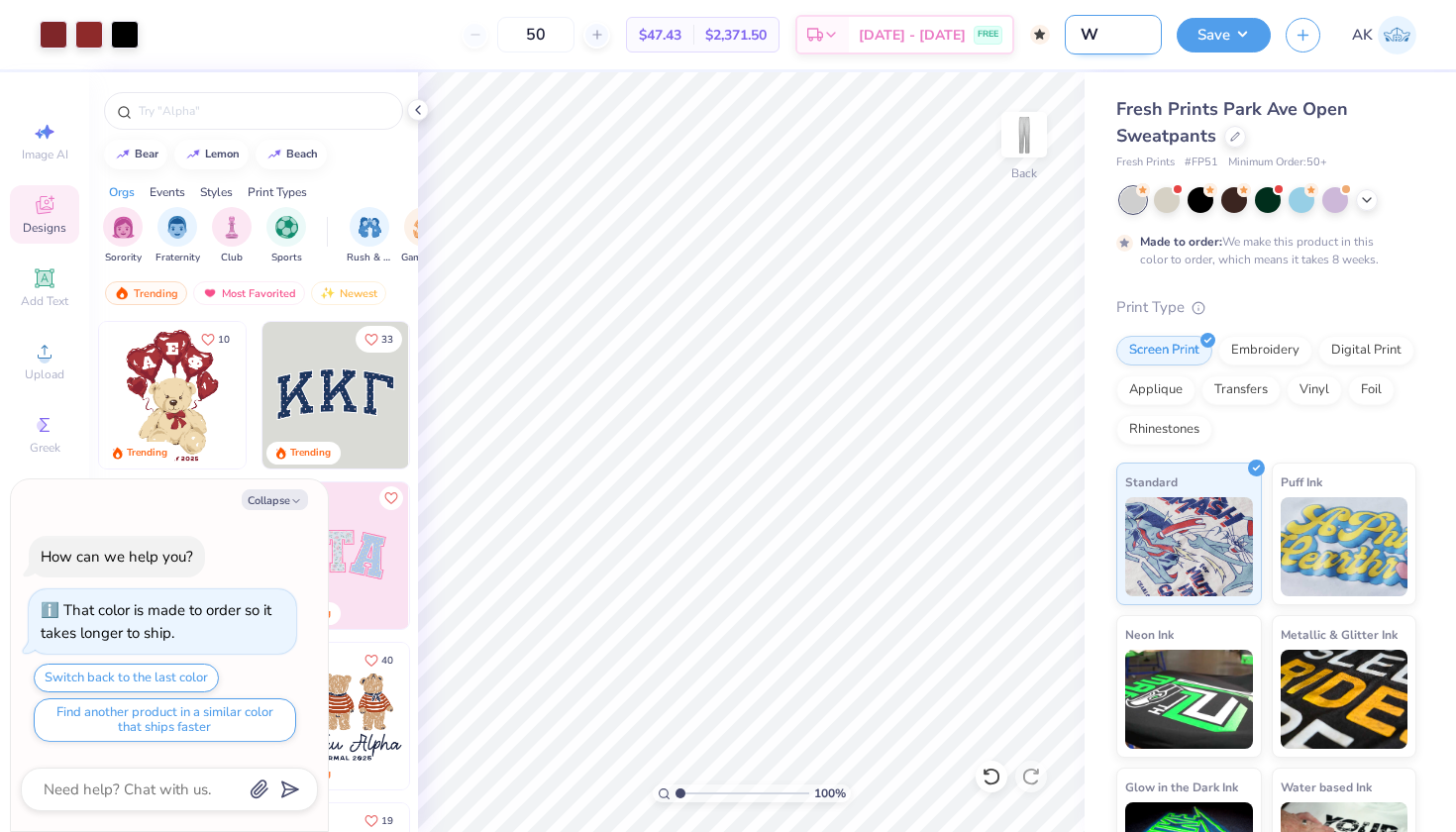
type input "W"
type textarea "x"
type input "Wo"
type textarea "x"
type input "W"
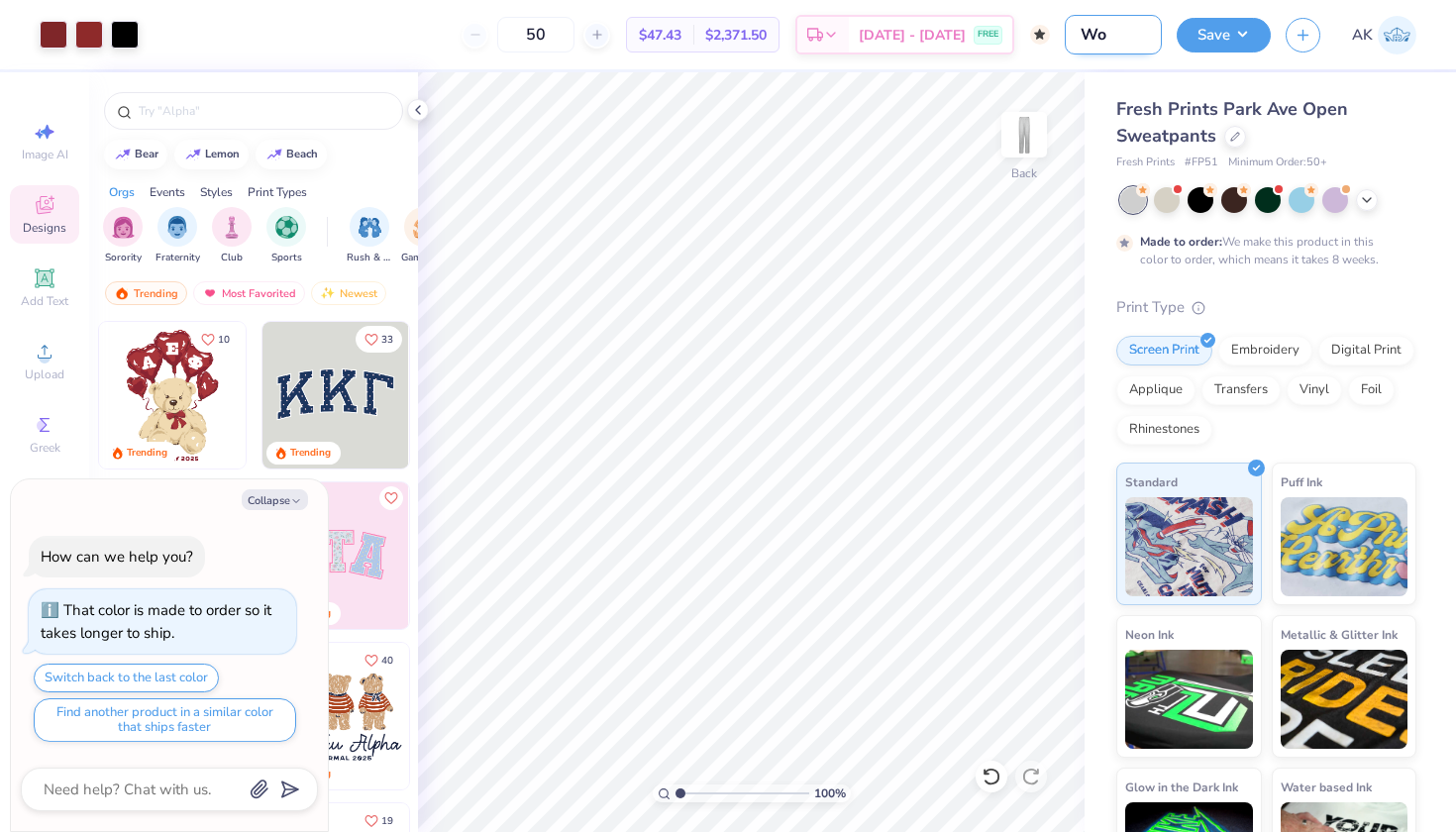
type textarea "x"
type input "Wo"
type textarea "x"
type input "Wom"
type textarea "x"
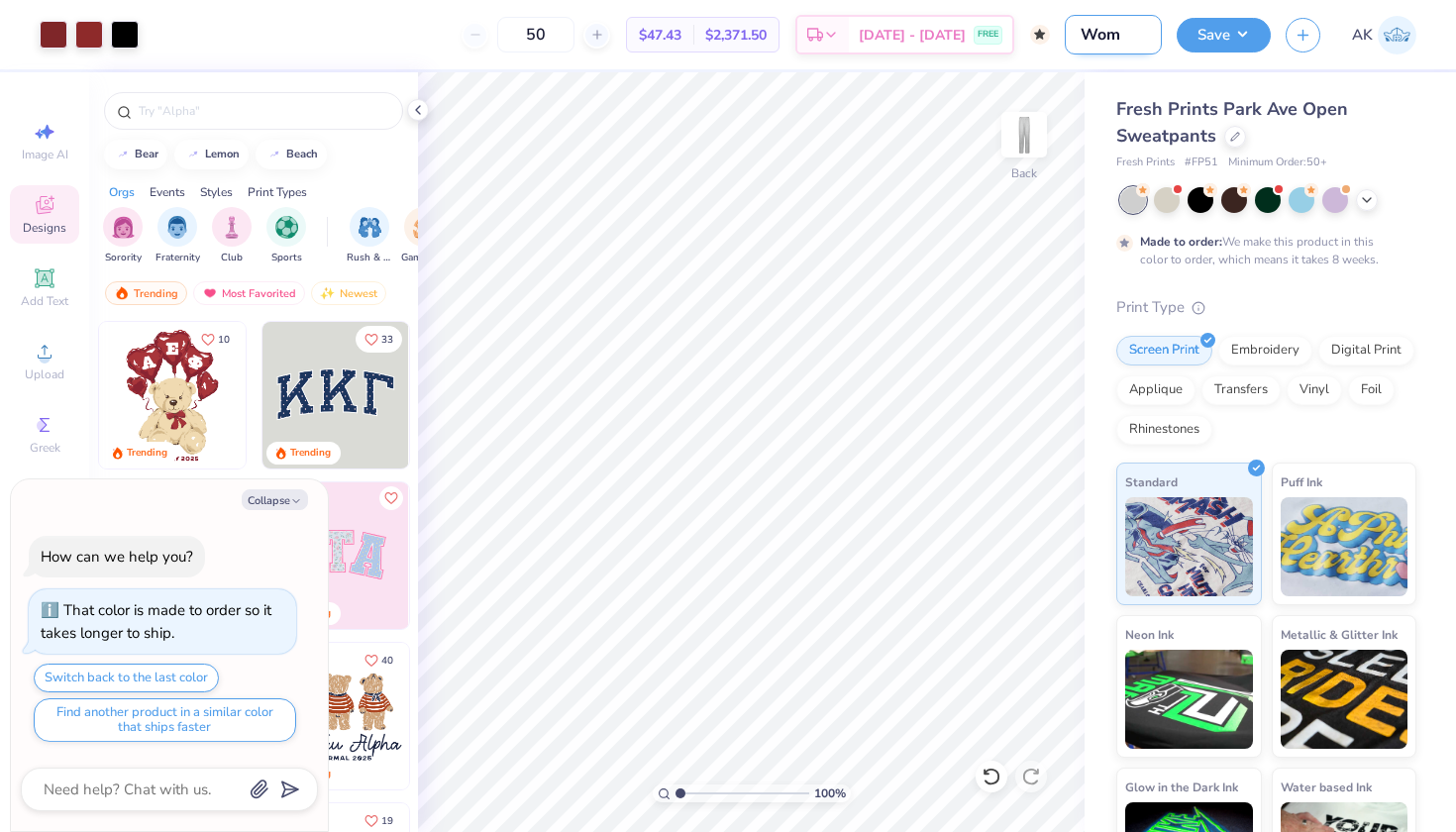
type input "Wome"
type textarea "x"
type input "Women"
type textarea "x"
type input "Women'"
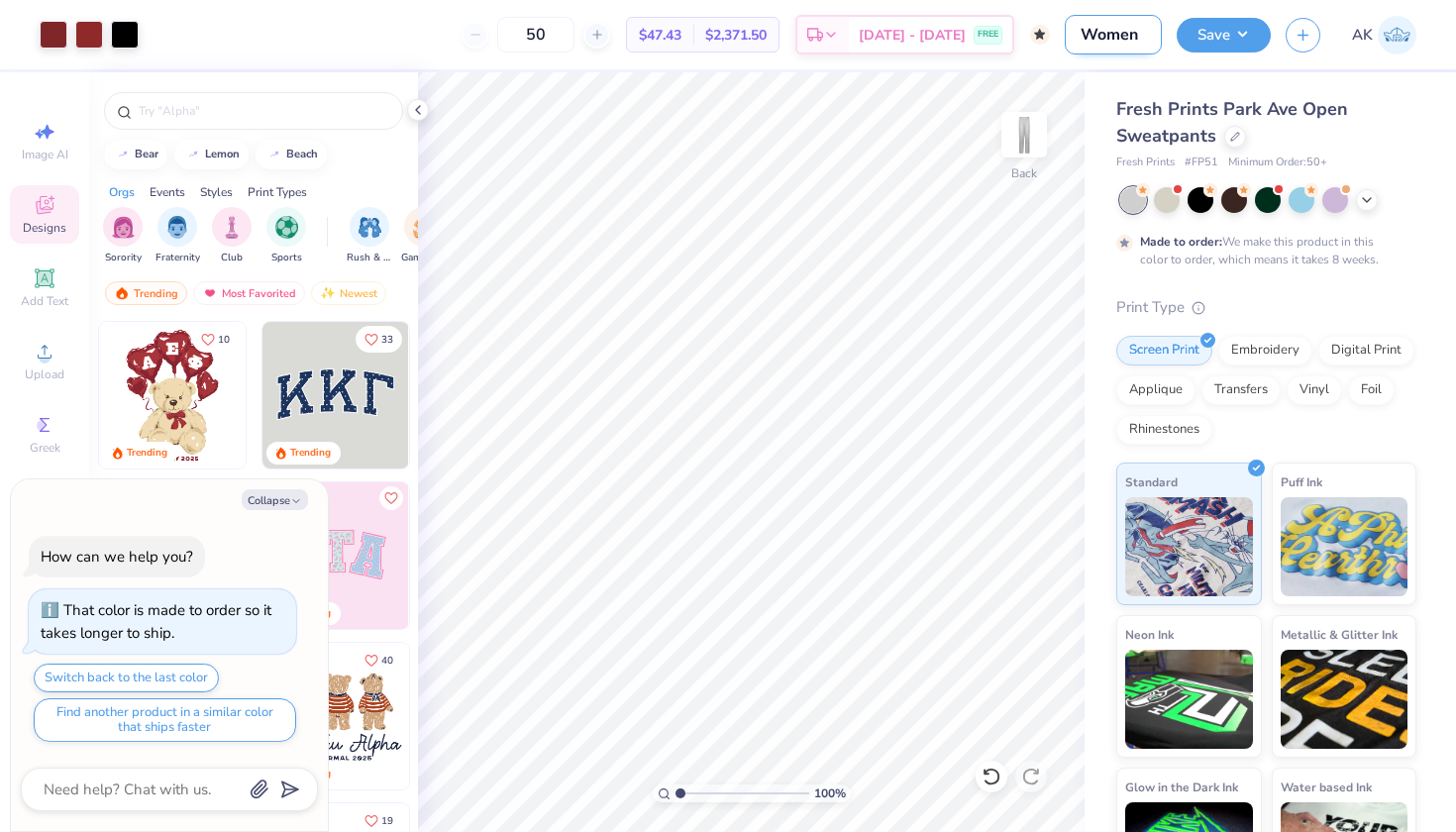
type textarea "x"
type input "Women's"
type textarea "x"
type input "Women's"
type textarea "x"
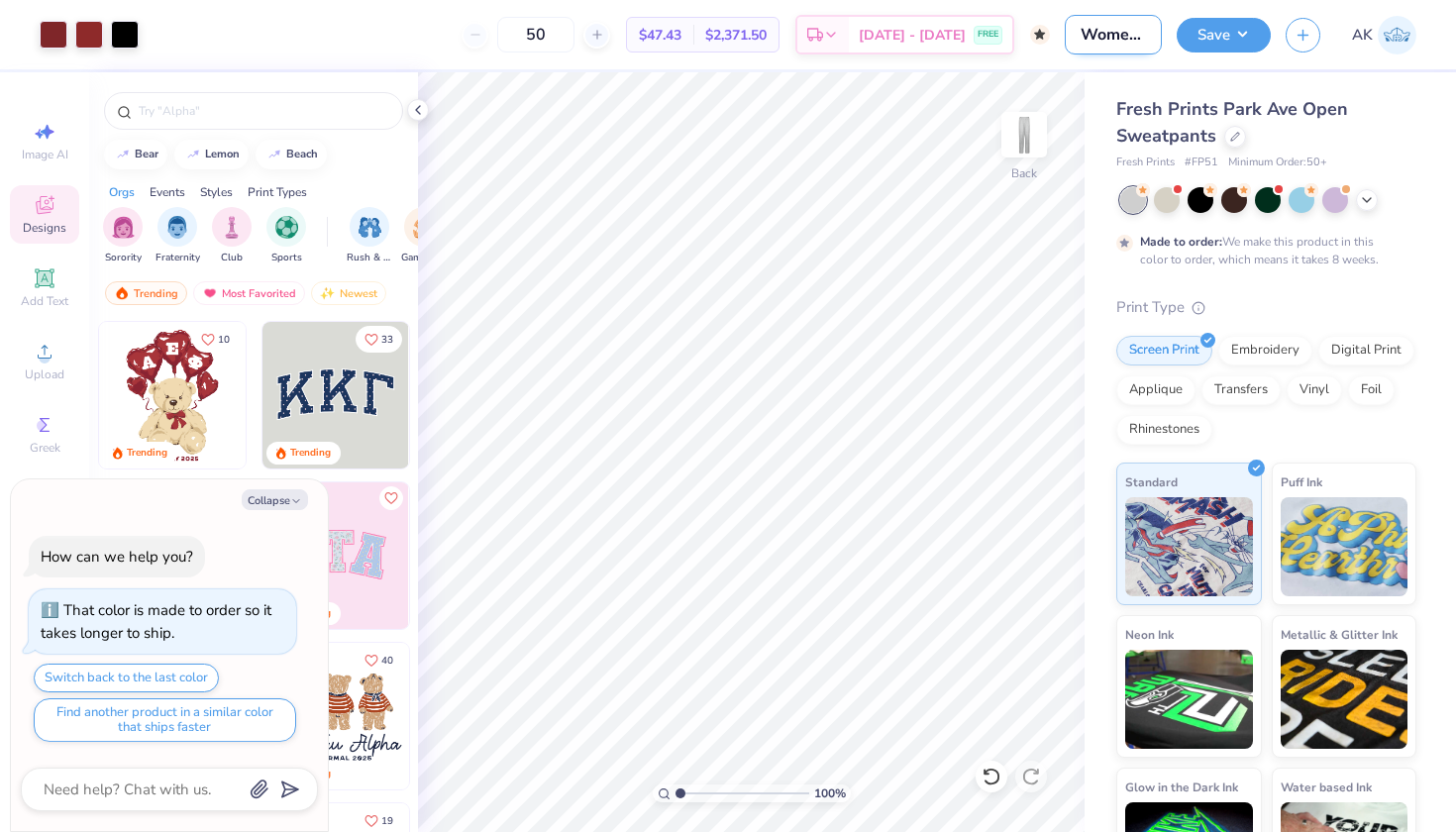
type input "Women's c"
type textarea "x"
type input "Women's cl"
type textarea "x"
type input "Women's clu"
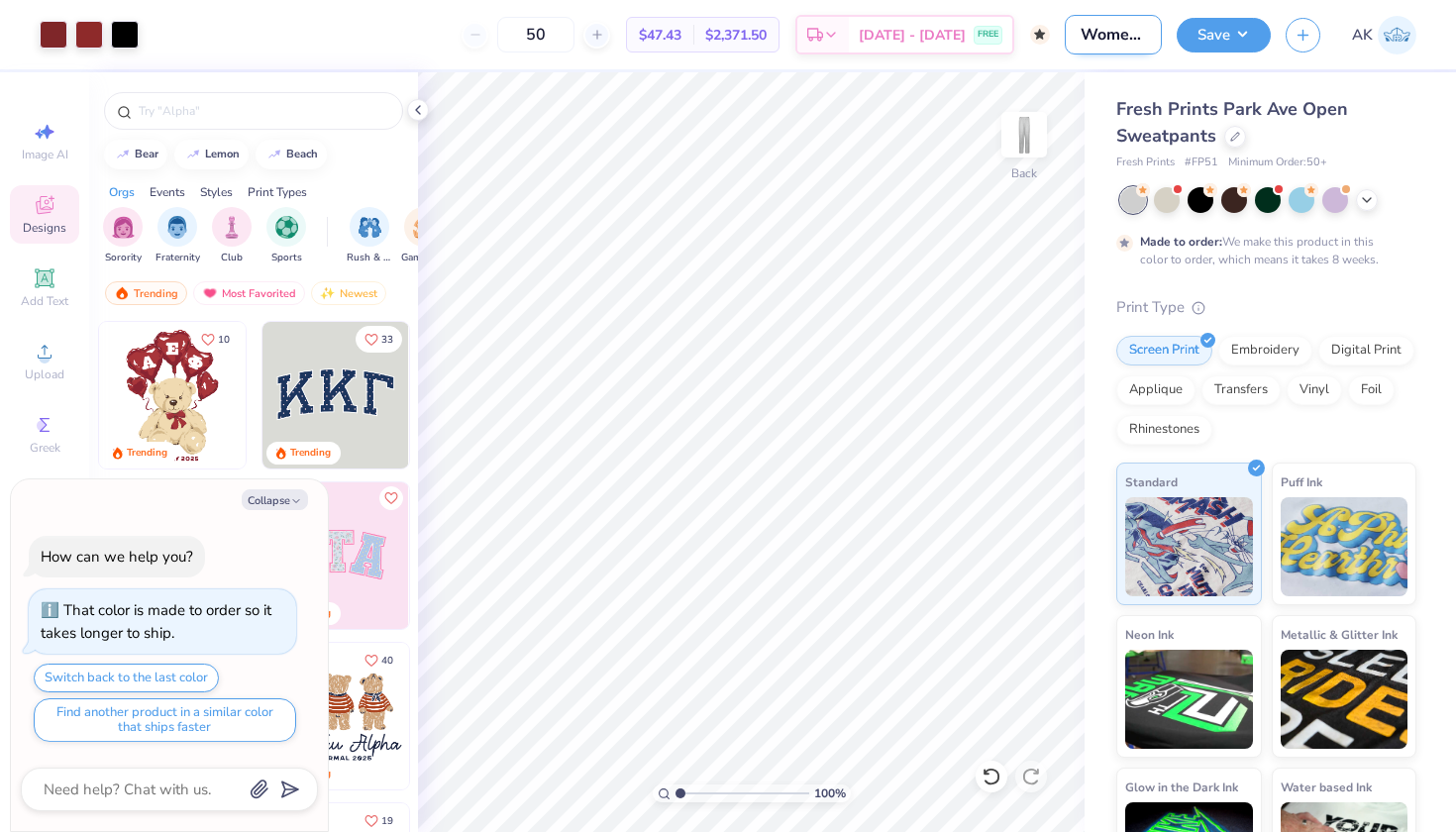
type textarea "x"
type input "Women's club"
type textarea "x"
type input "Women's club"
type textarea "x"
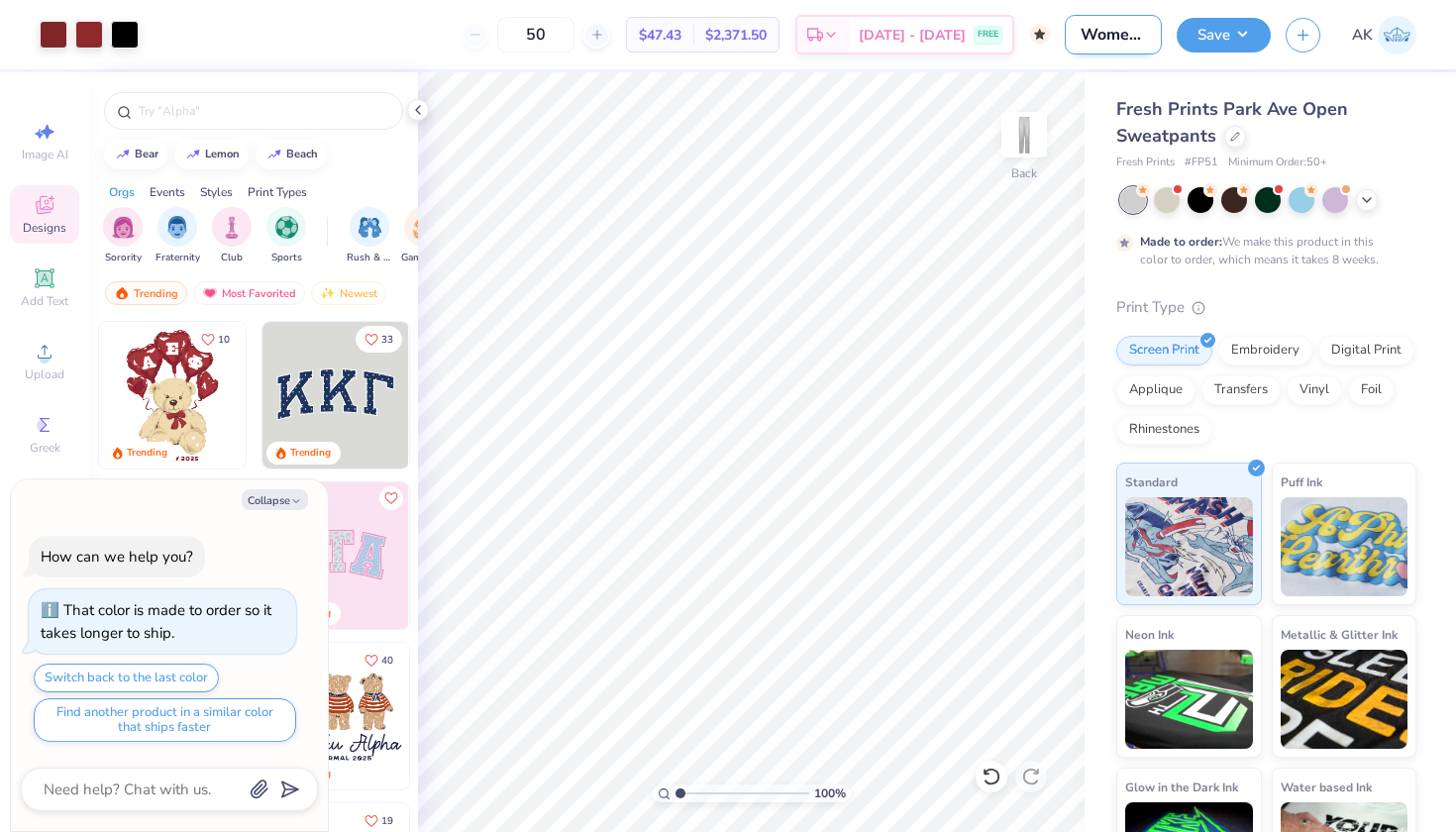
type input "Women's club l"
type textarea "x"
type input "Women's club la"
type textarea "x"
type input "Women's club lax"
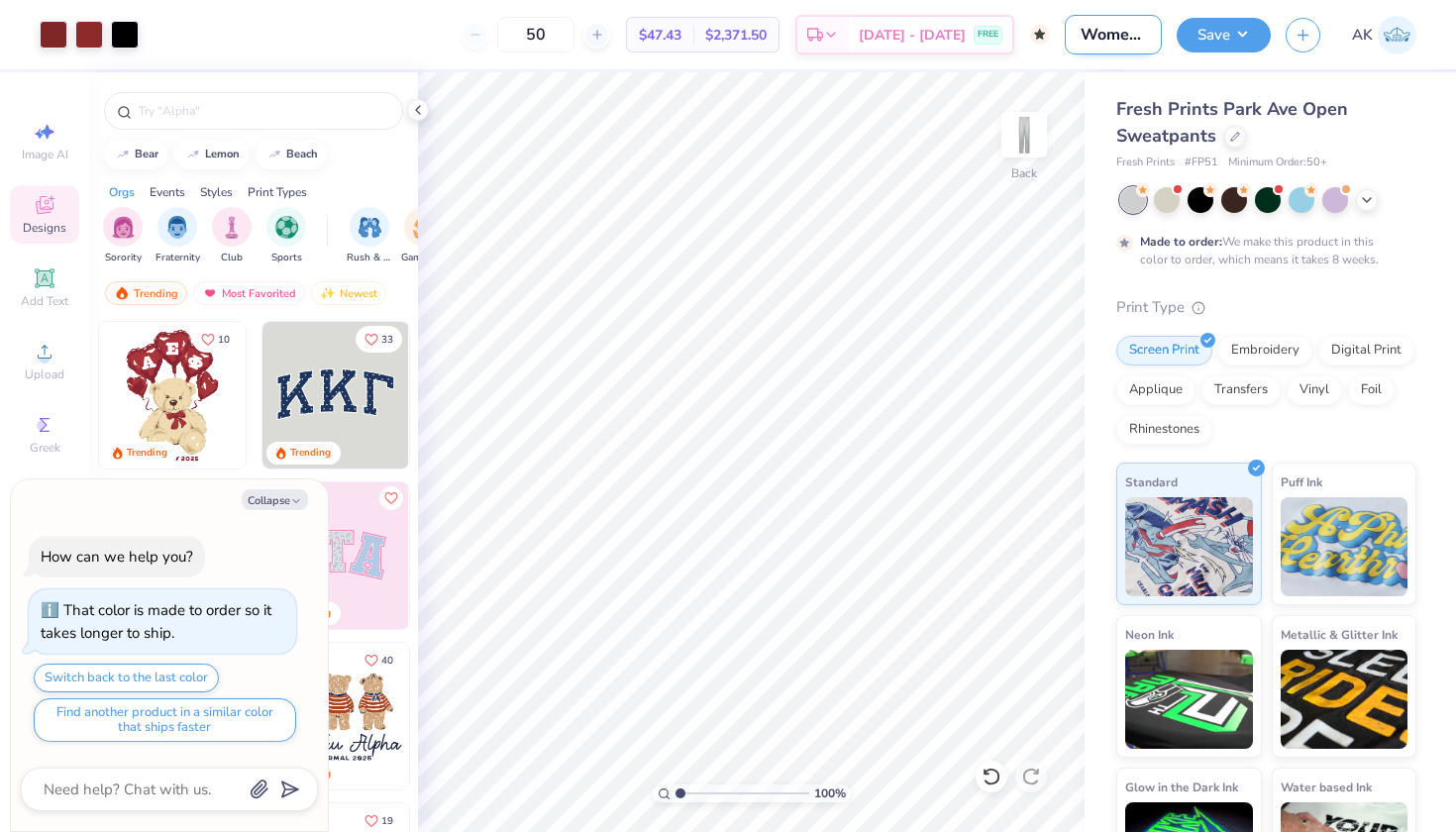
type textarea "x"
type input "Women's club lax"
type textarea "x"
type input "Women's club lax s"
type textarea "x"
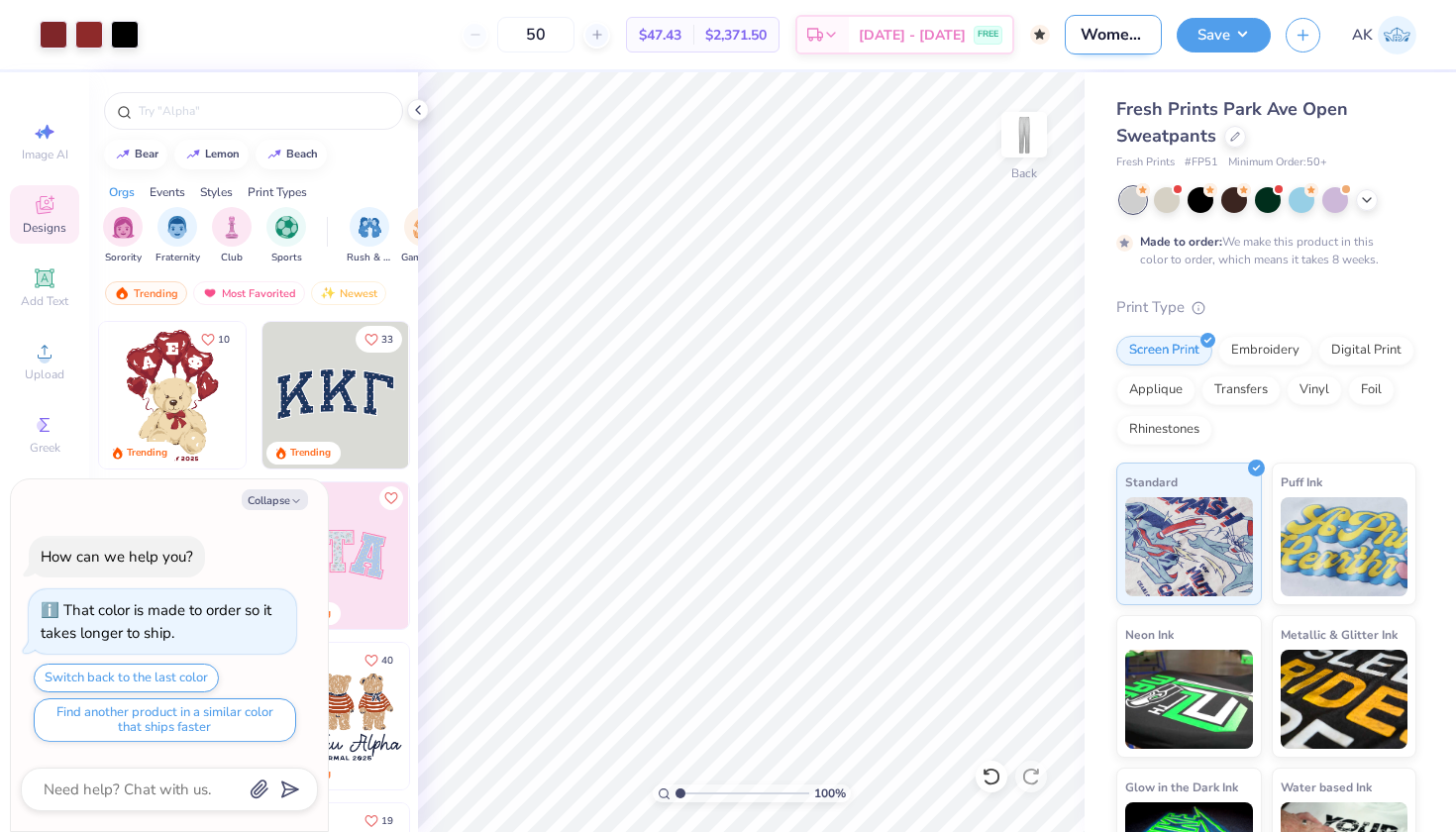
type input "Women's club lax sw"
type textarea "x"
type input "Women's club lax swe"
type textarea "x"
type input "Women's club lax sw"
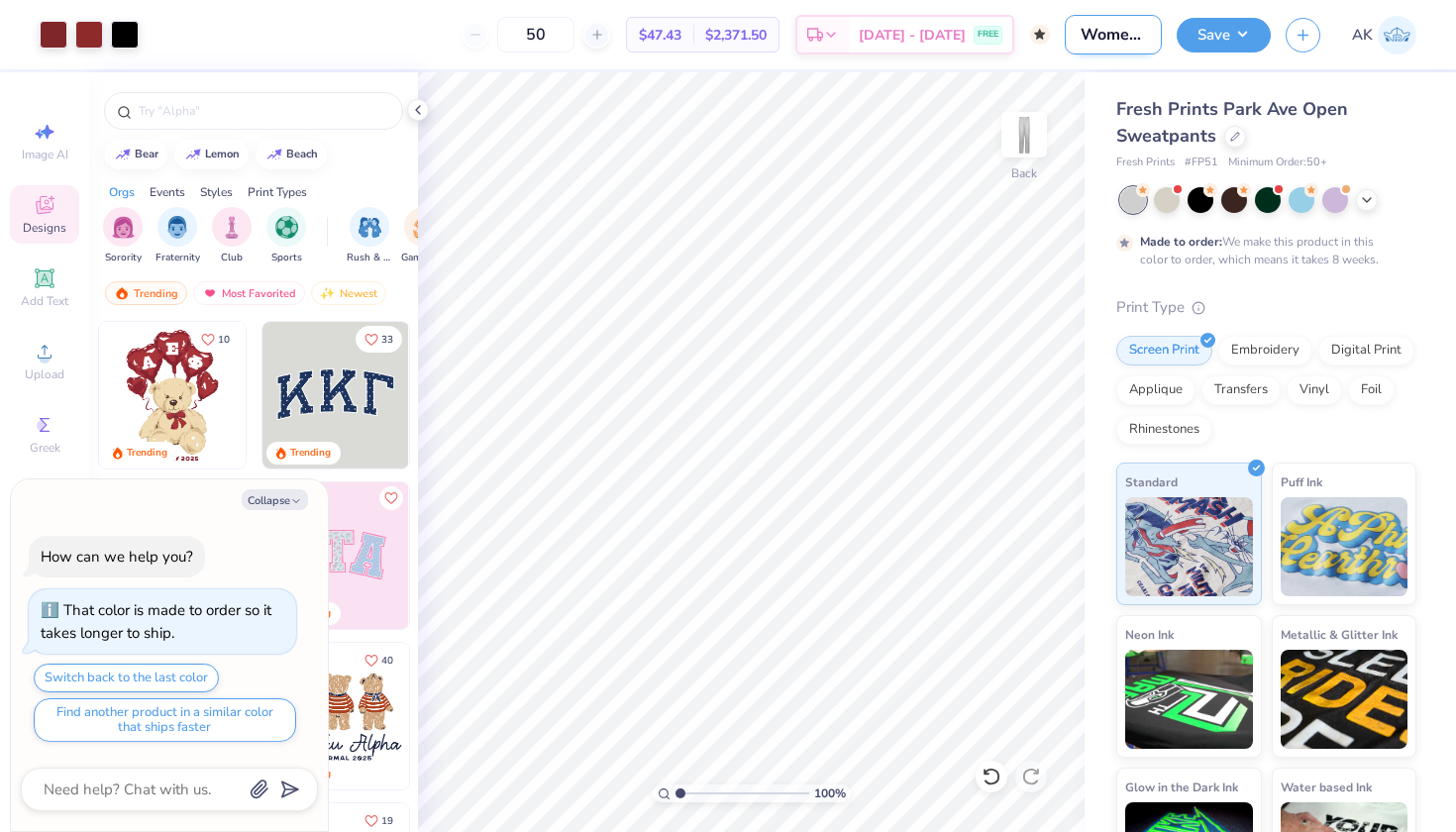
type textarea "x"
type input "Women's club lax s"
type textarea "x"
type input "Women's club lax"
type textarea "x"
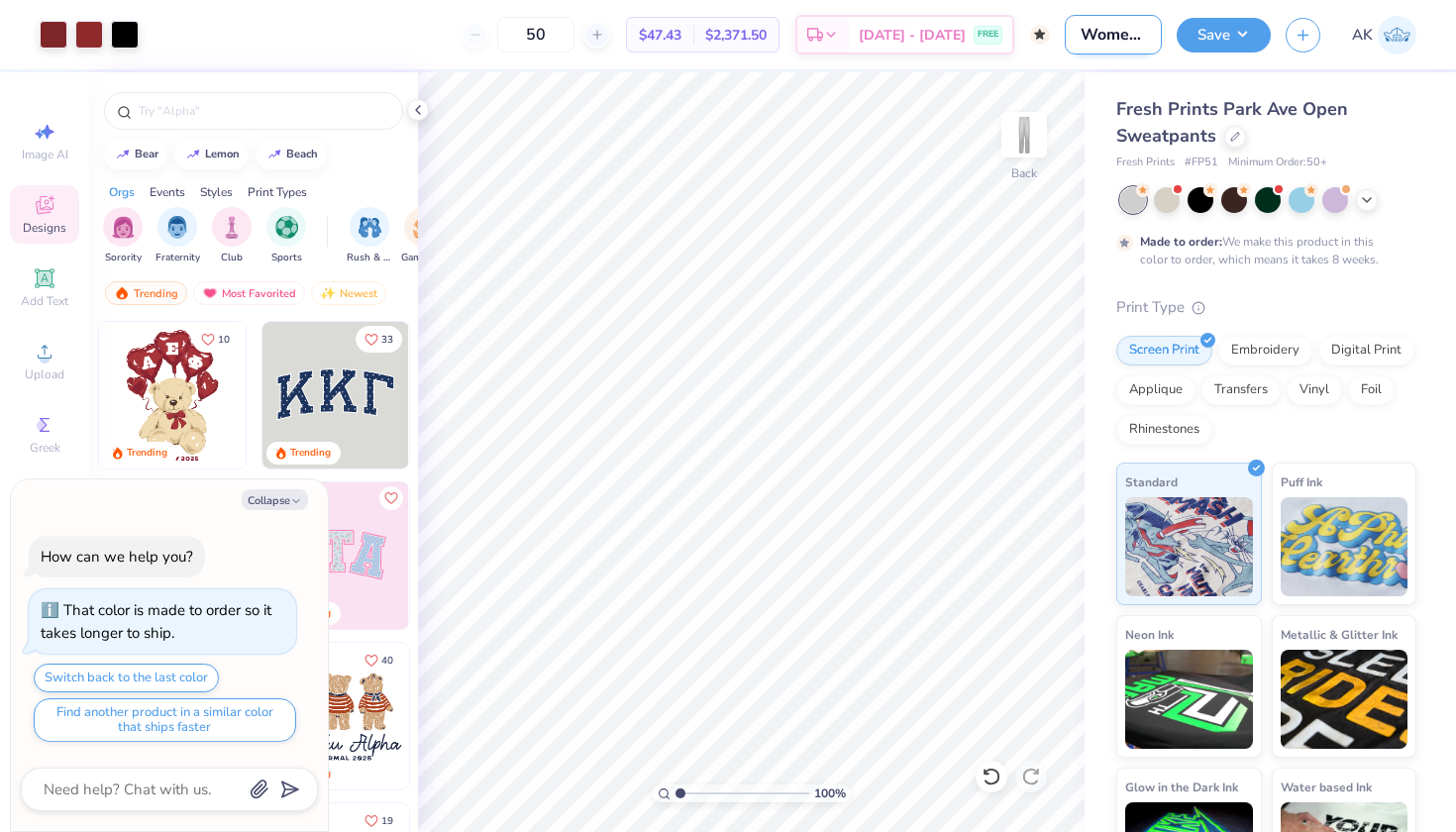
type input "Women's club lax"
type textarea "x"
type input "Women's club lax"
type textarea "x"
type input "Women's club lax p"
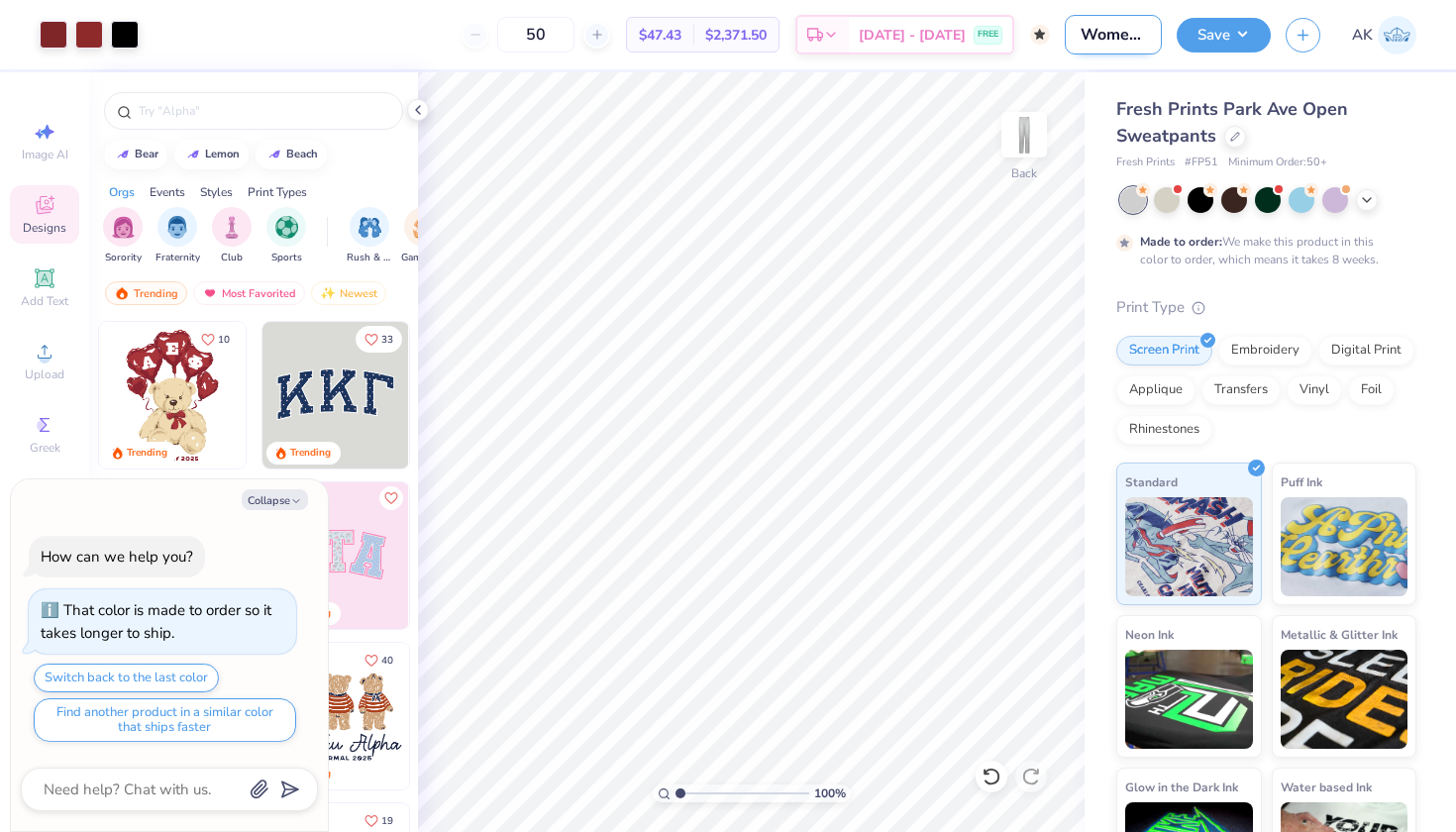
type textarea "x"
type input "Women's club lax pa"
type textarea "x"
type input "Women's club lax pan"
type textarea "x"
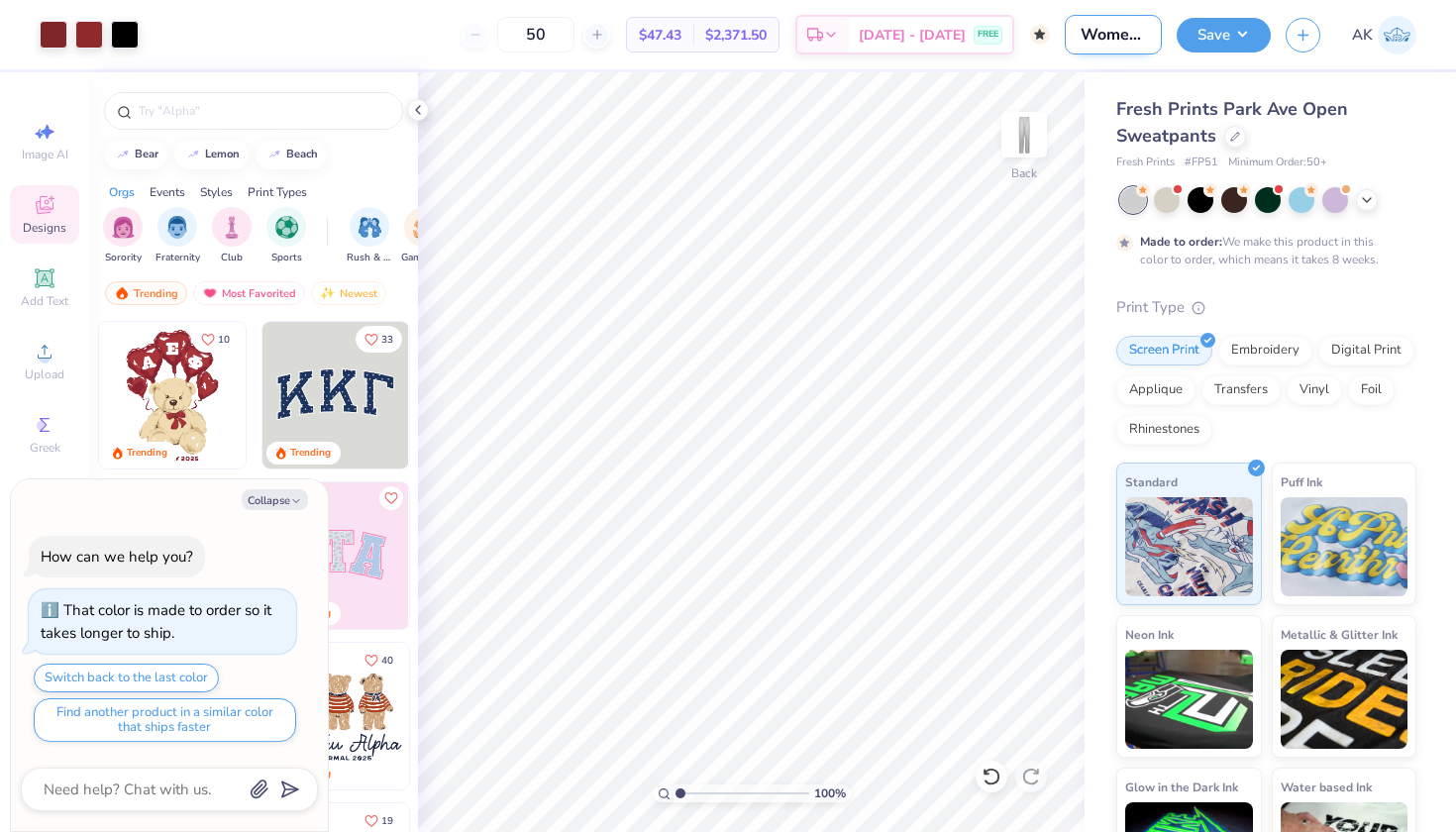
type input "Women's club lax pant"
type textarea "x"
type input "Women's club lax pants"
type textarea "x"
type input "Women's club lax pants"
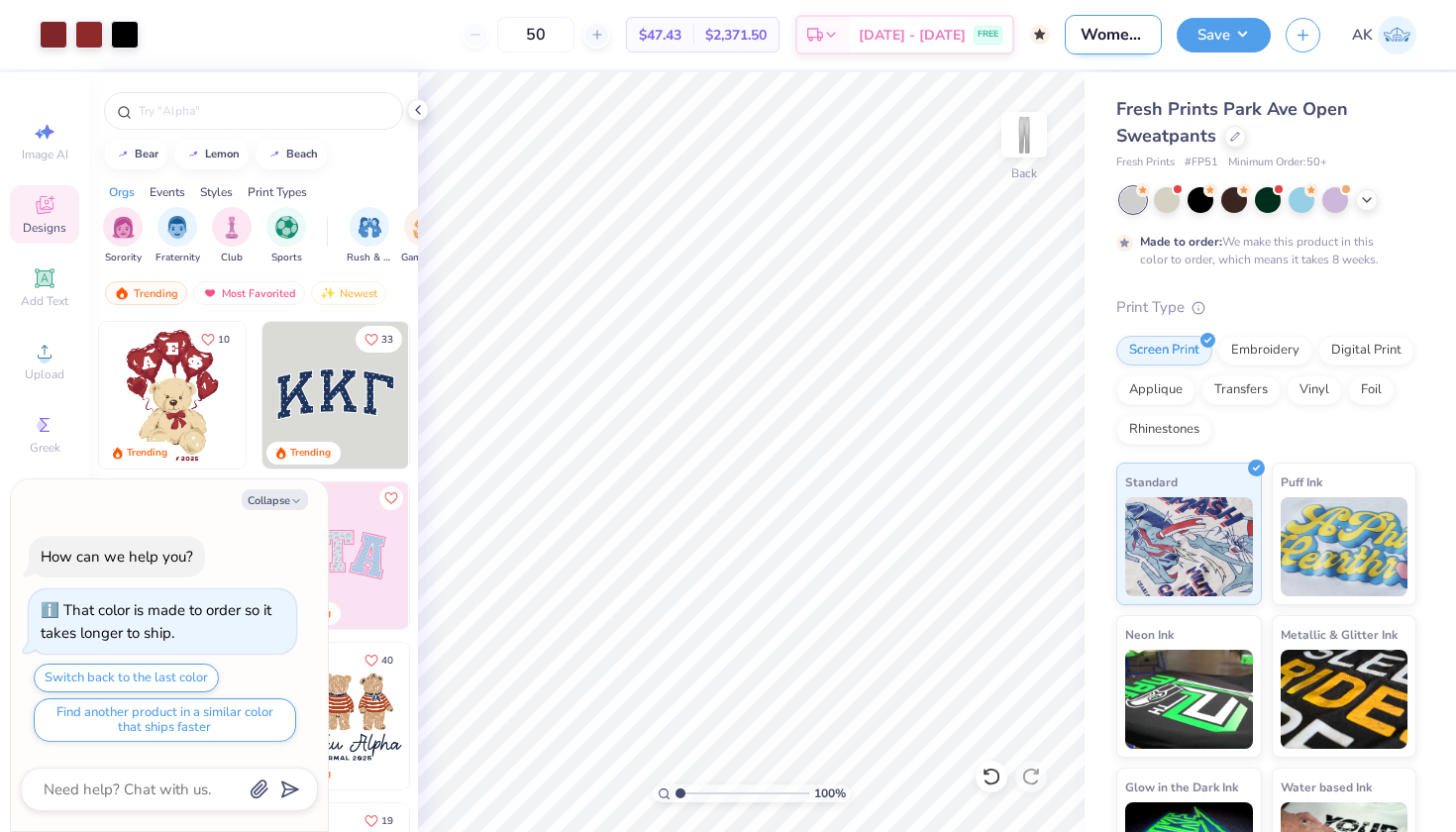
type textarea "x"
type input "Women's club lax pants d"
type textarea "x"
type input "Women's club lax pants de"
type textarea "x"
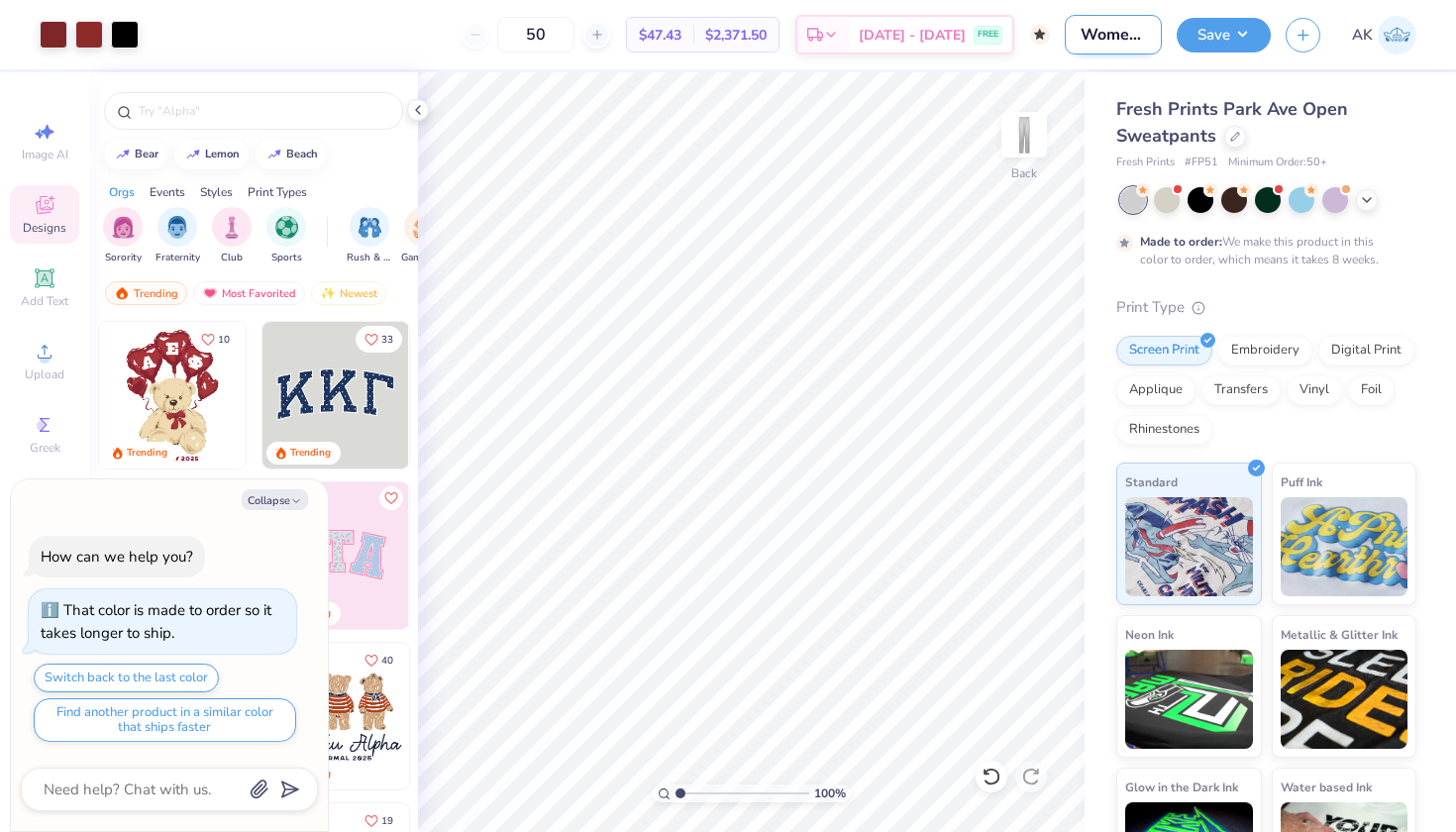
type input "Women's club lax pants des"
type textarea "x"
type input "Women's club lax pants desi"
type textarea "x"
type input "Women's club lax pants desig"
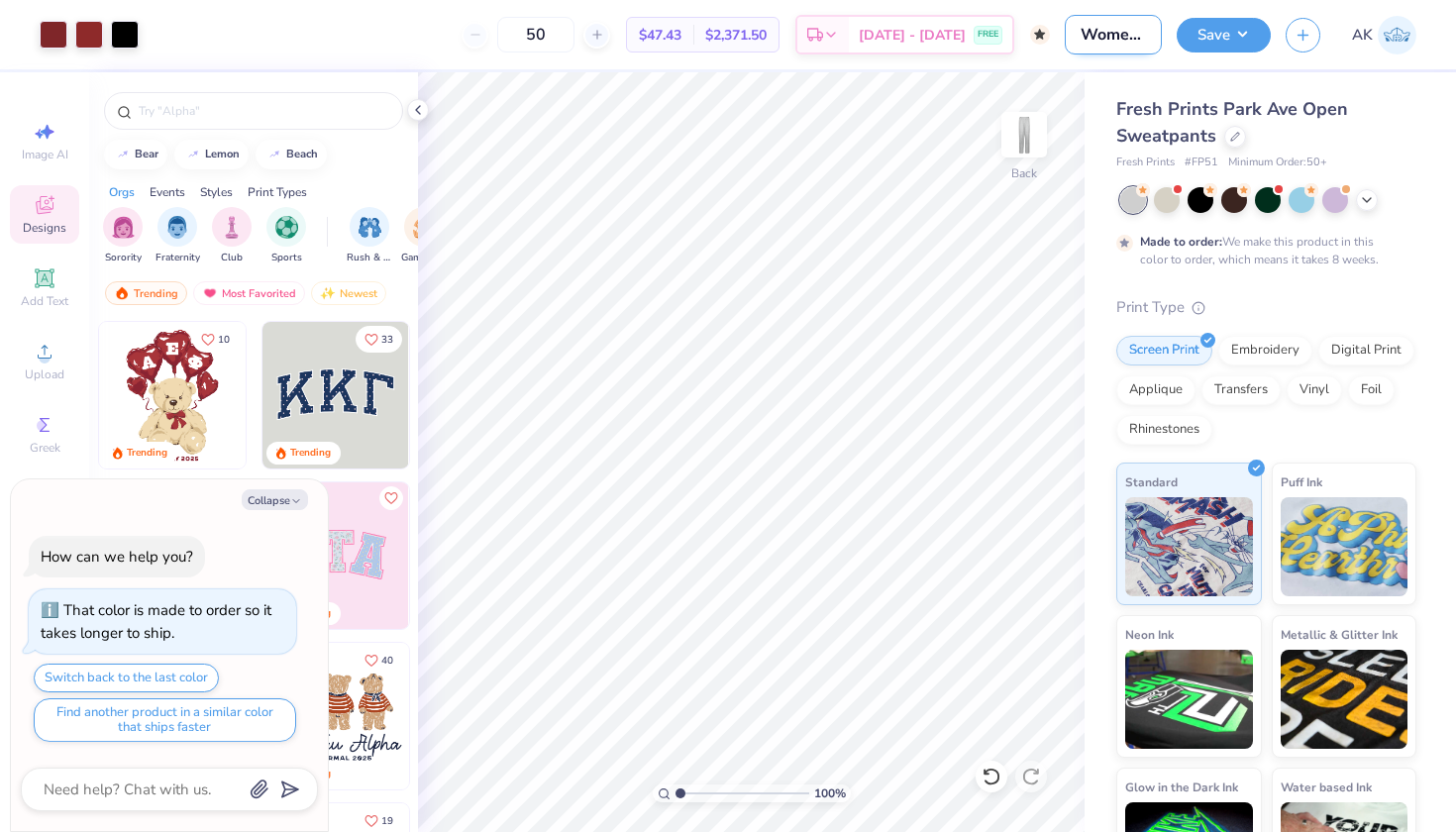
type textarea "x"
type input "Women's club lax pants design"
type textarea "x"
type input "Women's club lax pants design"
type textarea "x"
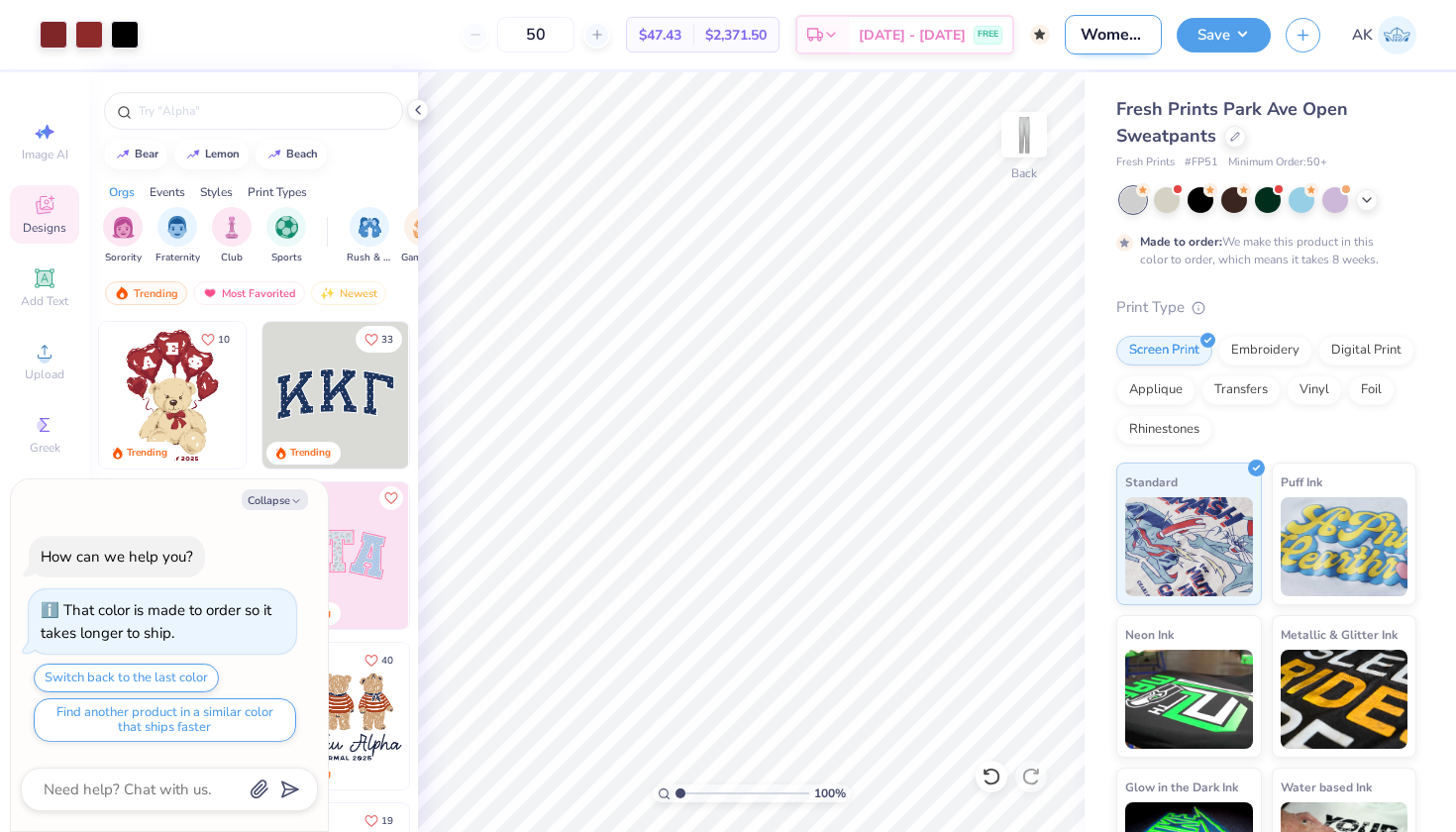
type input "Women's club lax pants design 1"
type textarea "x"
type input "Women's club lax pants design 1"
click at [1212, 27] on button "Save" at bounding box center [1224, 32] width 95 height 35
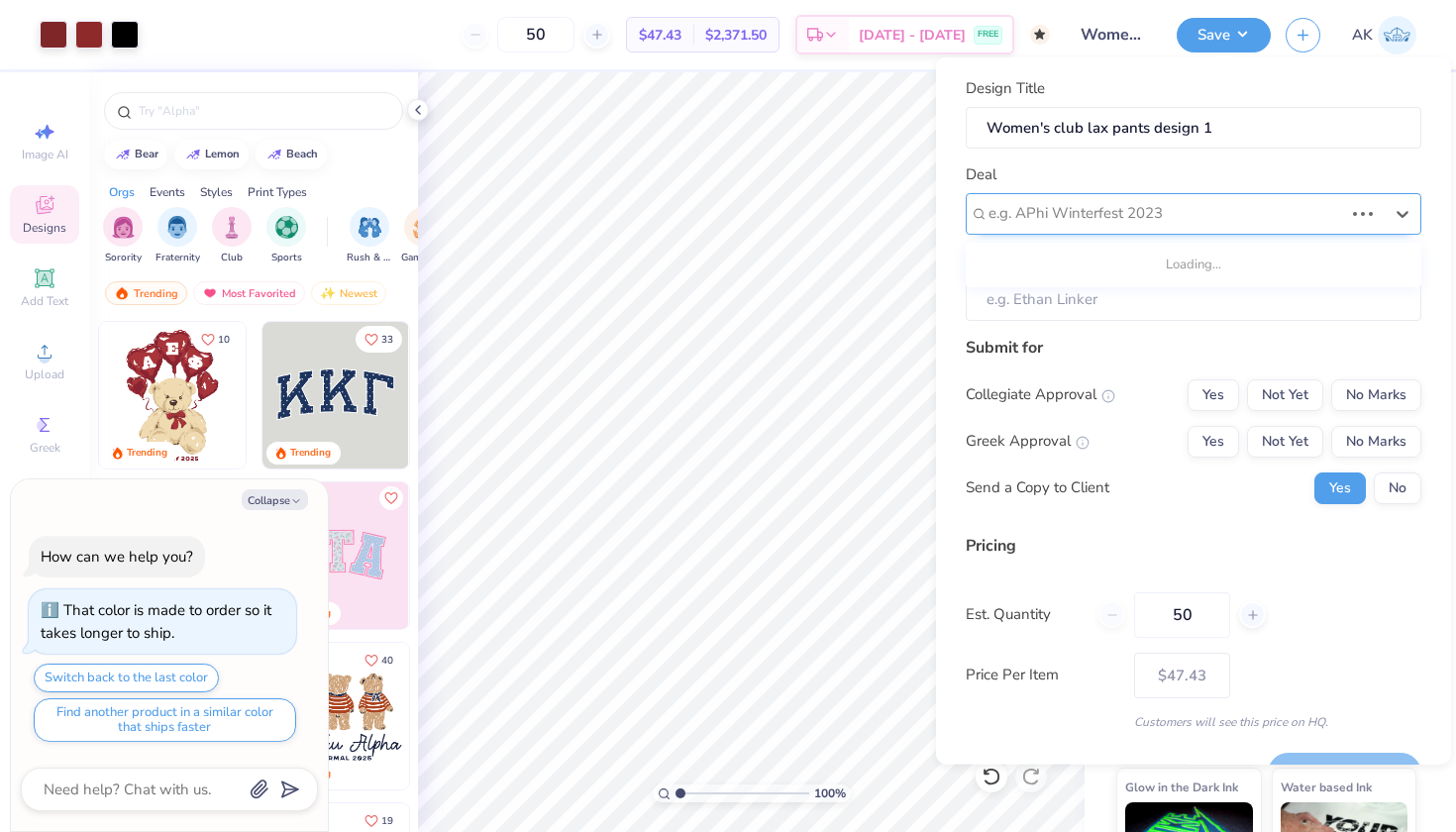
click at [1155, 213] on div "e.g. APhi Winterfest 2023" at bounding box center [1166, 213] width 354 height 23
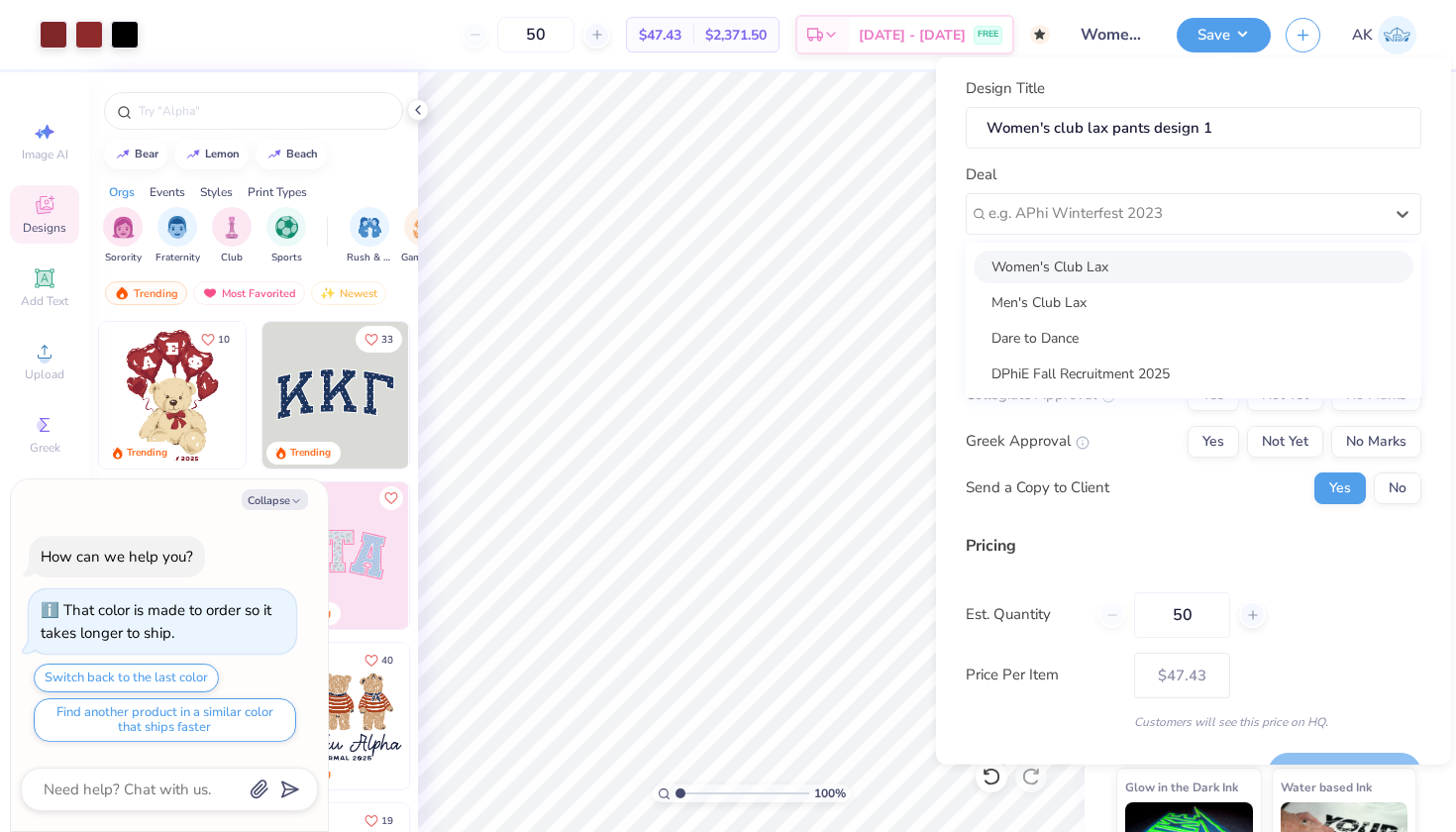
click at [1100, 269] on div "Women's Club Lax" at bounding box center [1194, 266] width 440 height 33
type textarea "x"
type input "[PERSON_NAME]"
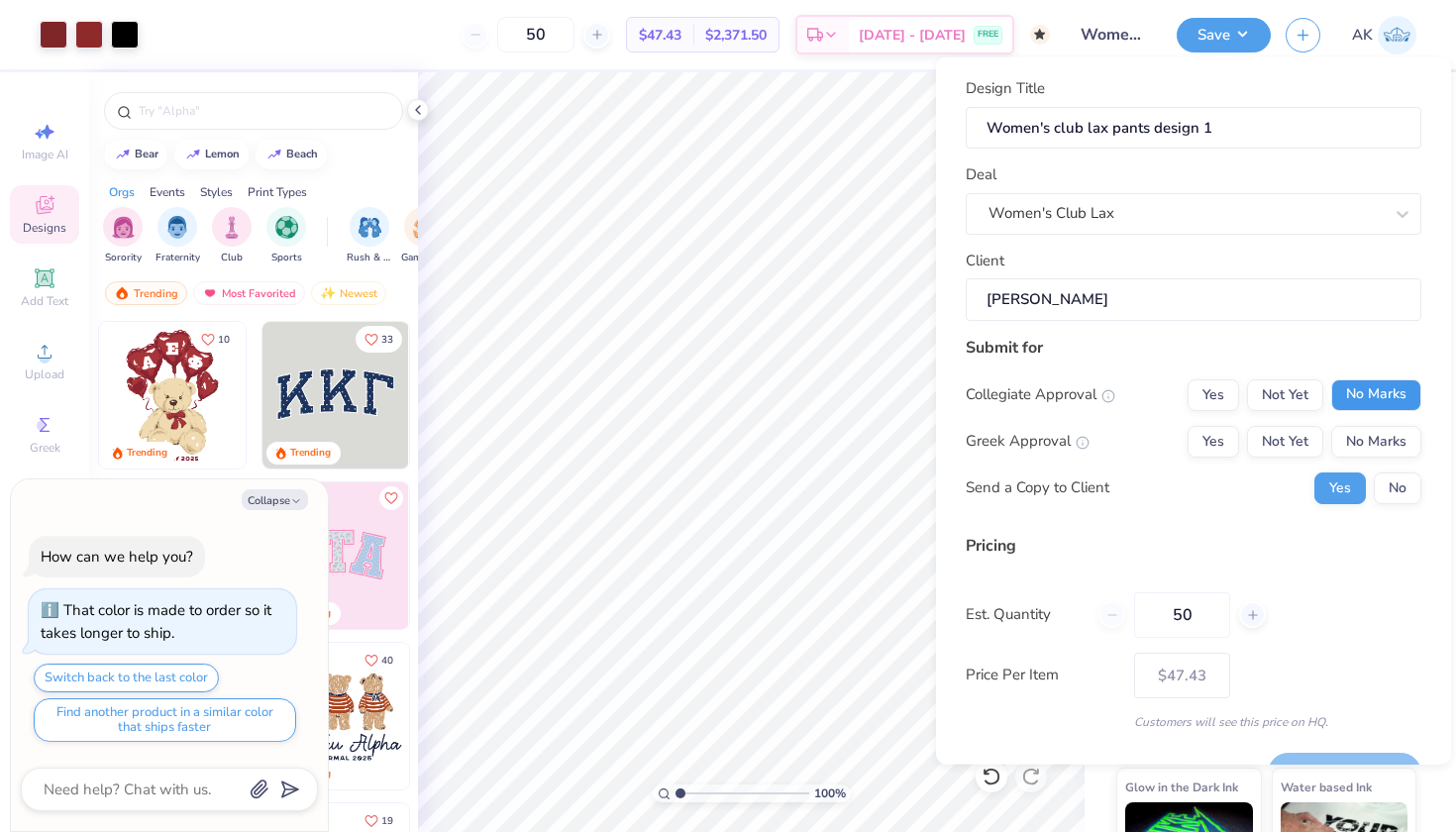
click at [1410, 395] on button "No Marks" at bounding box center [1376, 394] width 91 height 32
click at [1406, 436] on button "No Marks" at bounding box center [1376, 441] width 91 height 32
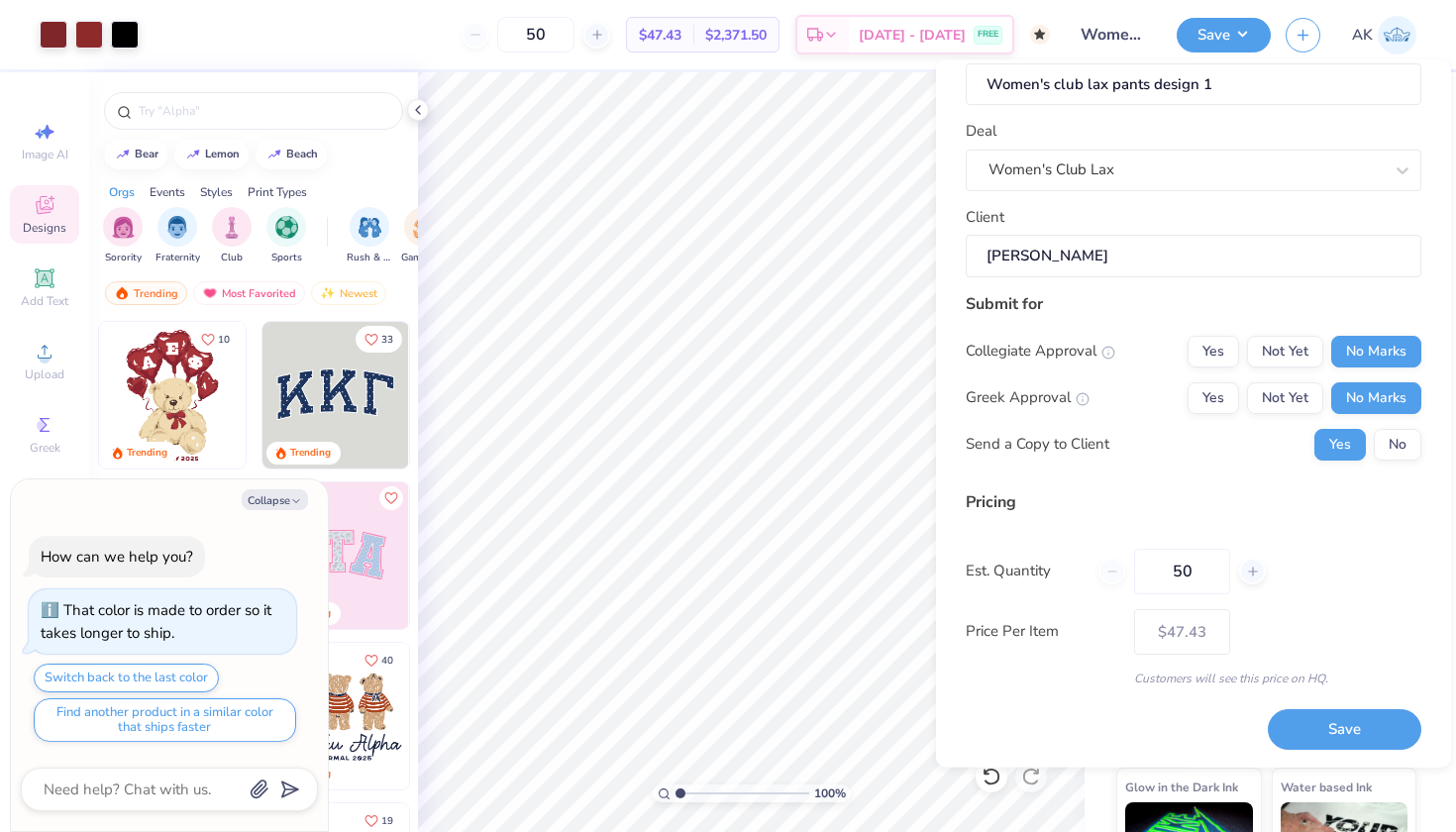
scroll to position [46, 0]
click at [1295, 722] on button "Save" at bounding box center [1345, 730] width 153 height 41
type input "$47.43"
type textarea "x"
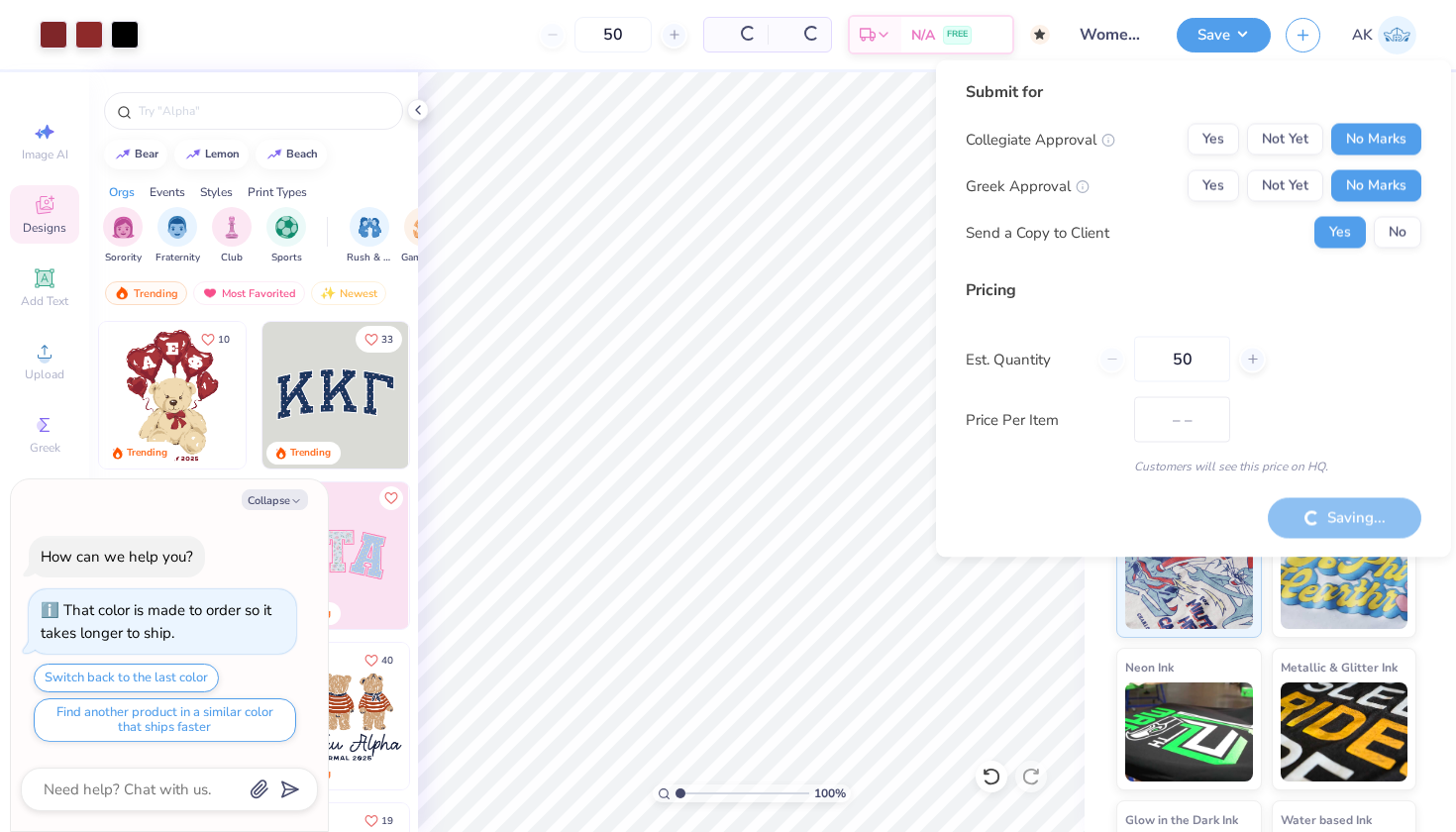
type input "$47.43"
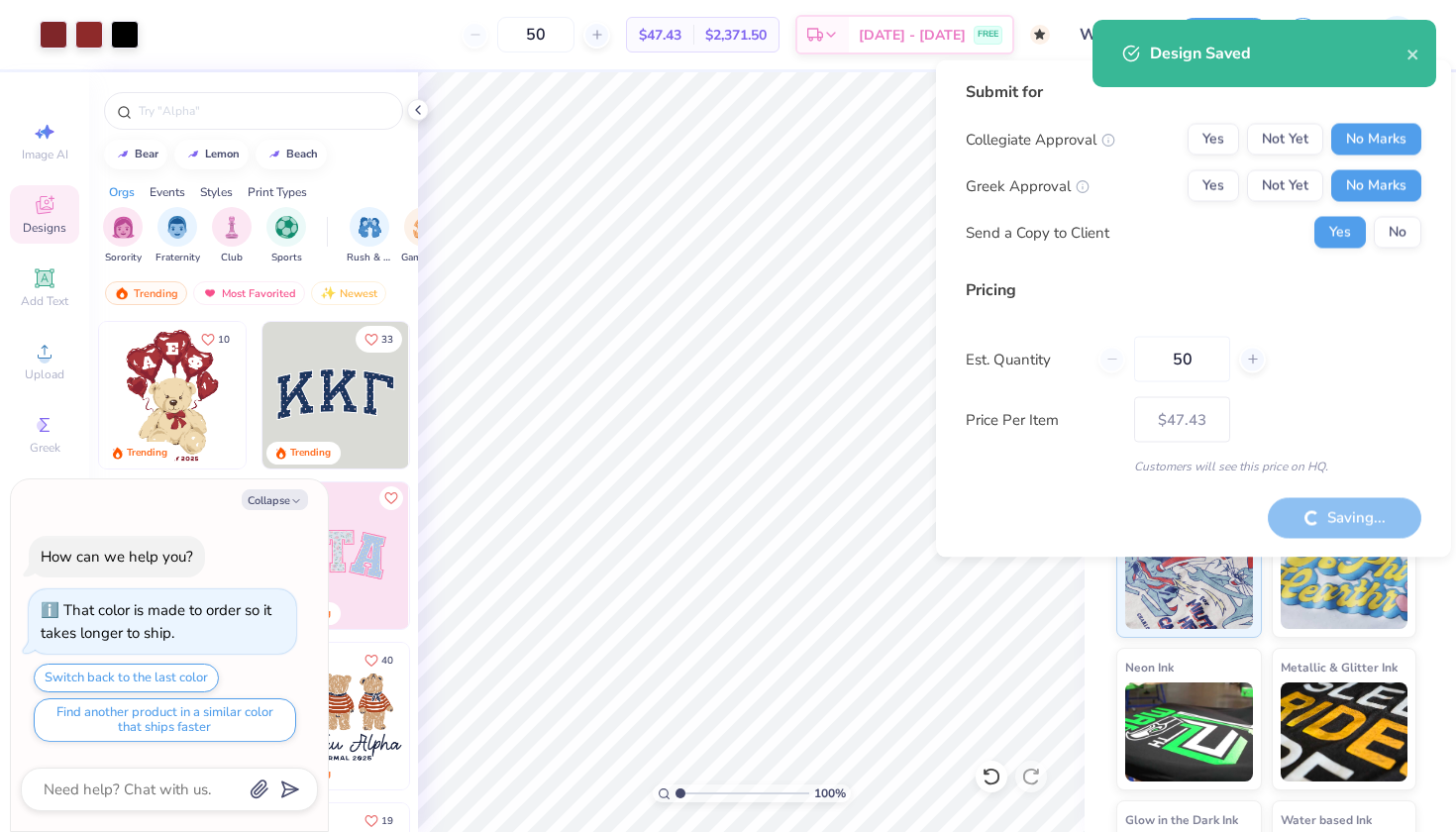
type textarea "x"
type input "$47.43"
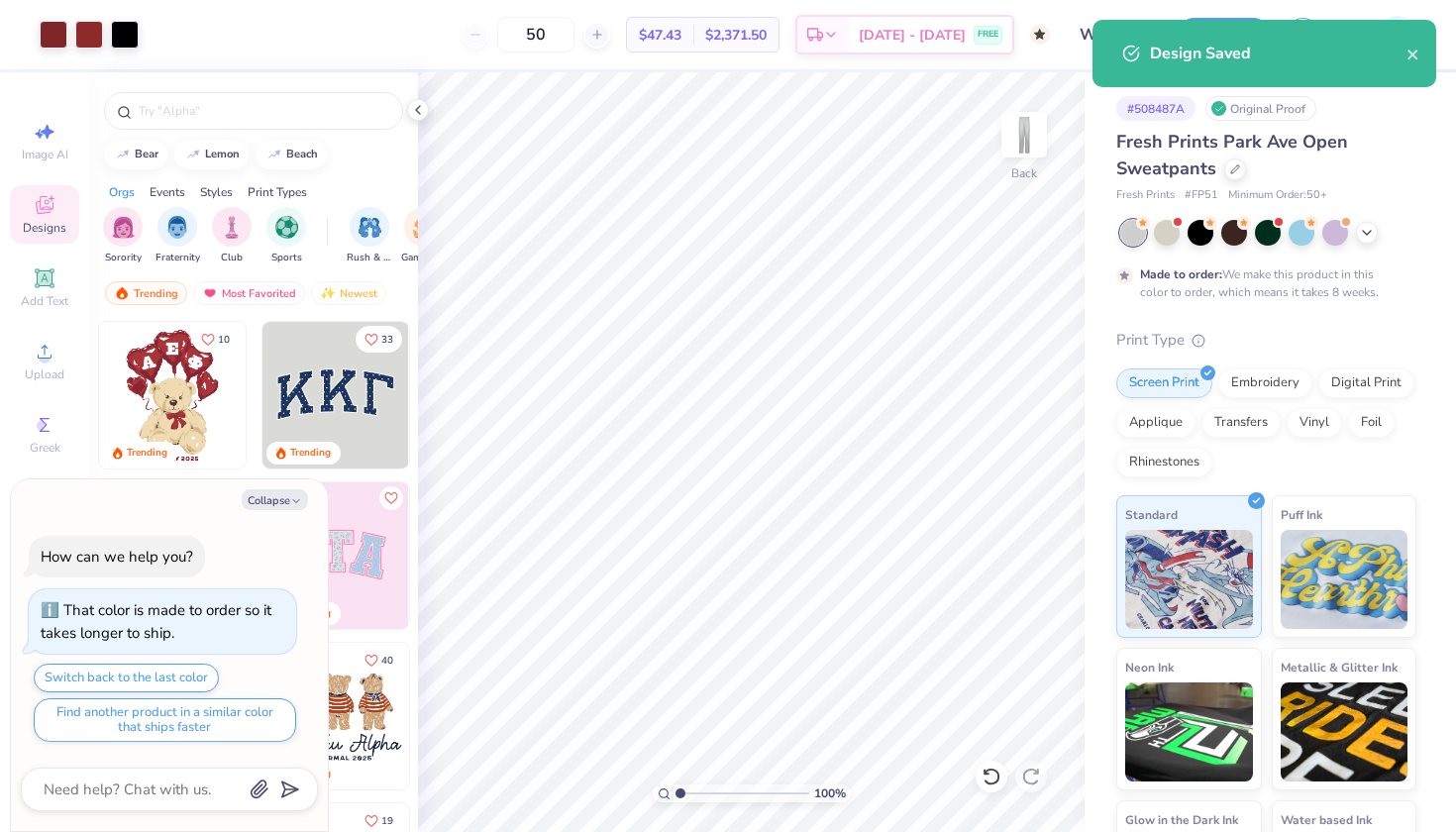
type textarea "x"
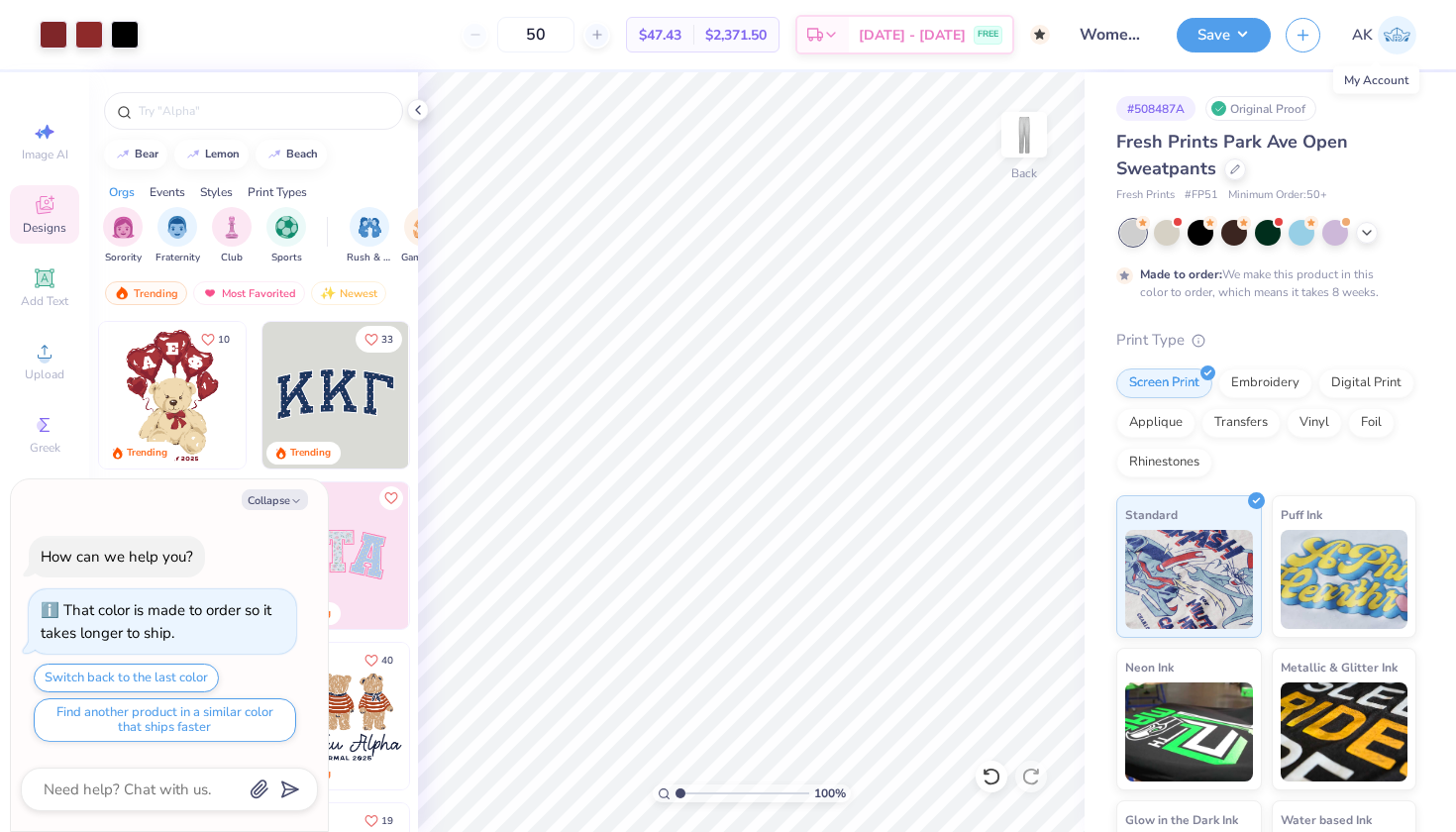
click at [1385, 30] on img at bounding box center [1397, 35] width 39 height 39
